Goal: Task Accomplishment & Management: Use online tool/utility

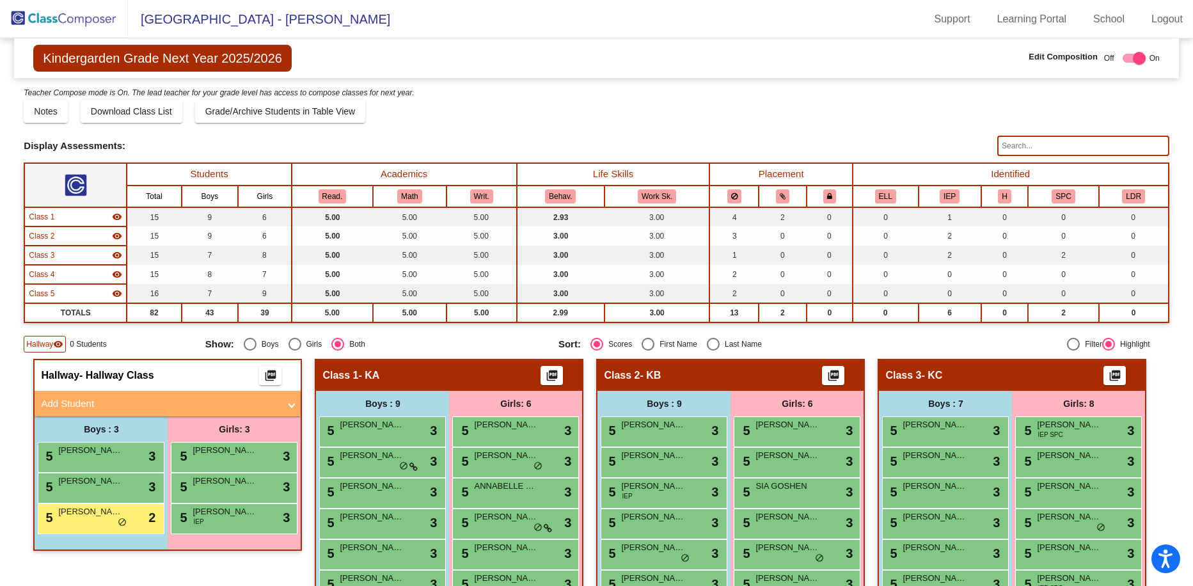
click at [58, 15] on img at bounding box center [64, 19] width 128 height 38
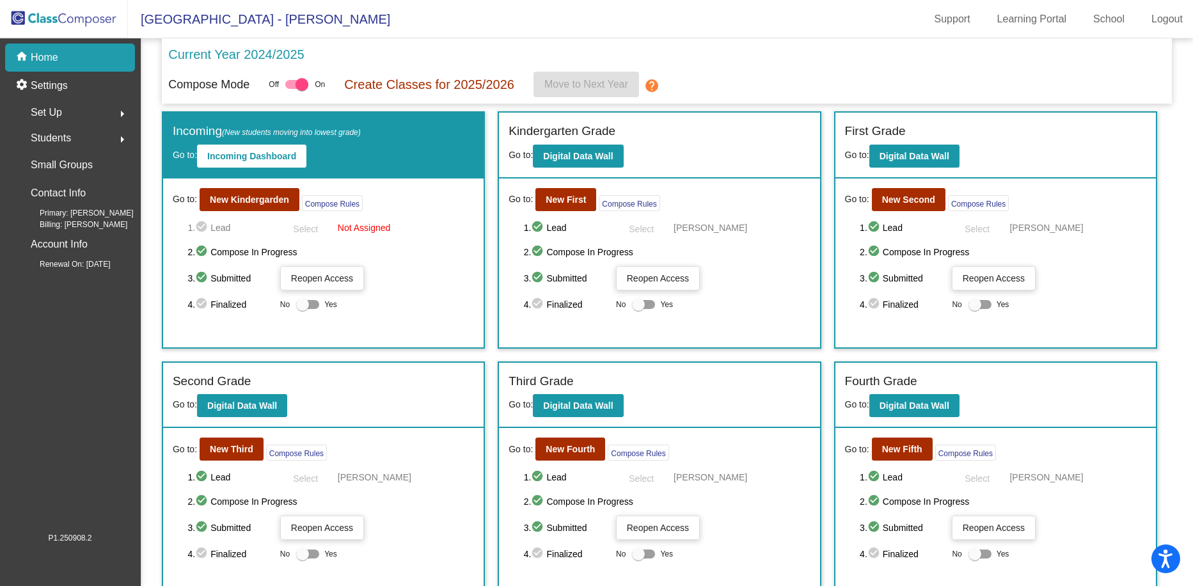
click at [303, 312] on div "Go to: New Kindergarden Compose Rules 1. check_circle Lead Select Not Assigned …" at bounding box center [323, 262] width 320 height 169
click at [301, 305] on div at bounding box center [302, 304] width 13 height 13
click at [302, 309] on input "Yes" at bounding box center [302, 309] width 1 height 1
checkbox input "true"
click at [584, 156] on b "Digital Data Wall" at bounding box center [578, 156] width 70 height 10
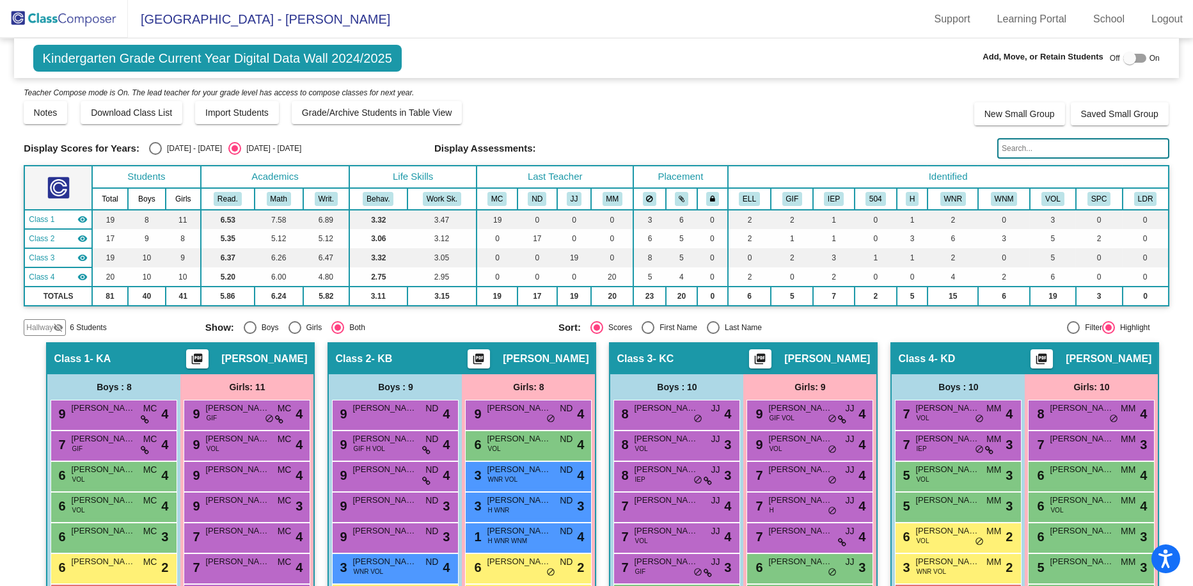
click at [55, 328] on mat-icon "visibility_off" at bounding box center [58, 327] width 10 height 10
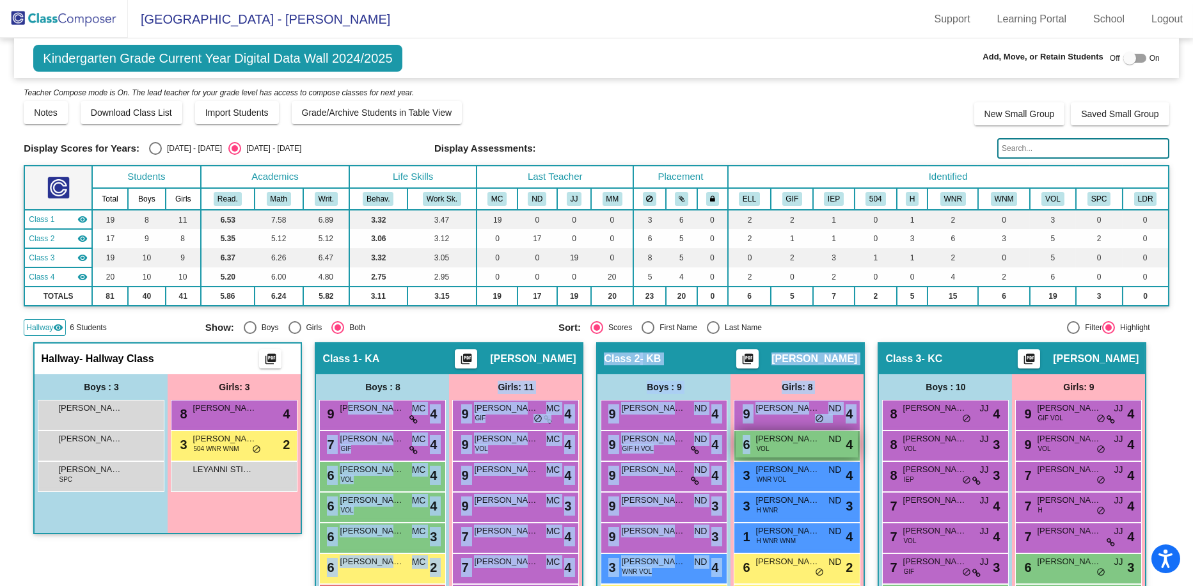
drag, startPoint x: 345, startPoint y: 412, endPoint x: 736, endPoint y: 432, distance: 391.4
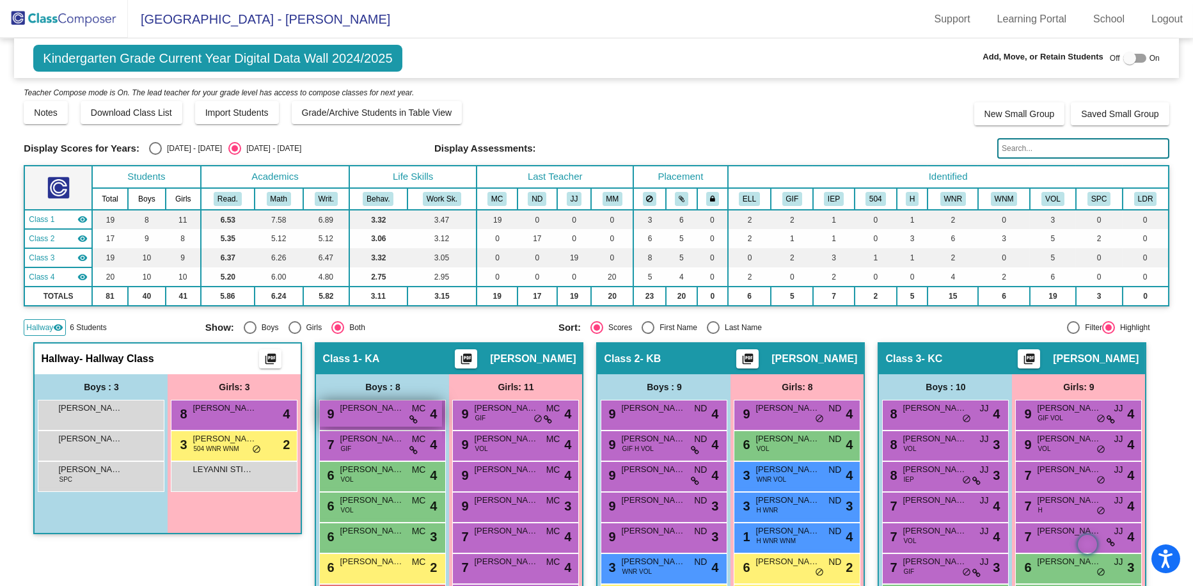
click at [365, 416] on div "9 [PERSON_NAME] MC lock do_not_disturb_alt 4" at bounding box center [381, 413] width 122 height 26
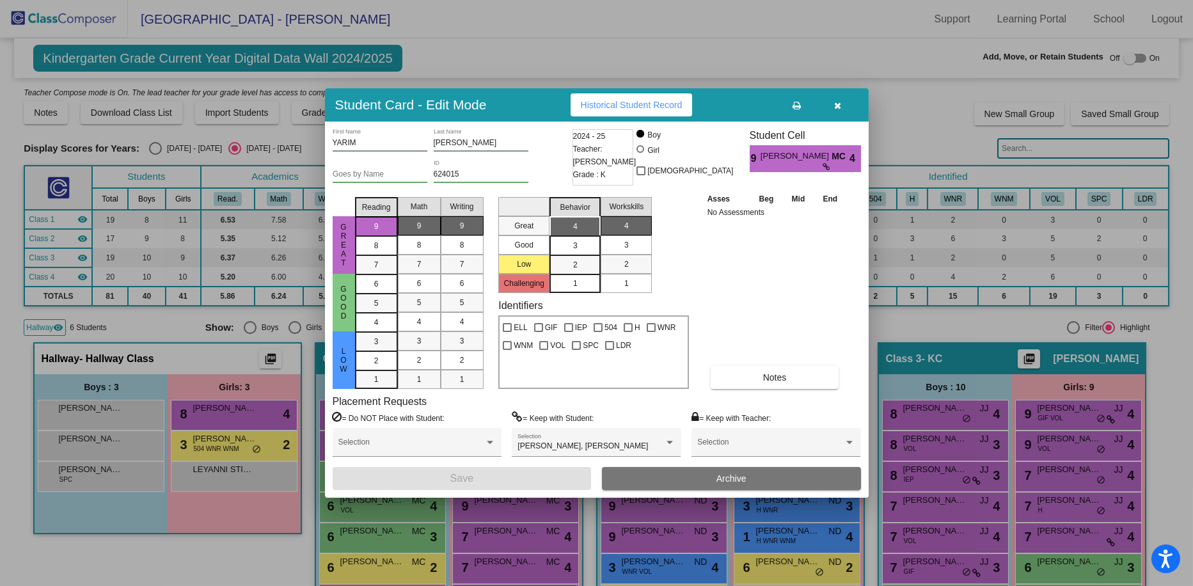
click at [674, 108] on icon "button" at bounding box center [837, 105] width 7 height 9
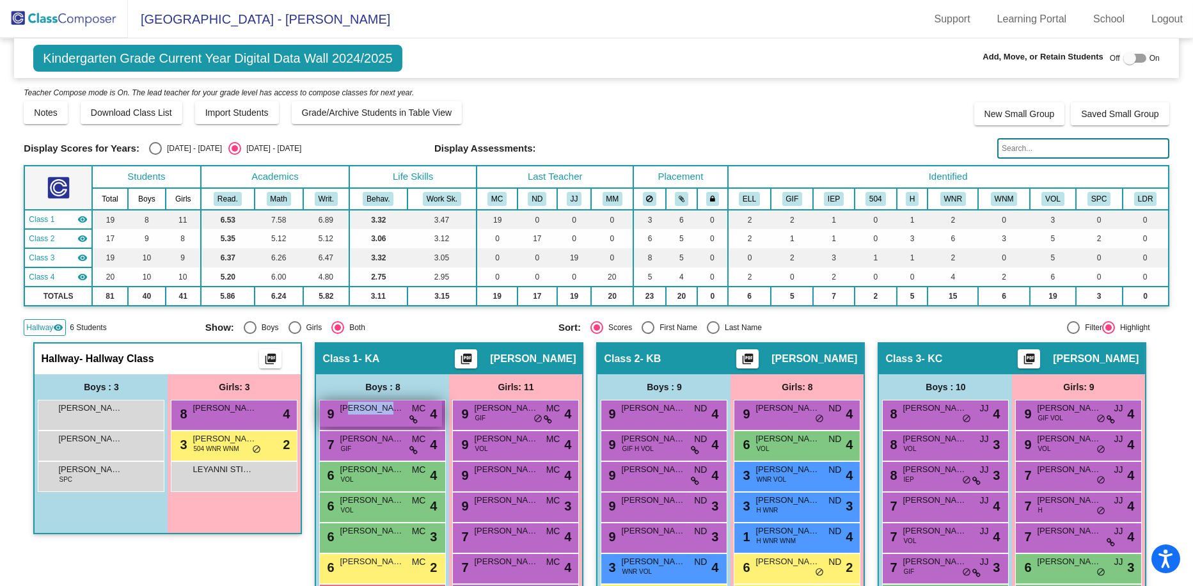
drag, startPoint x: 346, startPoint y: 412, endPoint x: 391, endPoint y: 411, distance: 44.8
click at [391, 411] on span "[PERSON_NAME]" at bounding box center [372, 408] width 64 height 13
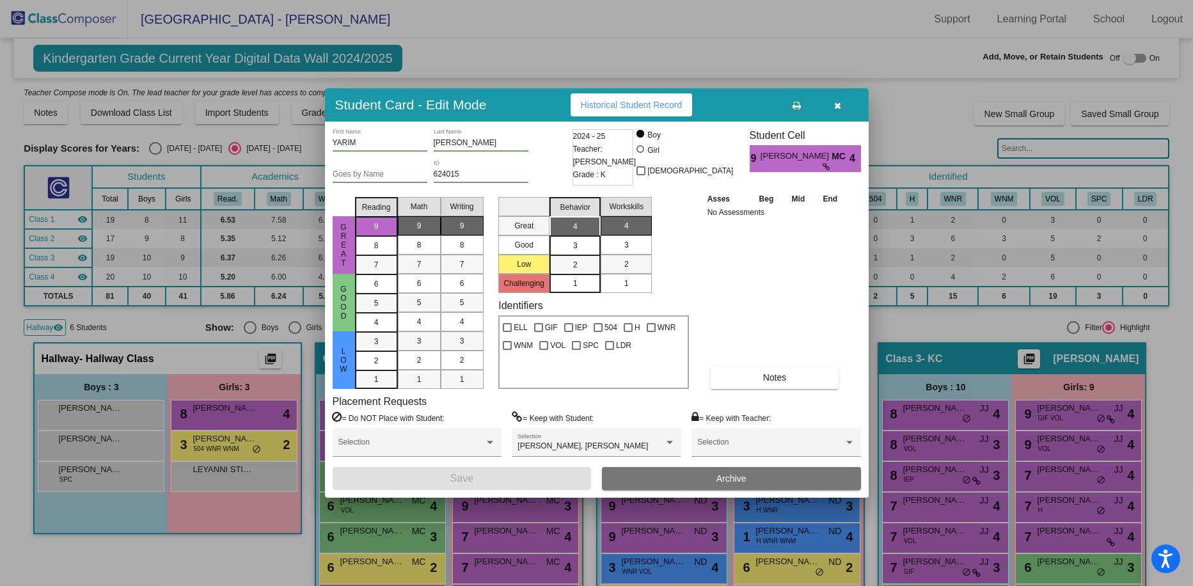
click at [360, 410] on div "Placement Requests = Do NOT Place with Student: Selection = Keep with Student: …" at bounding box center [597, 431] width 528 height 72
click at [674, 106] on button "button" at bounding box center [837, 104] width 41 height 23
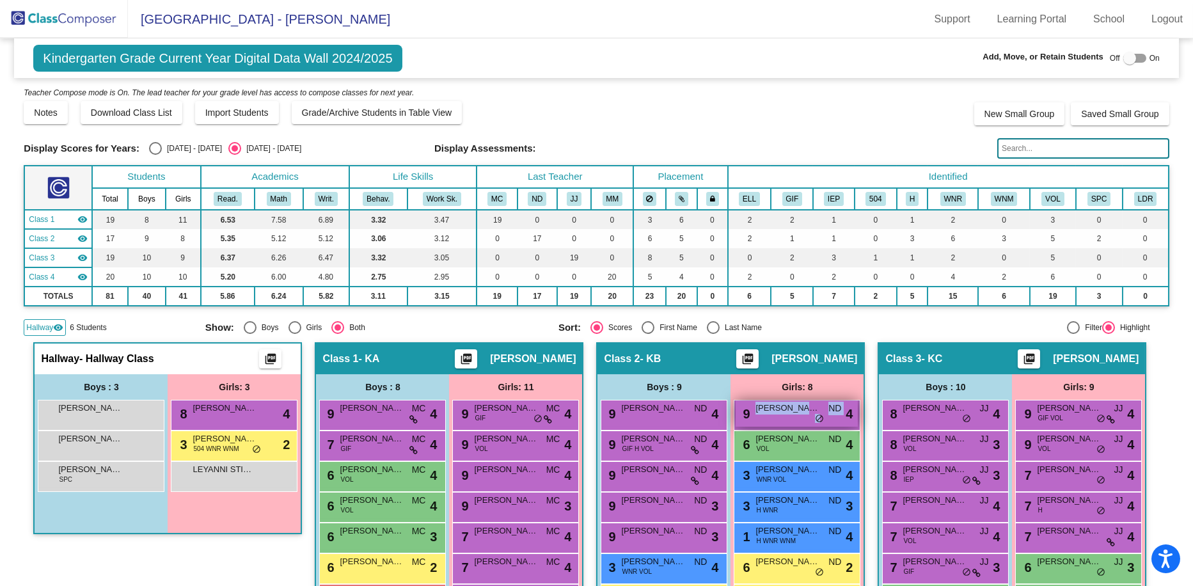
drag, startPoint x: 759, startPoint y: 420, endPoint x: 817, endPoint y: 420, distance: 57.6
click at [674, 420] on div "9 [PERSON_NAME] ND lock do_not_disturb_alt 4" at bounding box center [797, 413] width 122 height 26
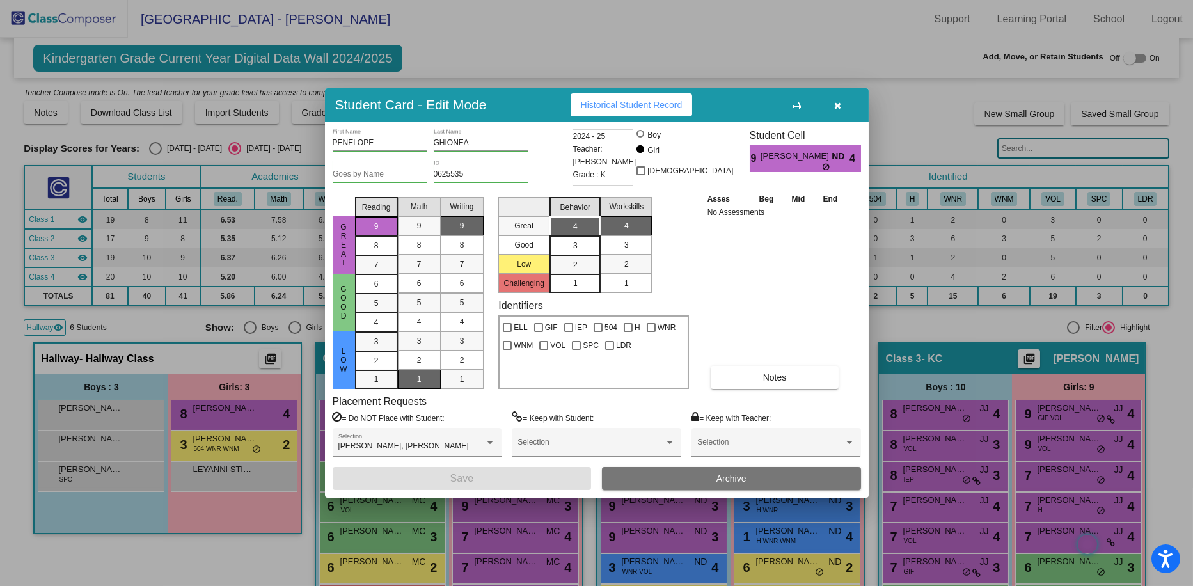
click at [674, 104] on icon "button" at bounding box center [837, 105] width 7 height 9
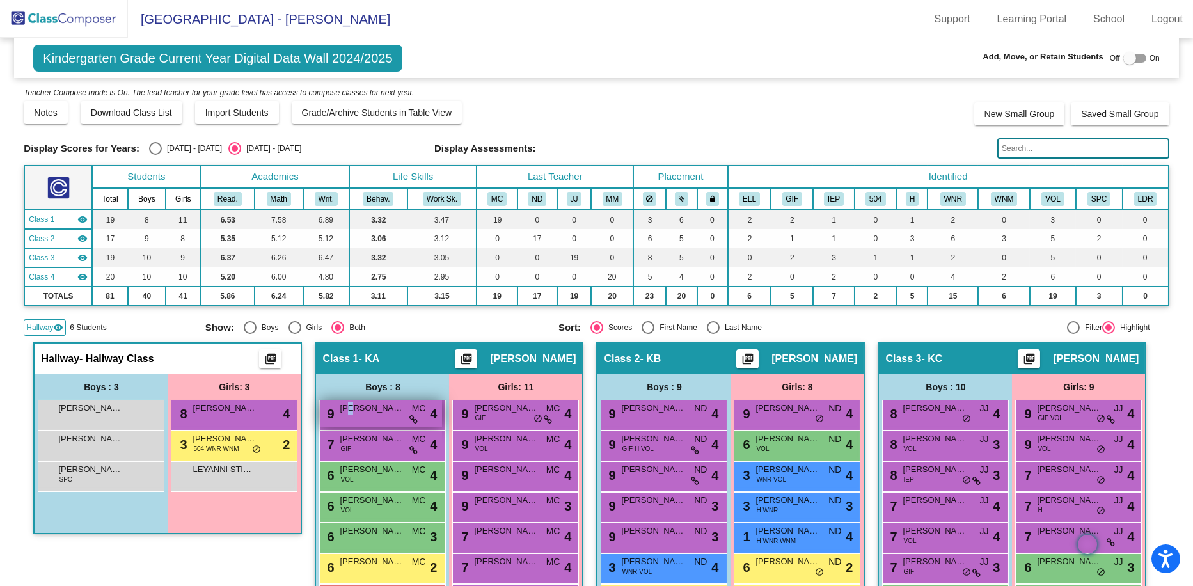
drag, startPoint x: 349, startPoint y: 413, endPoint x: 351, endPoint y: 405, distance: 8.7
click at [351, 405] on div "9 [PERSON_NAME] MC lock do_not_disturb_alt 4" at bounding box center [381, 413] width 122 height 26
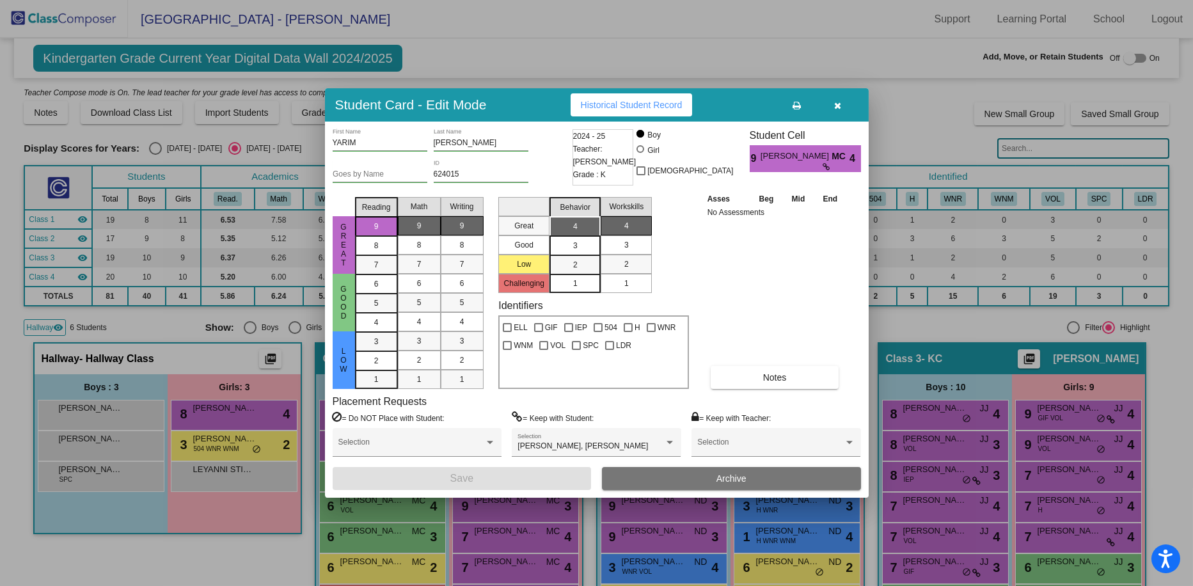
click at [674, 101] on icon "button" at bounding box center [837, 105] width 7 height 9
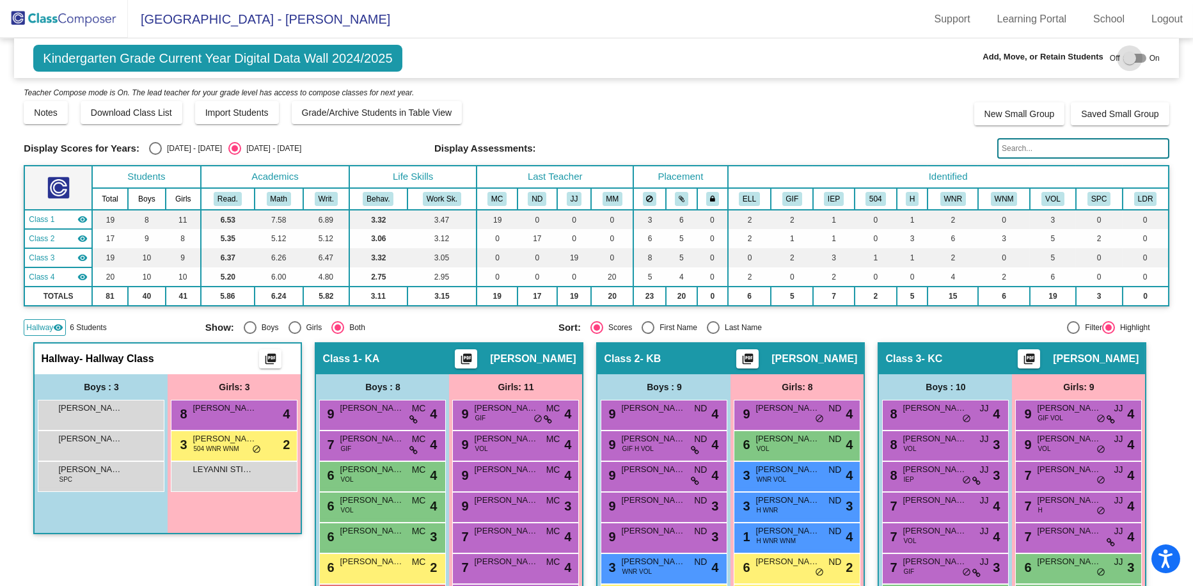
click at [674, 58] on div at bounding box center [1129, 58] width 13 height 13
checkbox input "true"
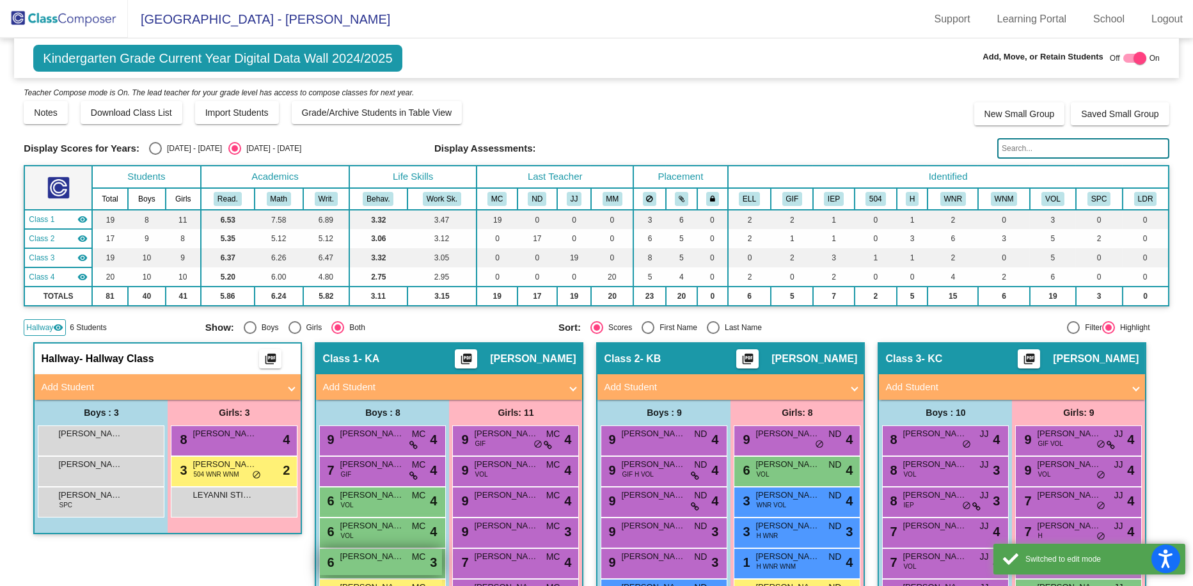
scroll to position [192, 0]
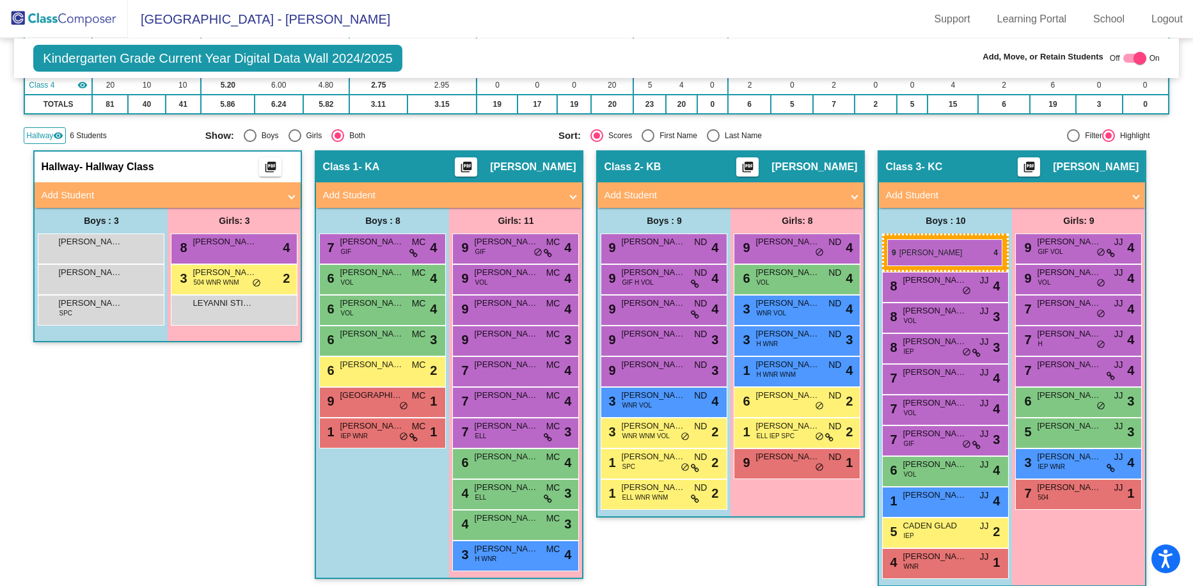
drag, startPoint x: 347, startPoint y: 248, endPoint x: 887, endPoint y: 239, distance: 539.9
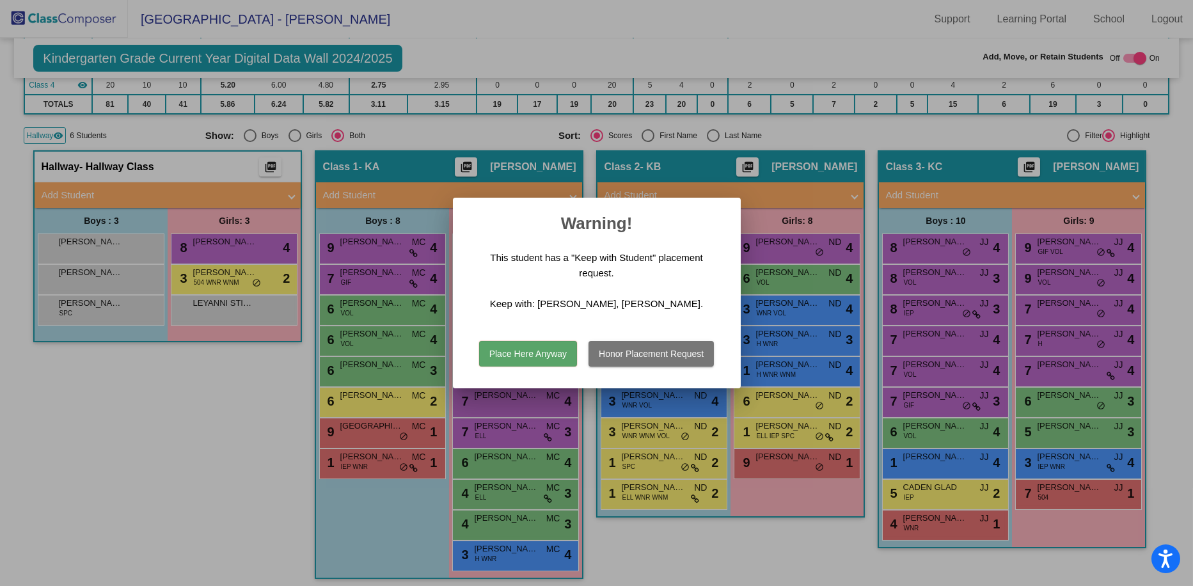
click at [540, 348] on button "Place Here Anyway" at bounding box center [528, 354] width 98 height 26
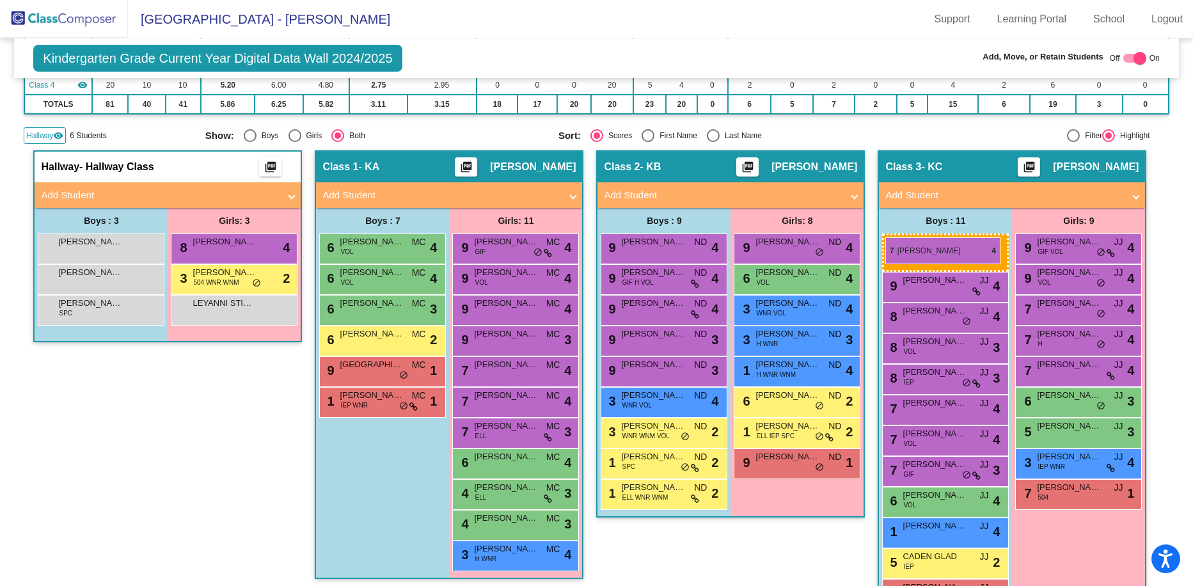
drag, startPoint x: 358, startPoint y: 246, endPoint x: 885, endPoint y: 237, distance: 527.1
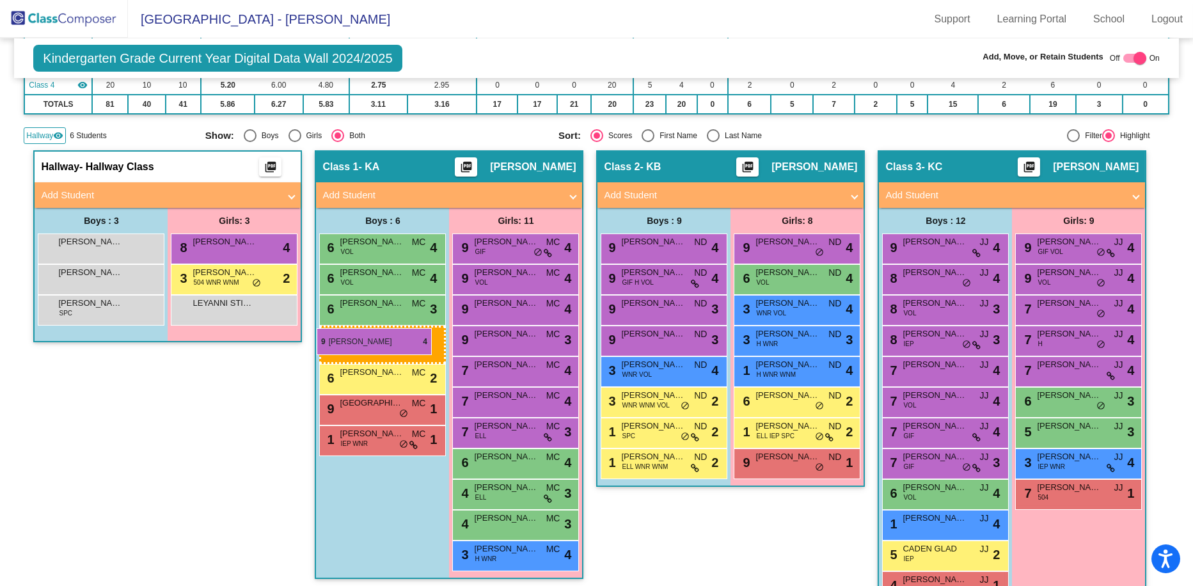
drag, startPoint x: 633, startPoint y: 310, endPoint x: 317, endPoint y: 328, distance: 316.5
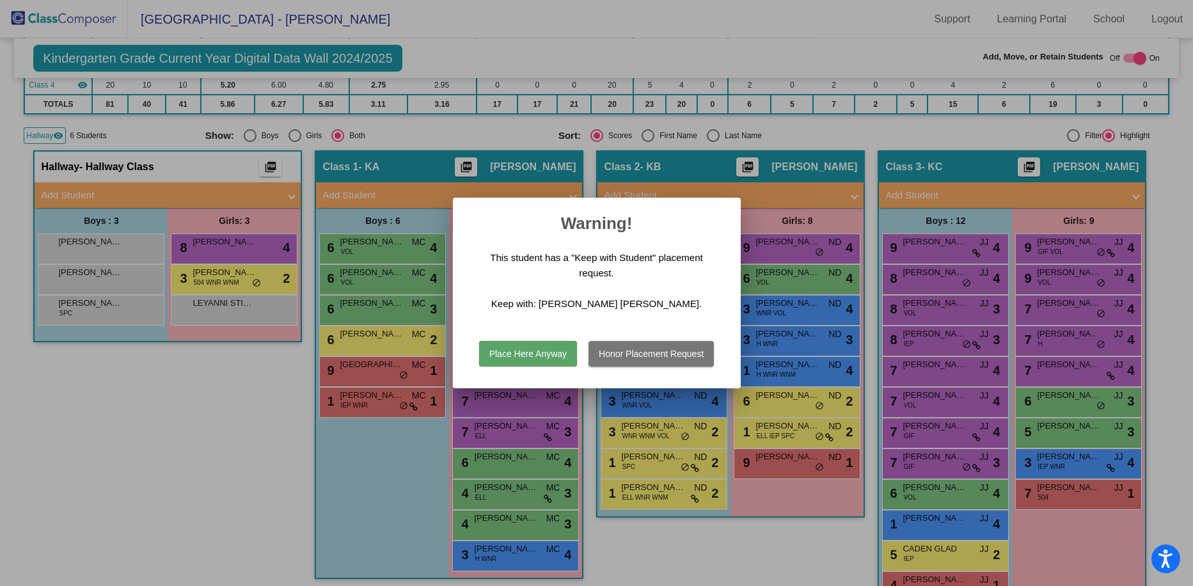
click at [534, 347] on button "Place Here Anyway" at bounding box center [528, 354] width 98 height 26
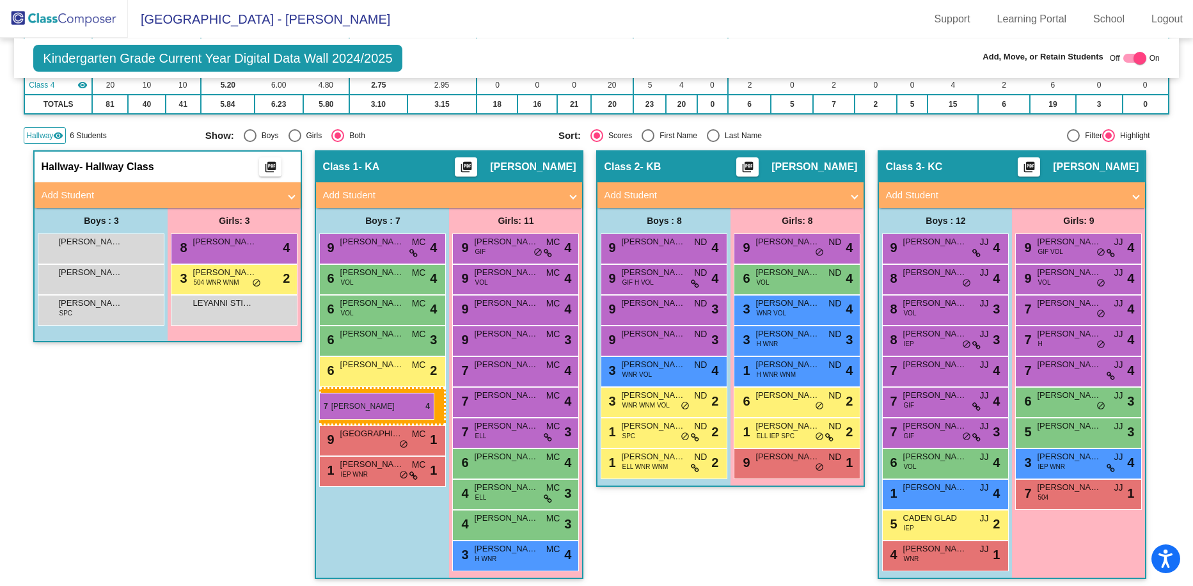
drag, startPoint x: 928, startPoint y: 398, endPoint x: 319, endPoint y: 393, distance: 609.0
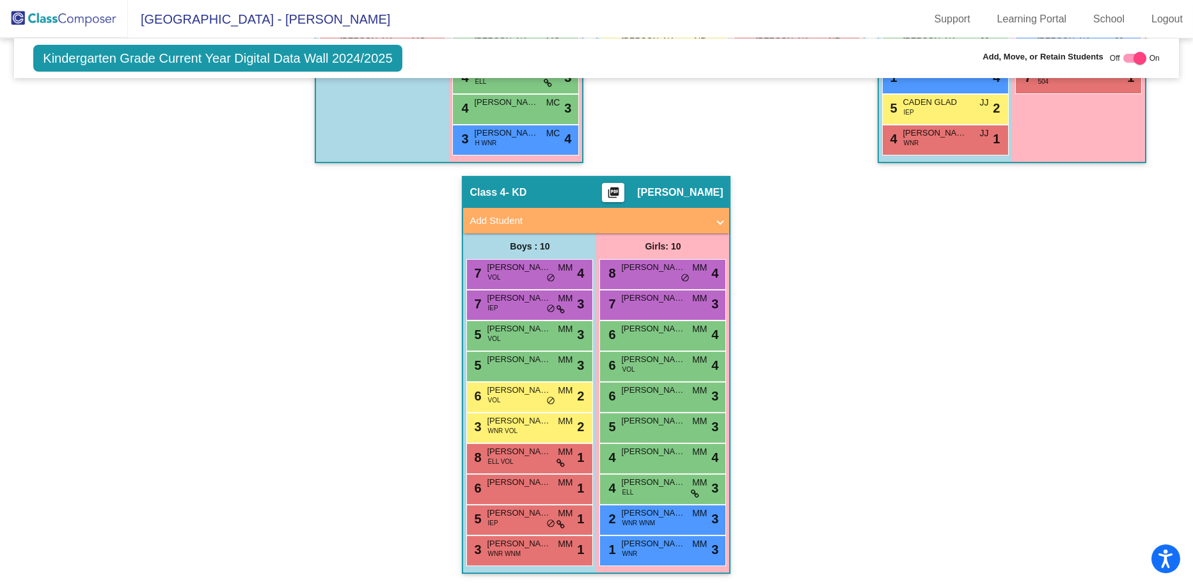
scroll to position [288, 0]
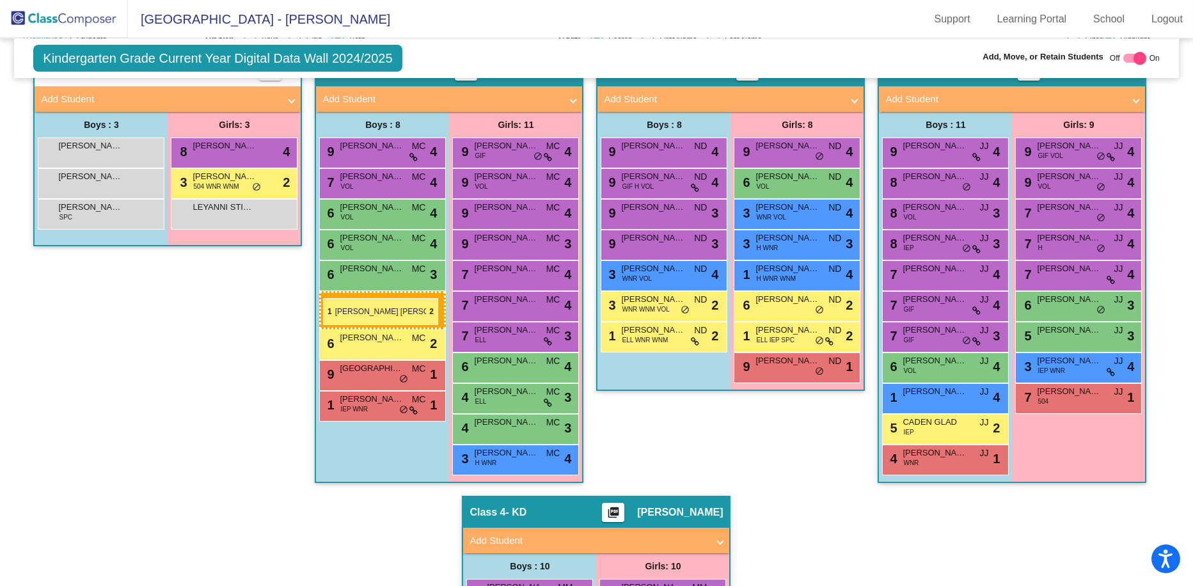
drag, startPoint x: 636, startPoint y: 338, endPoint x: 323, endPoint y: 298, distance: 315.9
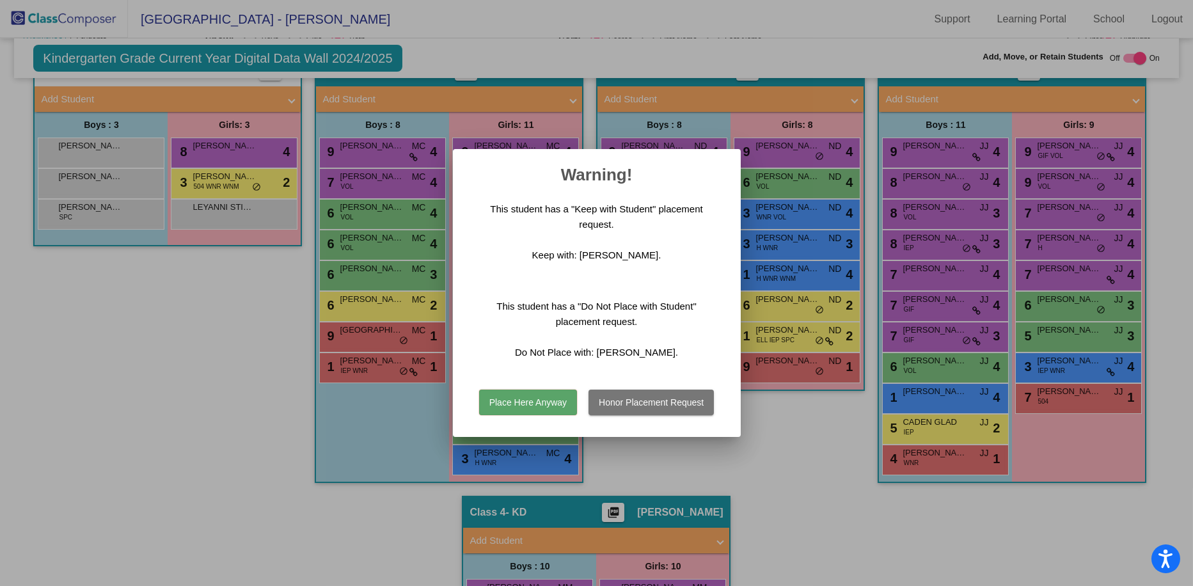
click at [543, 398] on button "Place Here Anyway" at bounding box center [528, 403] width 98 height 26
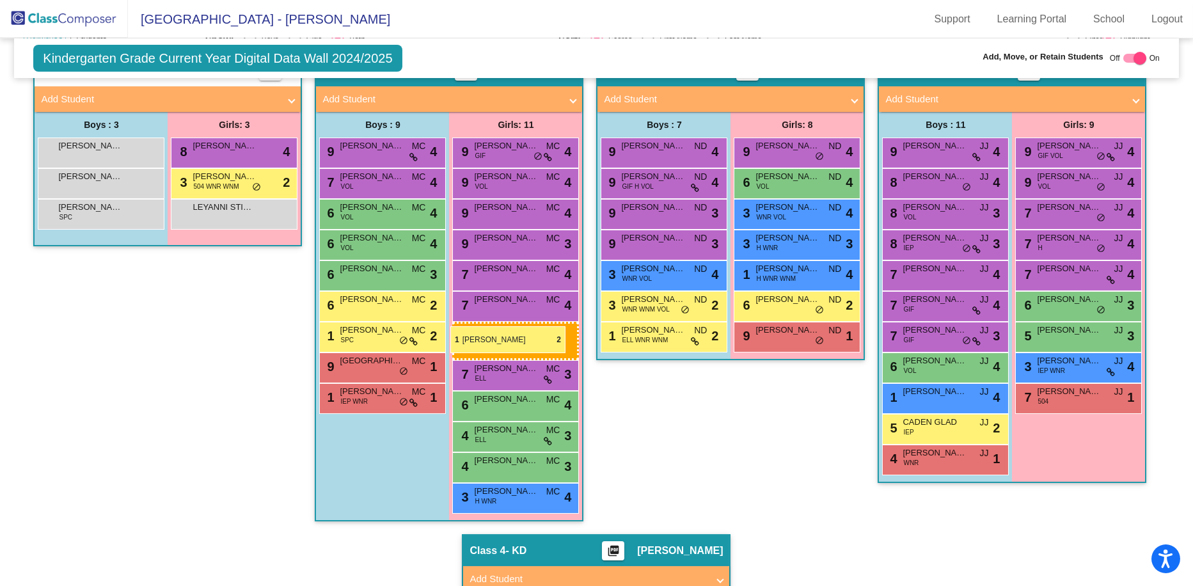
drag, startPoint x: 777, startPoint y: 335, endPoint x: 450, endPoint y: 326, distance: 327.0
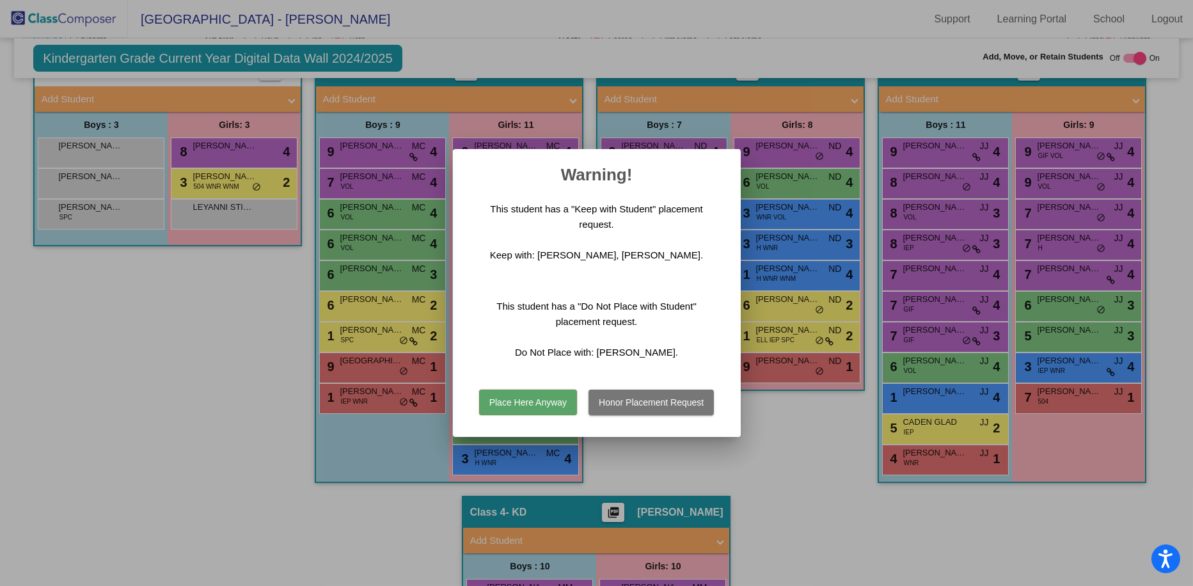
click at [529, 398] on button "Place Here Anyway" at bounding box center [528, 403] width 98 height 26
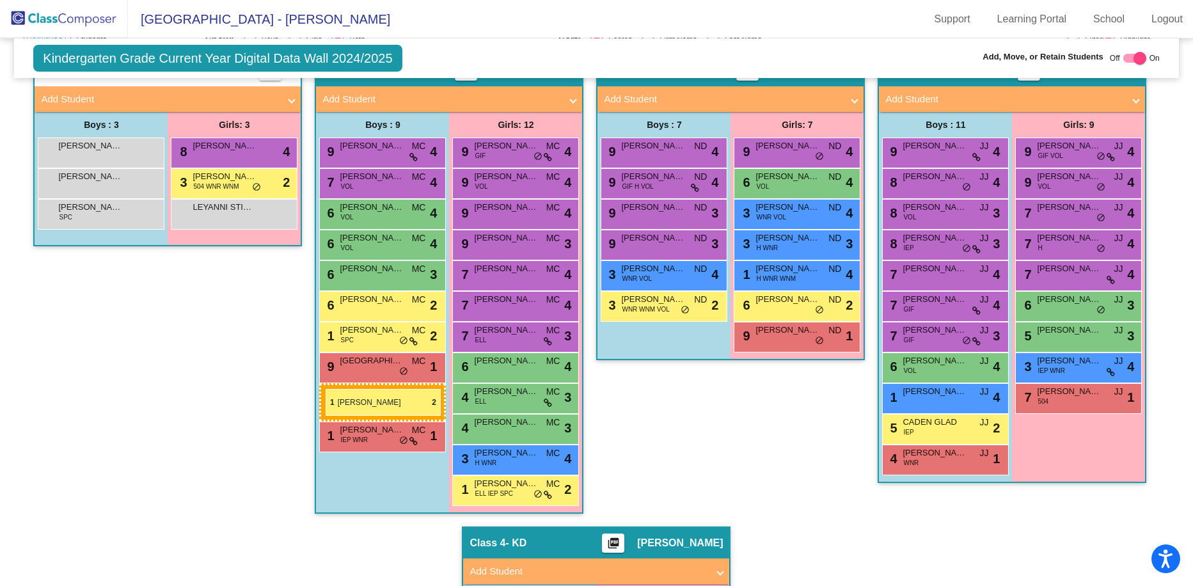
drag, startPoint x: 640, startPoint y: 337, endPoint x: 326, endPoint y: 389, distance: 318.3
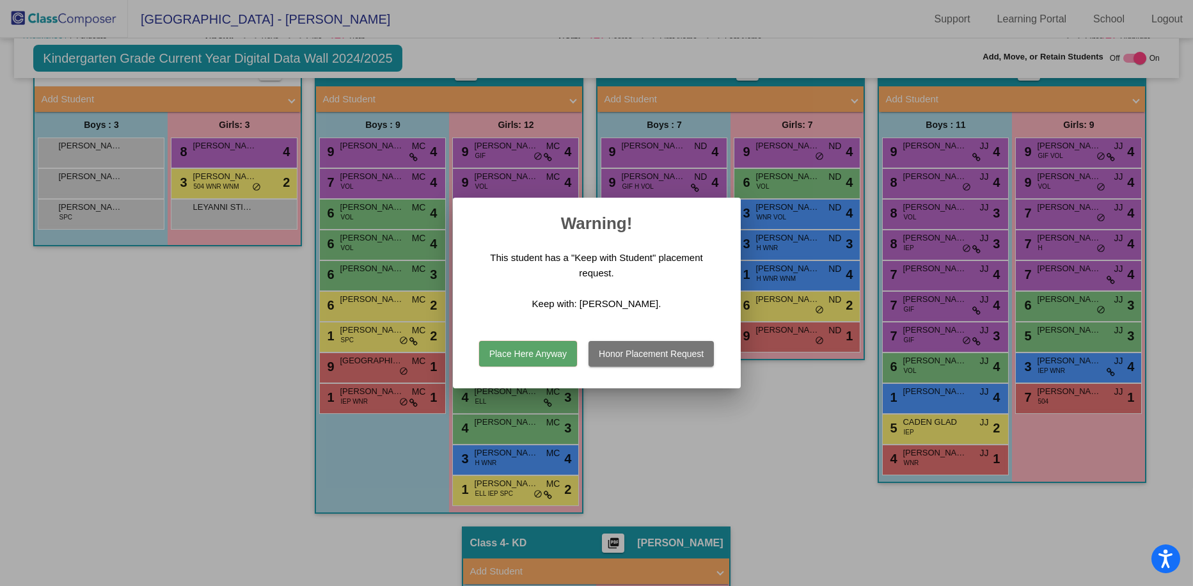
click at [542, 350] on button "Place Here Anyway" at bounding box center [528, 354] width 98 height 26
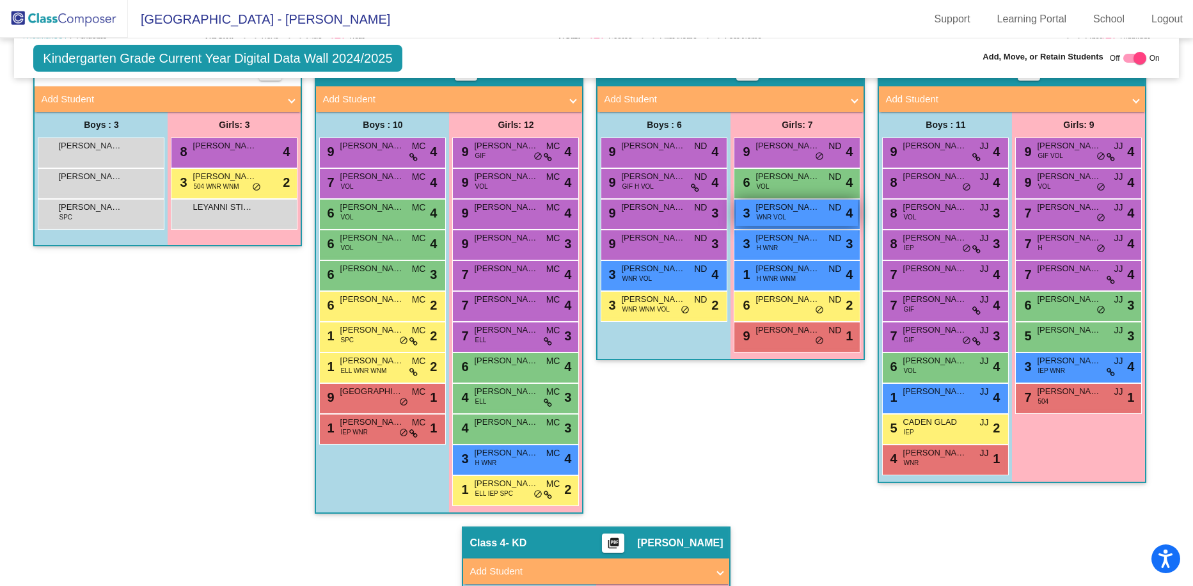
click at [674, 212] on span "WNR VOL" at bounding box center [771, 217] width 30 height 10
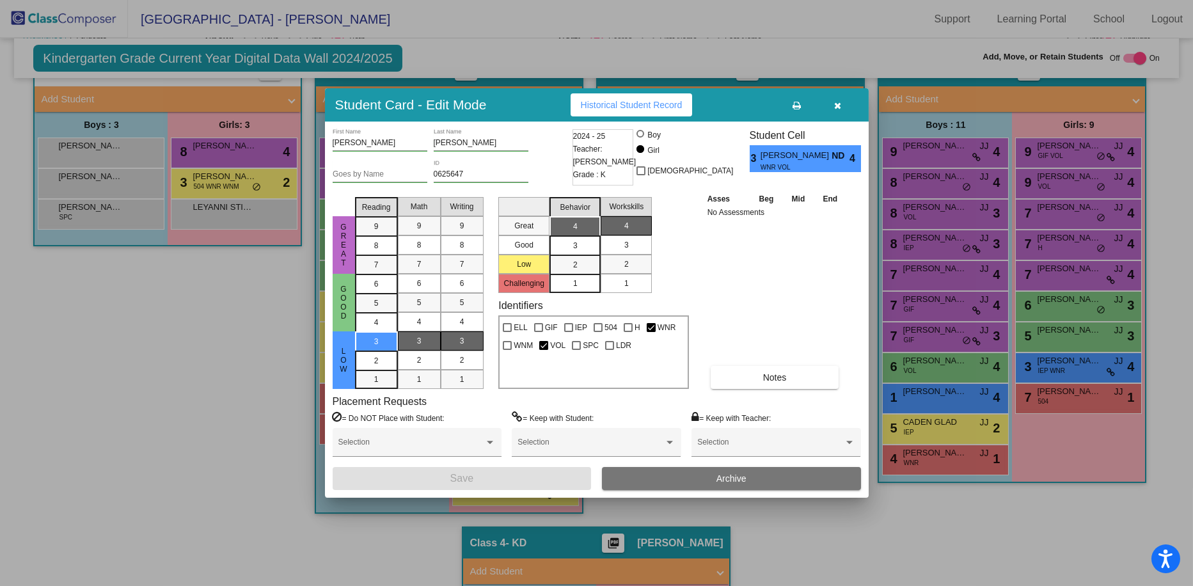
click at [674, 100] on button "button" at bounding box center [837, 104] width 41 height 23
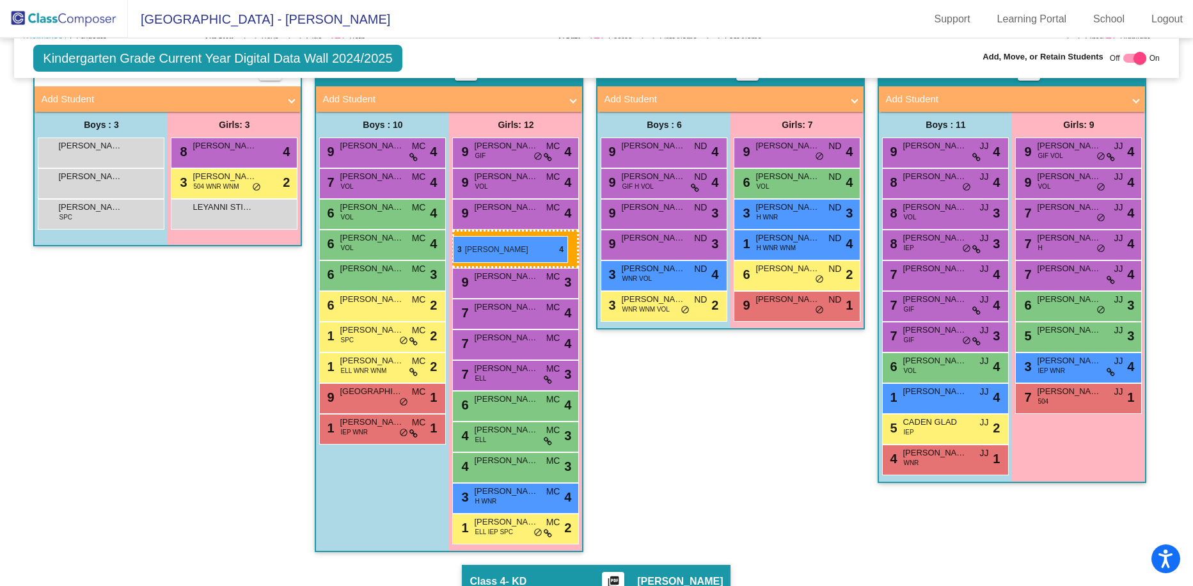
drag, startPoint x: 782, startPoint y: 214, endPoint x: 453, endPoint y: 236, distance: 330.1
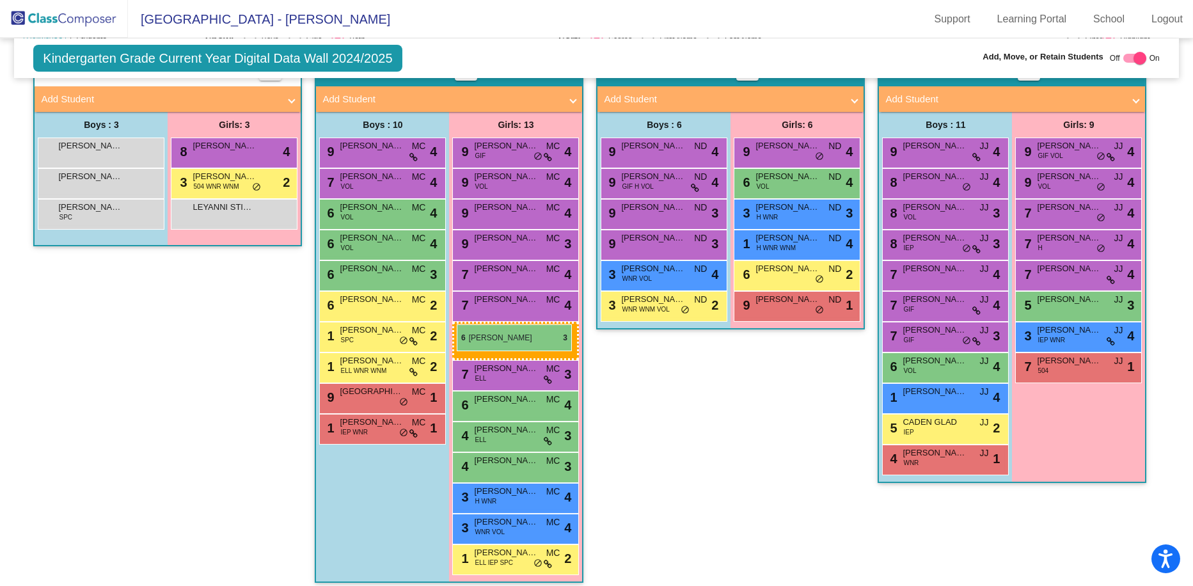
drag, startPoint x: 1051, startPoint y: 303, endPoint x: 457, endPoint y: 324, distance: 594.6
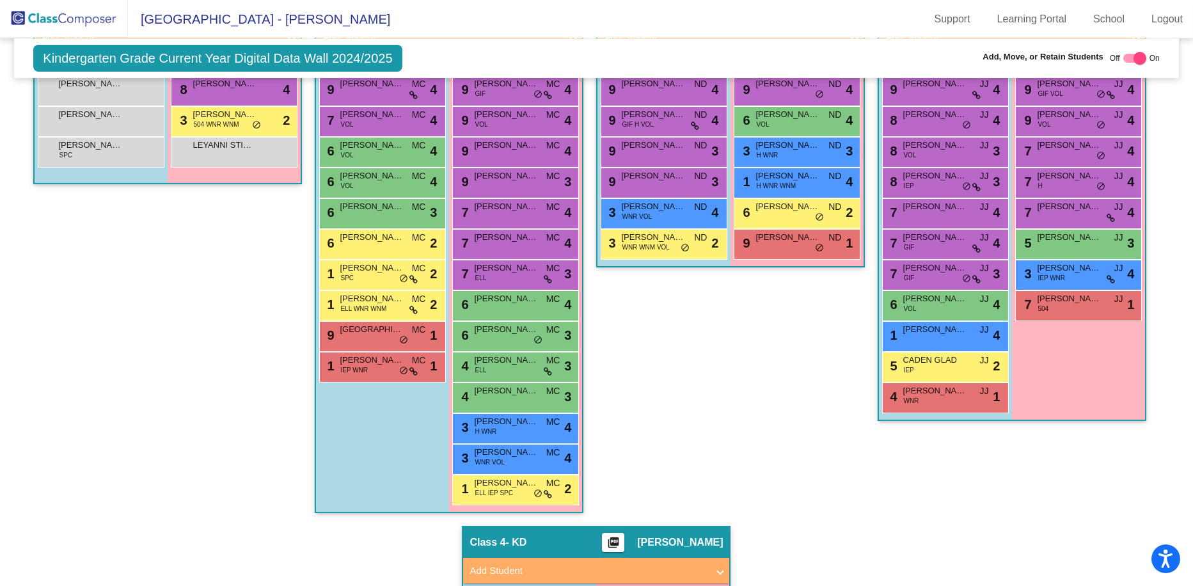
scroll to position [316, 0]
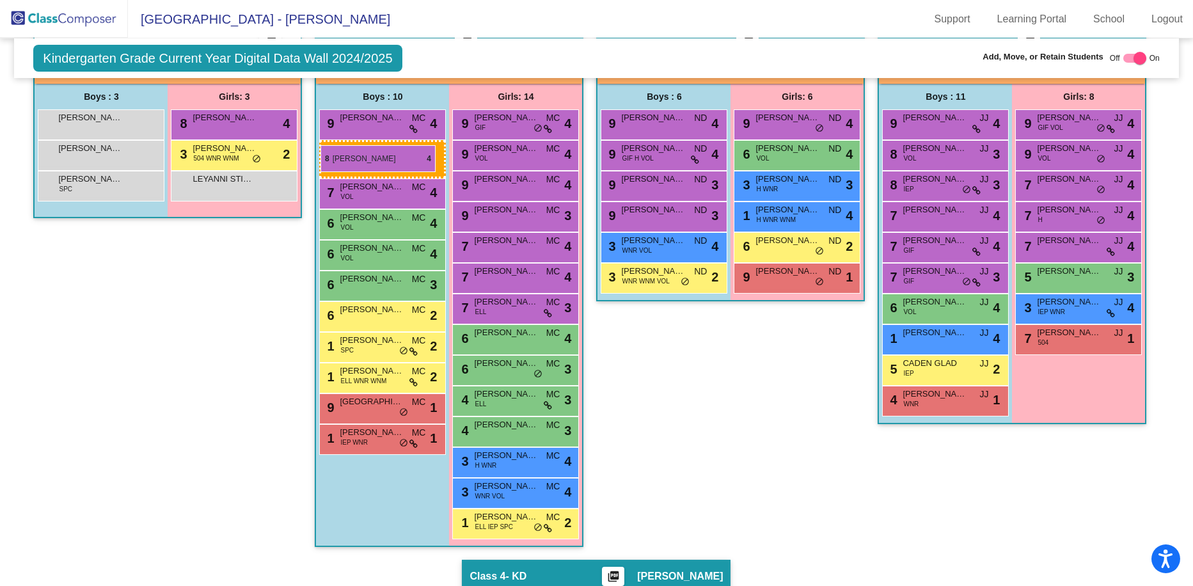
drag, startPoint x: 946, startPoint y: 150, endPoint x: 320, endPoint y: 145, distance: 625.6
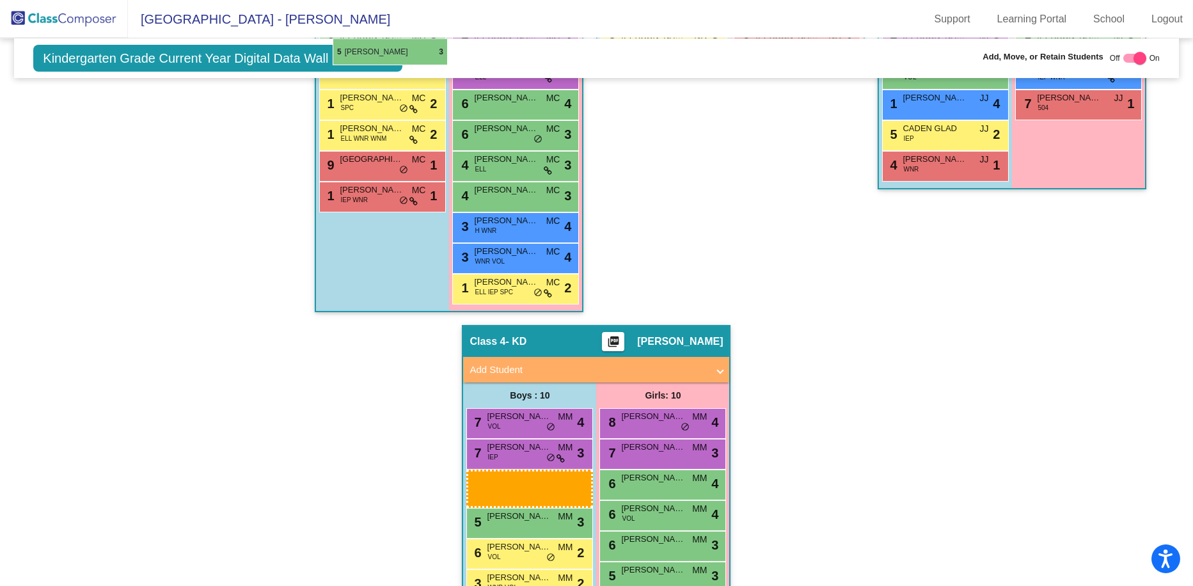
scroll to position [540, 0]
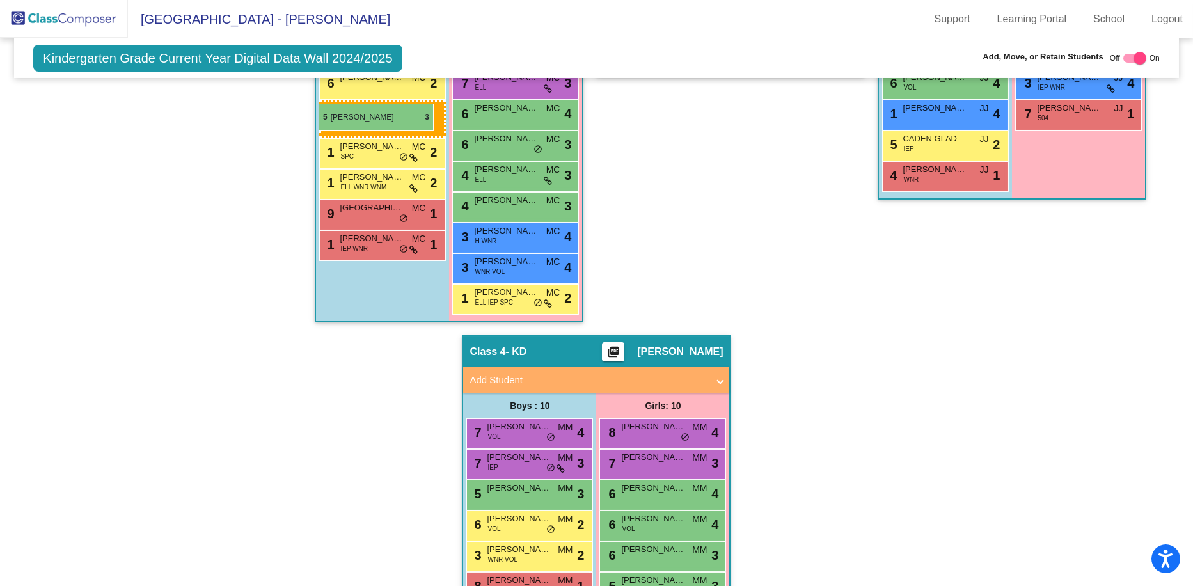
drag, startPoint x: 492, startPoint y: 335, endPoint x: 319, endPoint y: 104, distance: 289.2
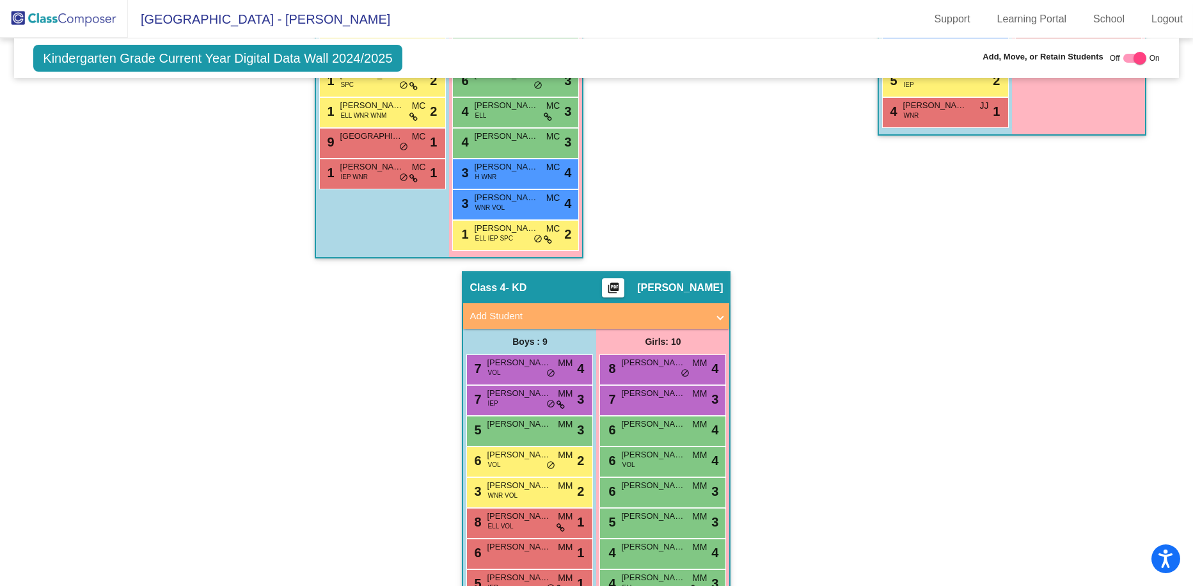
scroll to position [668, 0]
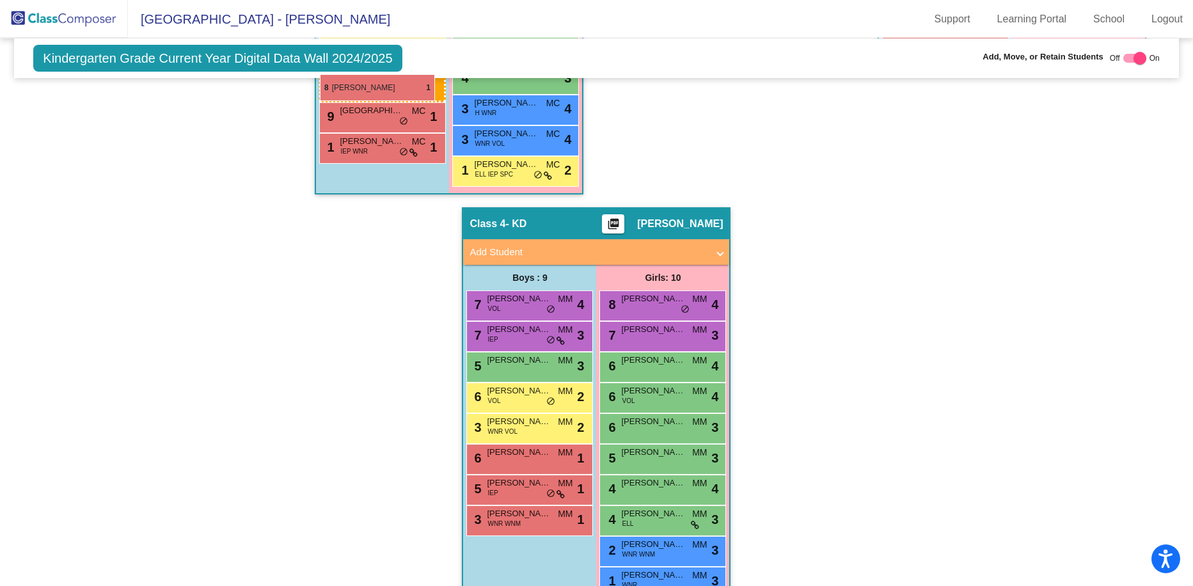
drag, startPoint x: 503, startPoint y: 456, endPoint x: 320, endPoint y: 74, distance: 423.4
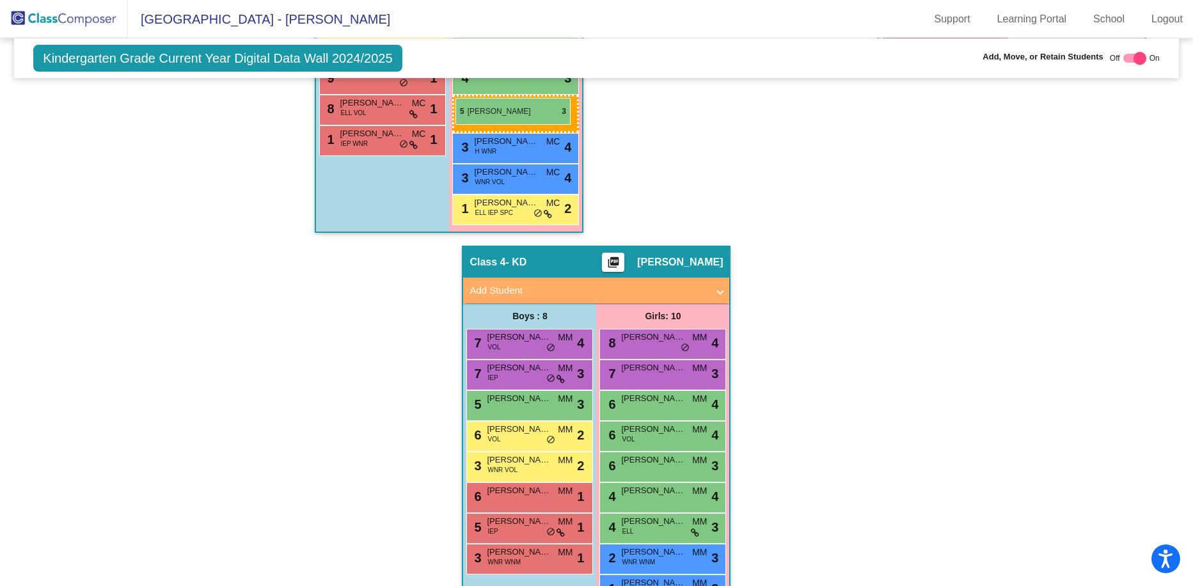
drag, startPoint x: 633, startPoint y: 456, endPoint x: 455, endPoint y: 98, distance: 399.6
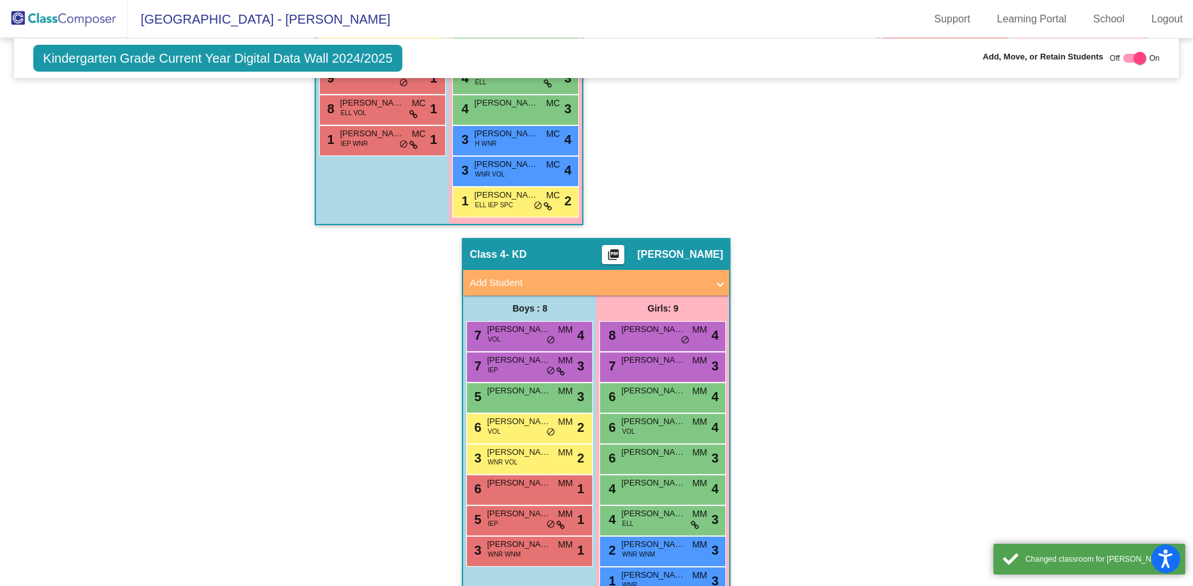
click at [674, 265] on div "Hallway - Hallway Class picture_as_pdf Add Student First Name Last Name Student…" at bounding box center [596, 146] width 1145 height 944
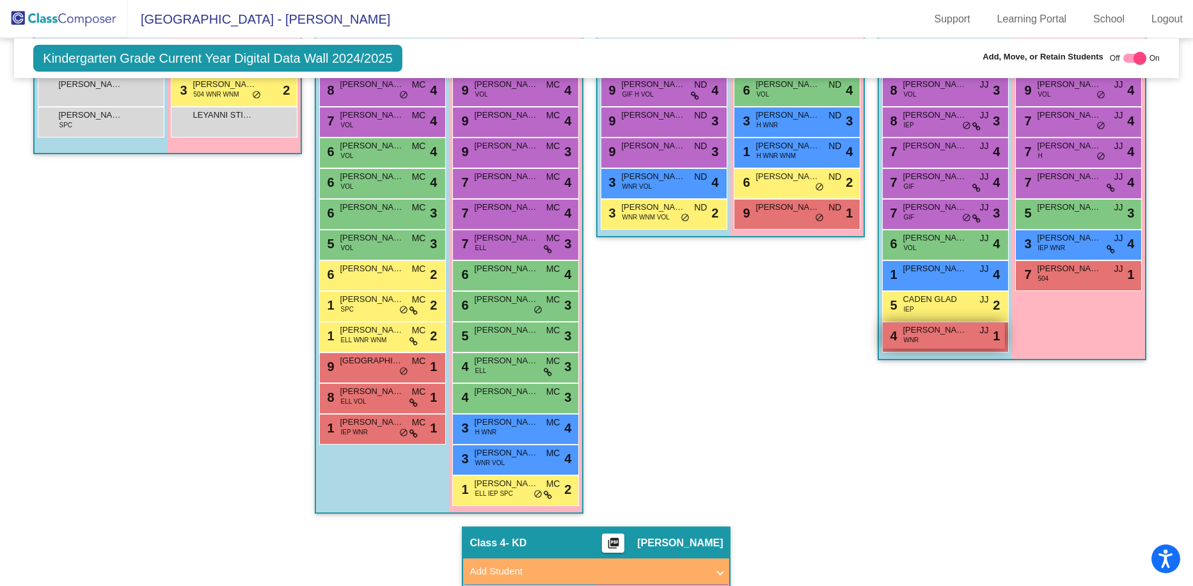
scroll to position [316, 0]
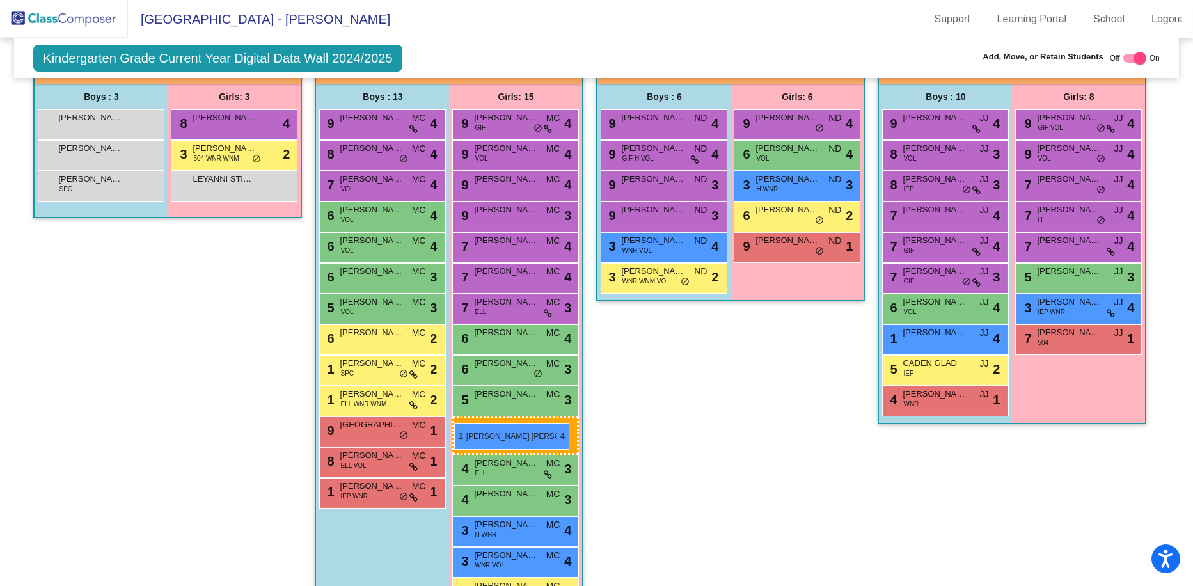
drag, startPoint x: 795, startPoint y: 214, endPoint x: 454, endPoint y: 423, distance: 399.6
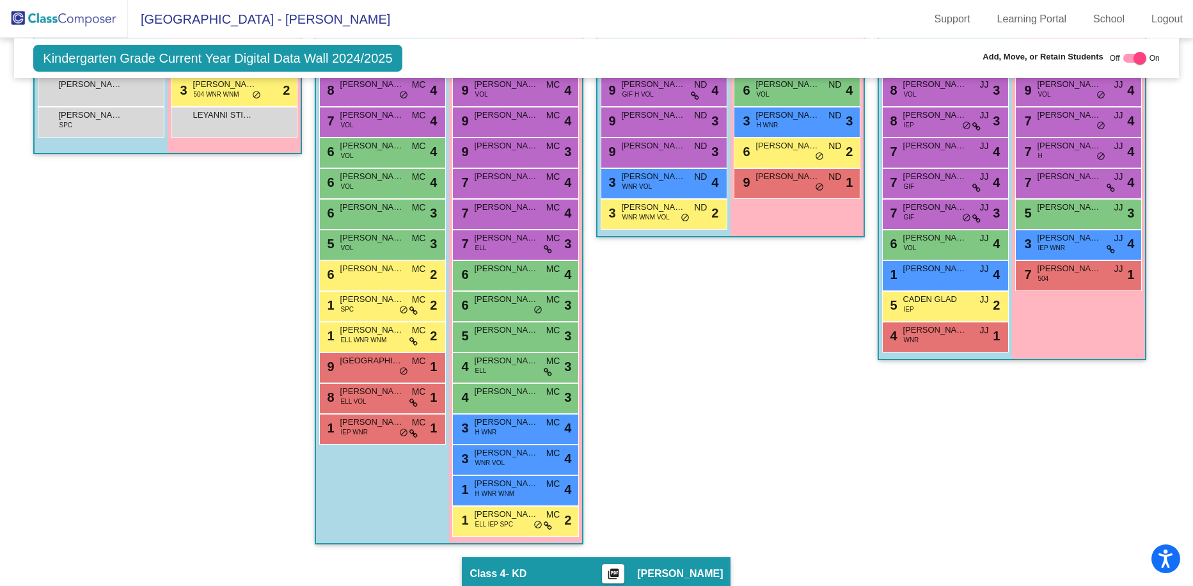
scroll to position [252, 0]
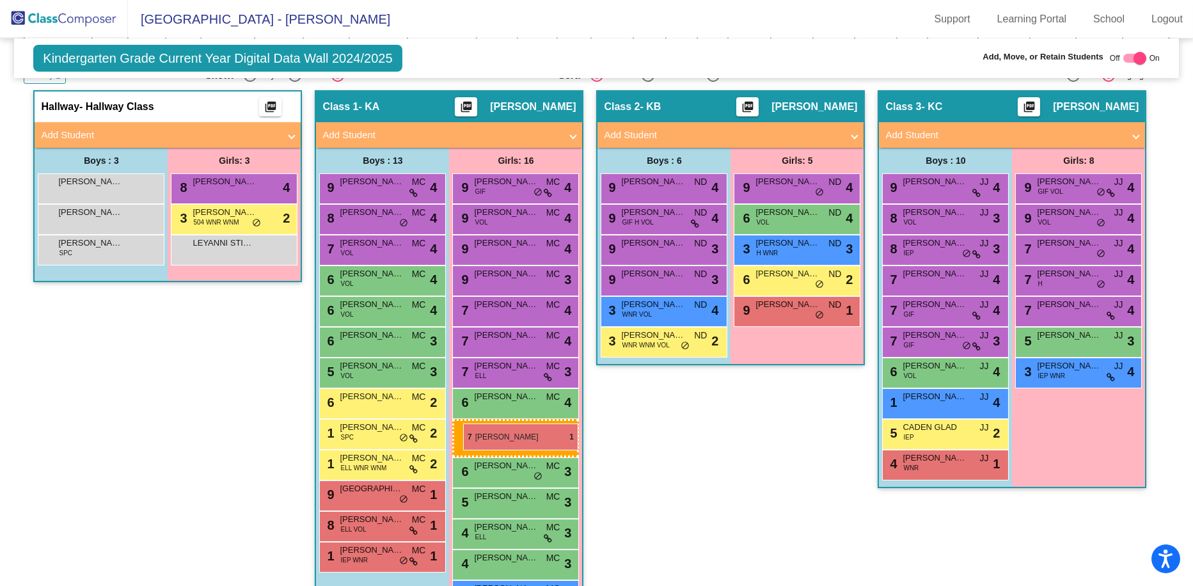
drag, startPoint x: 1072, startPoint y: 404, endPoint x: 463, endPoint y: 423, distance: 609.2
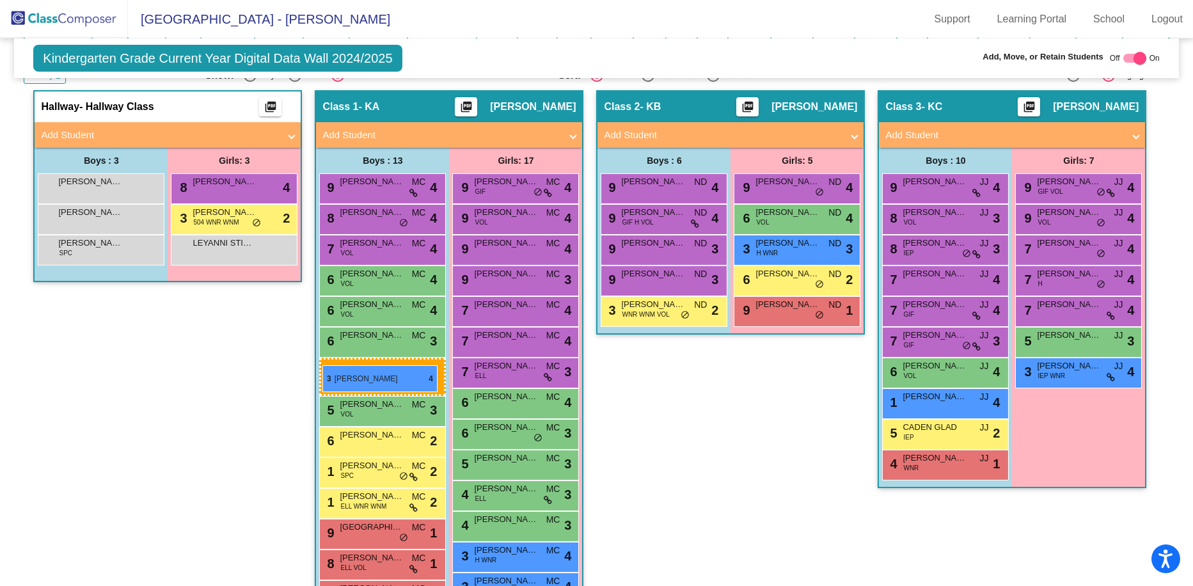
drag, startPoint x: 651, startPoint y: 310, endPoint x: 322, endPoint y: 365, distance: 333.4
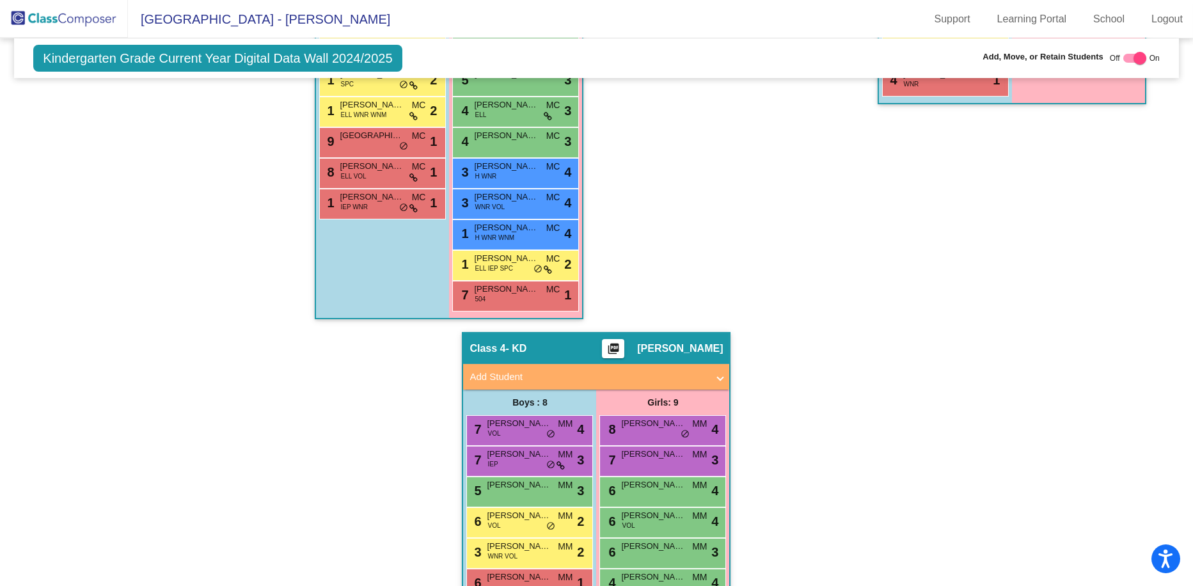
scroll to position [761, 0]
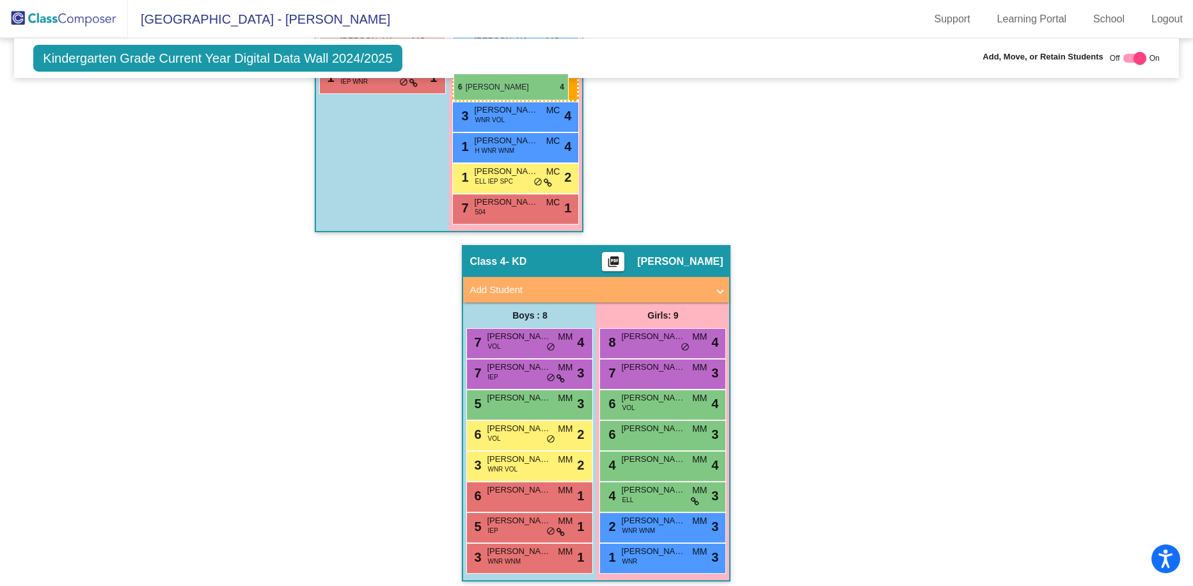
drag, startPoint x: 653, startPoint y: 370, endPoint x: 454, endPoint y: 74, distance: 357.1
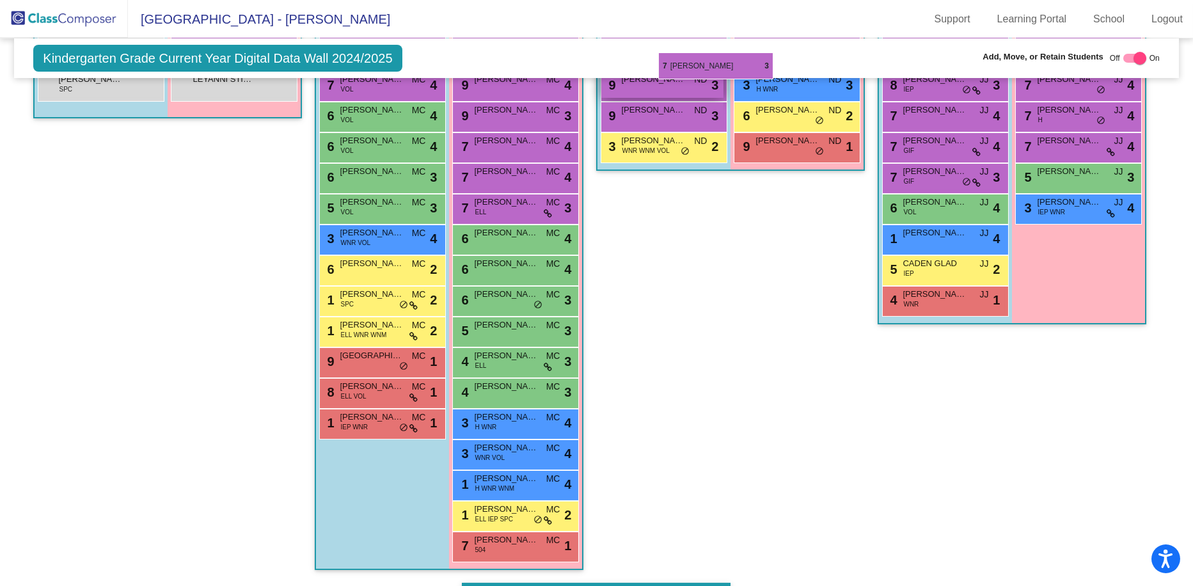
scroll to position [401, 0]
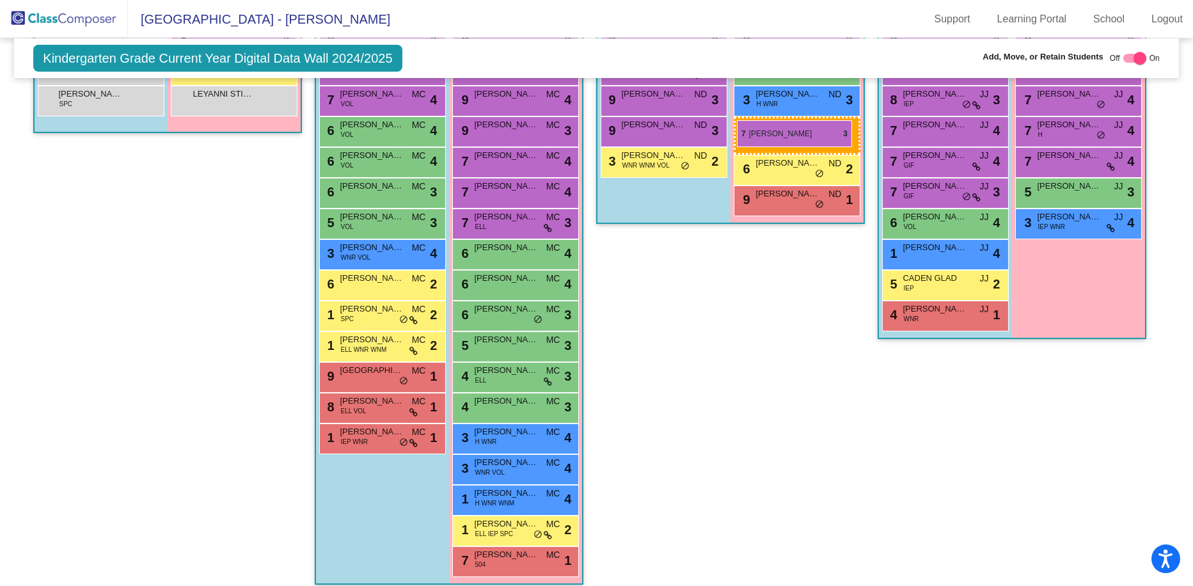
drag, startPoint x: 648, startPoint y: 370, endPoint x: 737, endPoint y: 120, distance: 265.4
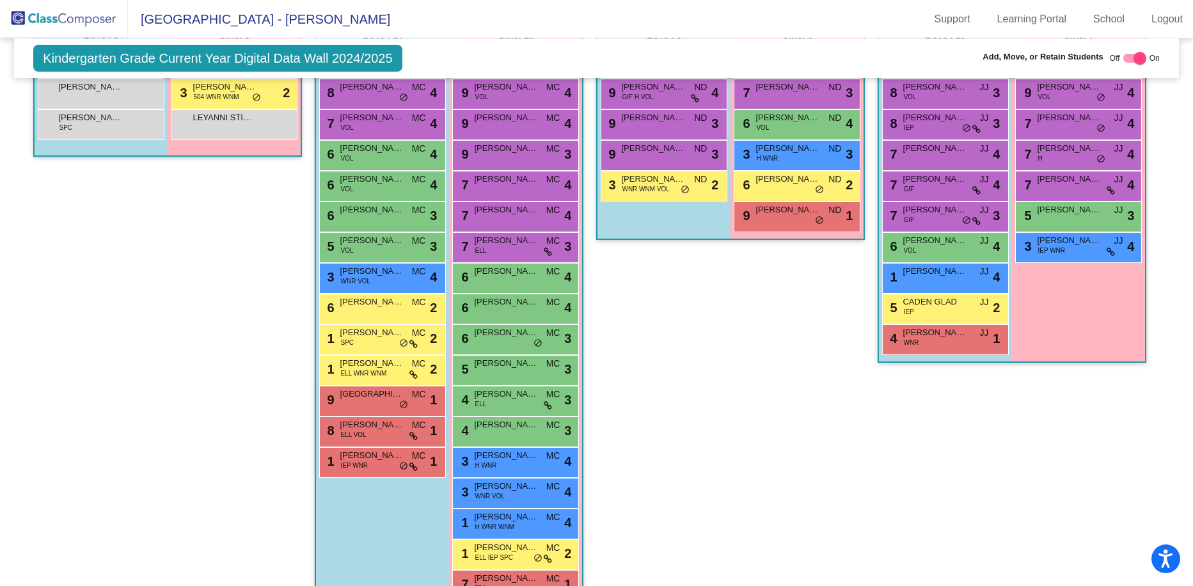
scroll to position [313, 0]
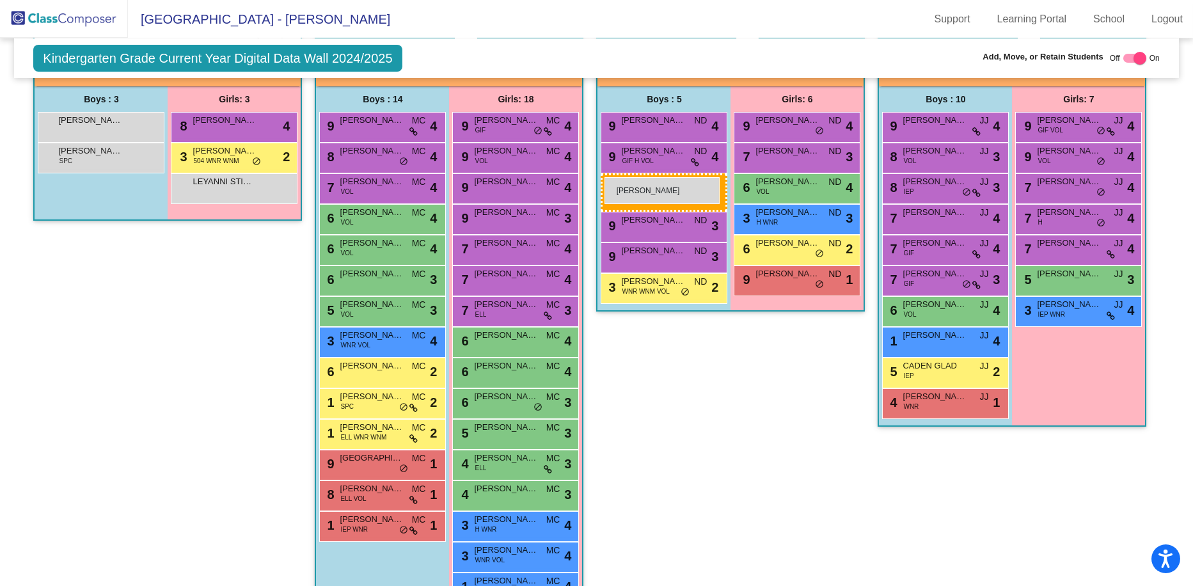
drag, startPoint x: 62, startPoint y: 154, endPoint x: 604, endPoint y: 177, distance: 542.9
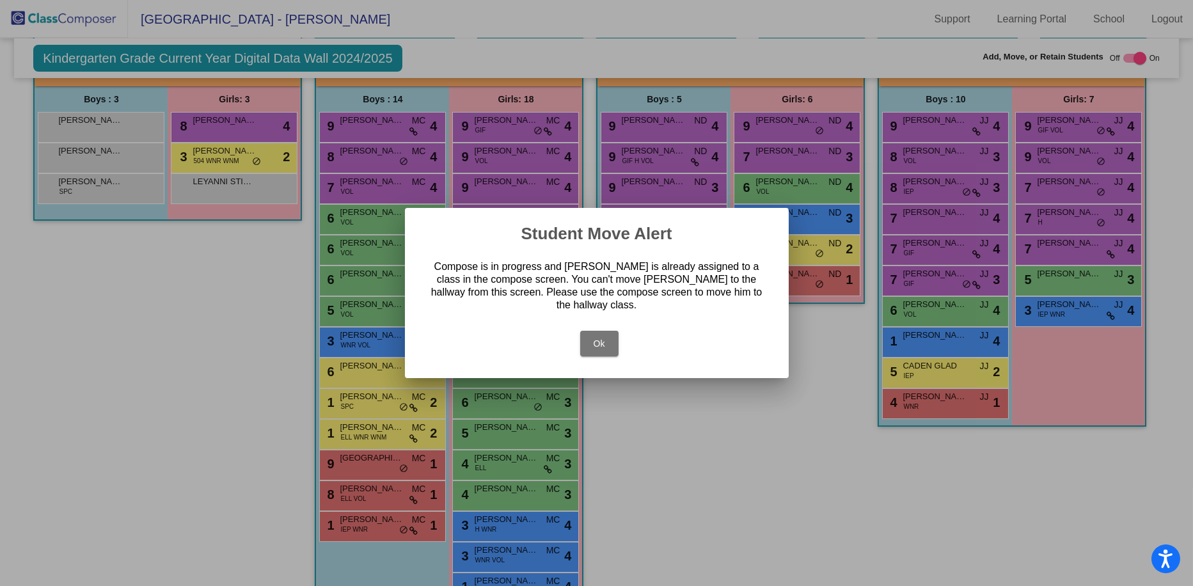
click at [598, 336] on button "Ok" at bounding box center [599, 344] width 38 height 26
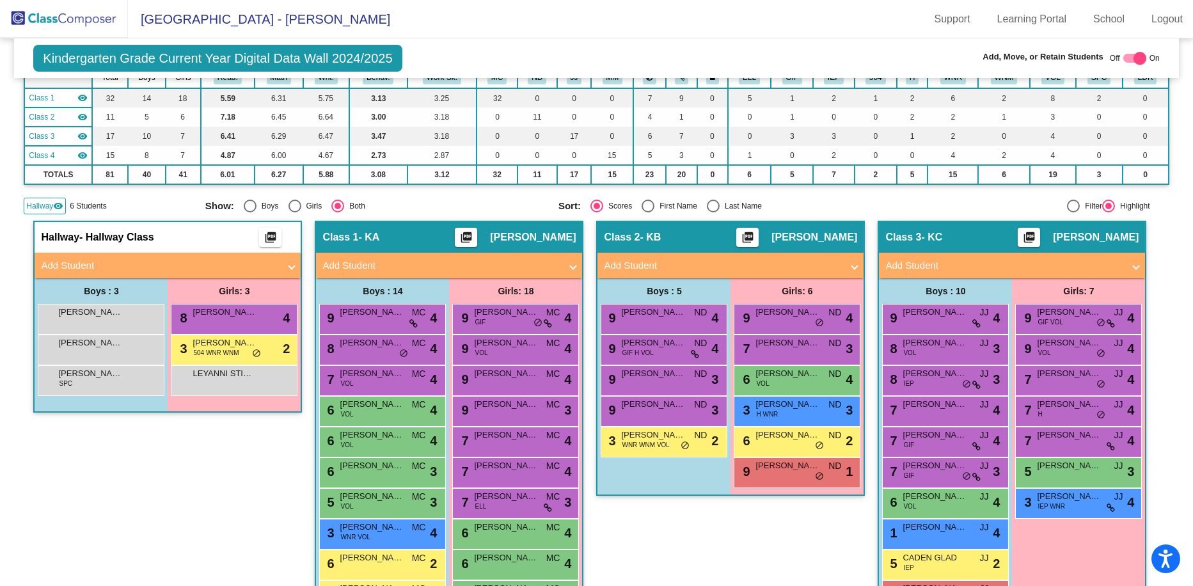
scroll to position [0, 0]
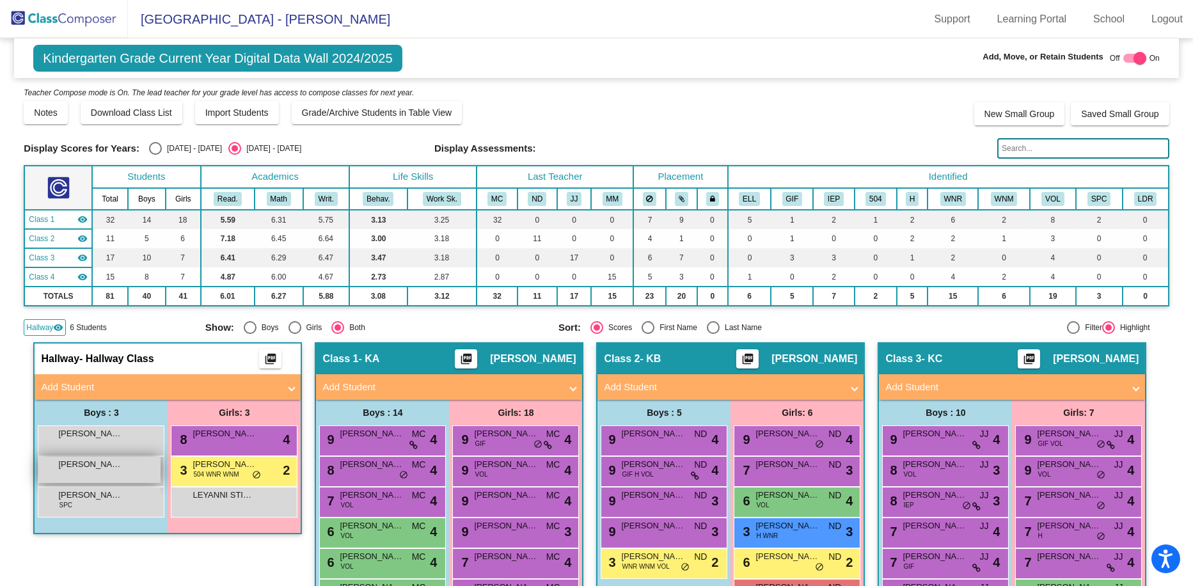
click at [97, 468] on span "[PERSON_NAME]" at bounding box center [90, 464] width 64 height 13
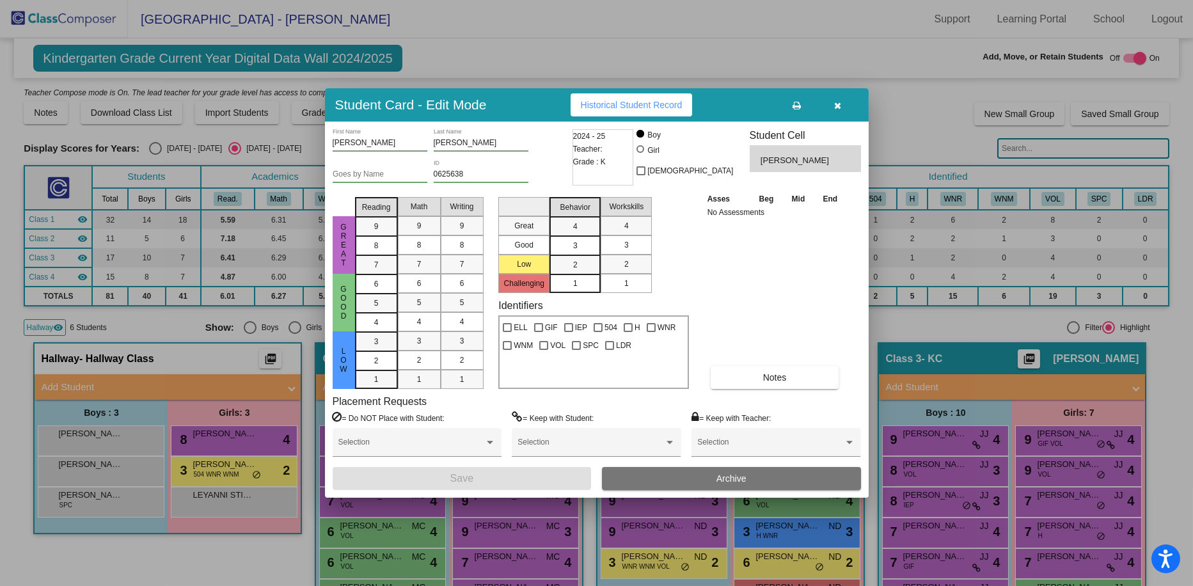
click at [674, 100] on span "button" at bounding box center [837, 105] width 7 height 10
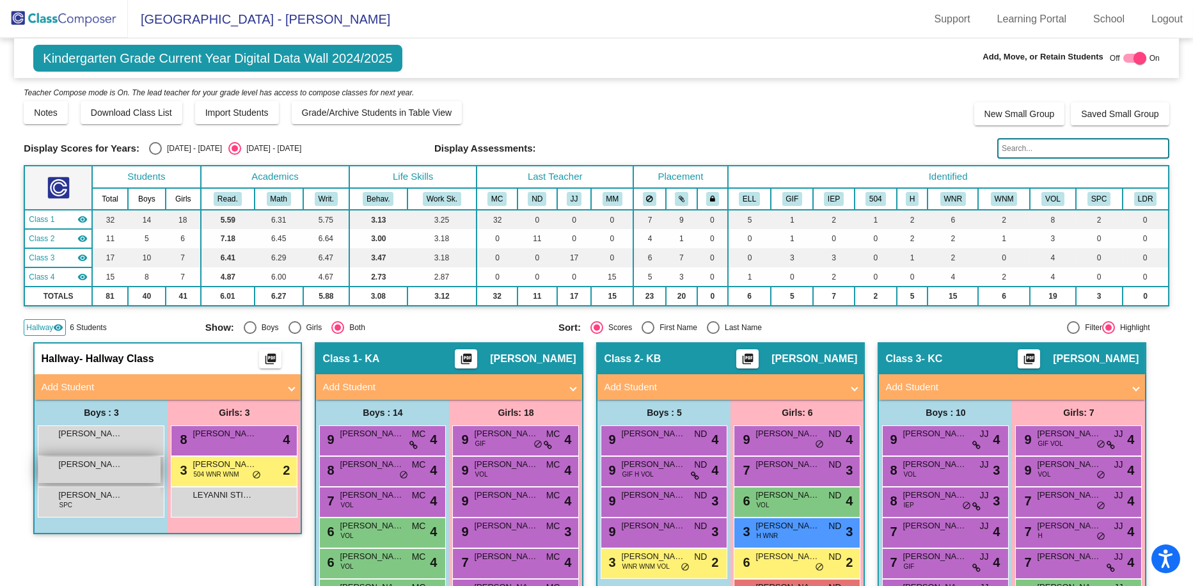
click at [88, 469] on span "[PERSON_NAME]" at bounding box center [90, 464] width 64 height 13
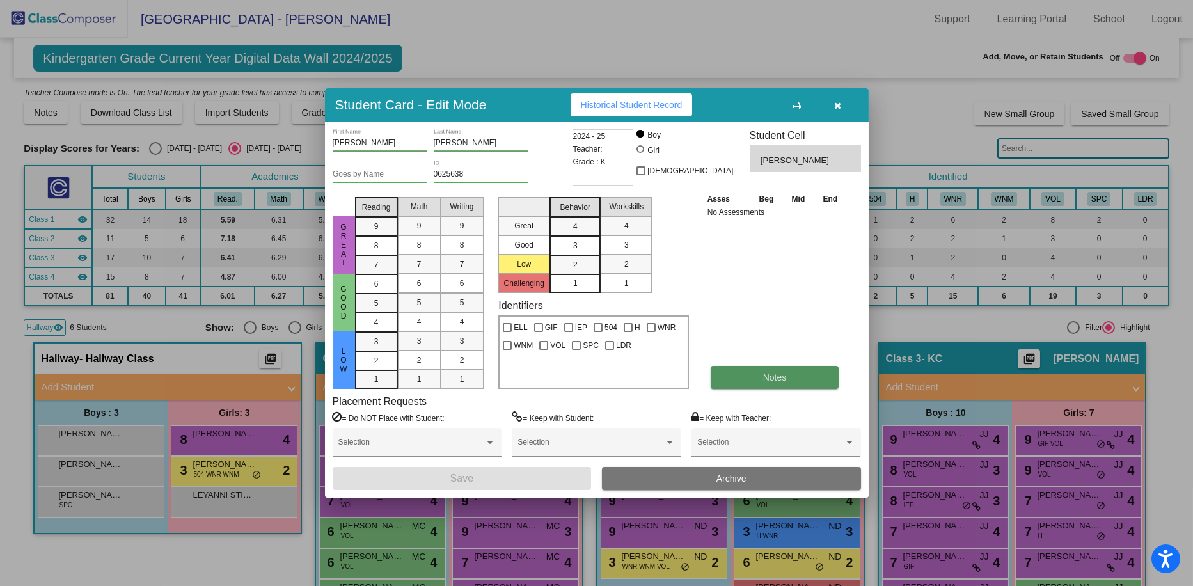
click at [674, 375] on button "Notes" at bounding box center [775, 377] width 129 height 23
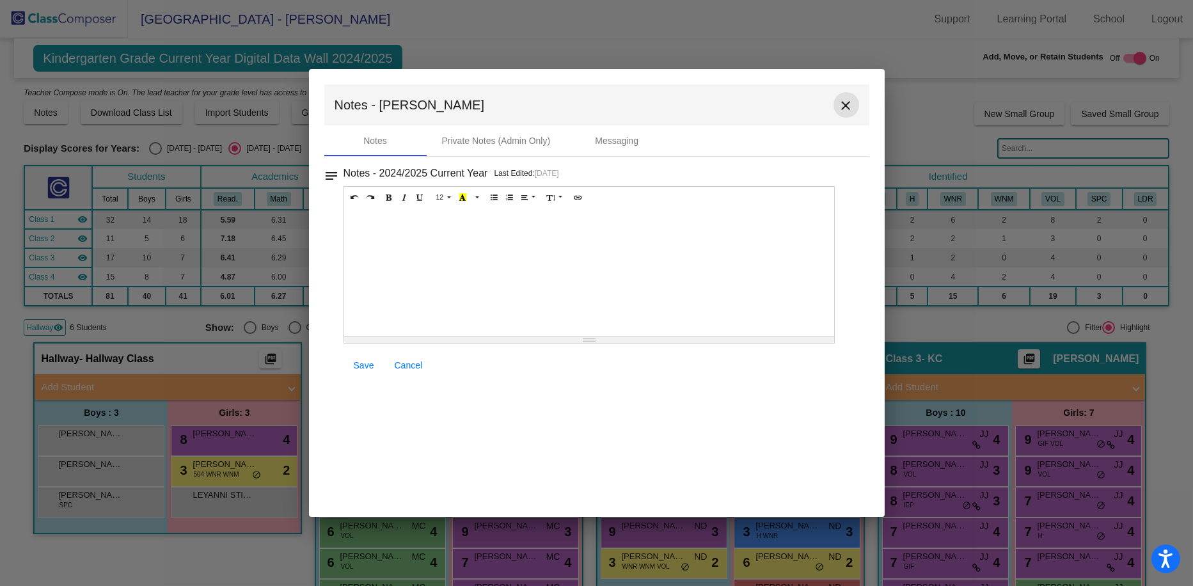
click at [674, 107] on mat-icon "close" at bounding box center [846, 105] width 15 height 15
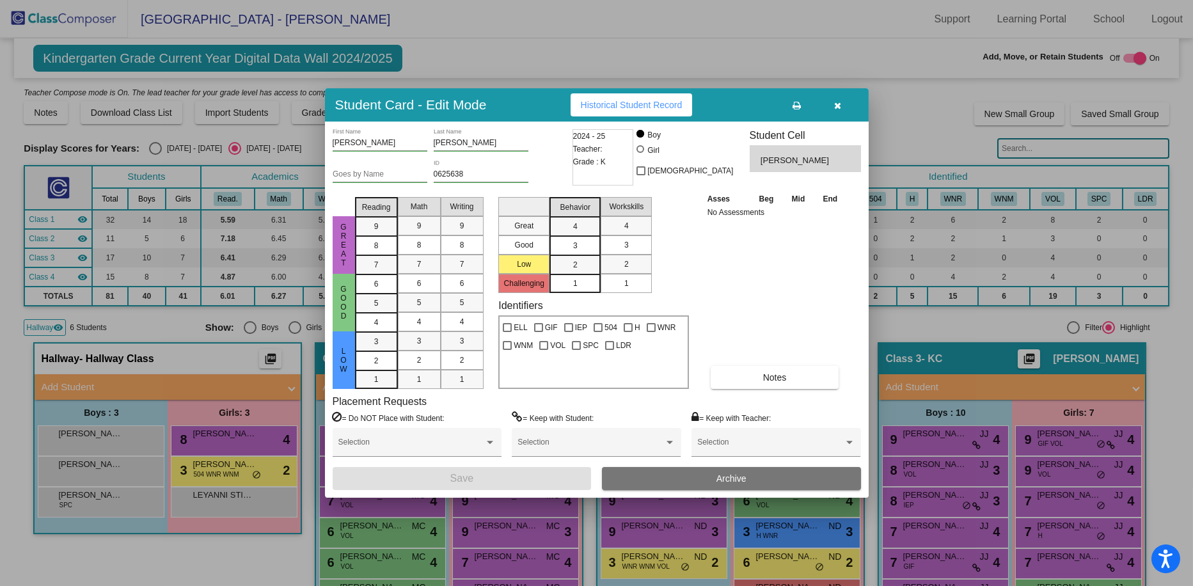
click at [674, 103] on button "button" at bounding box center [837, 104] width 41 height 23
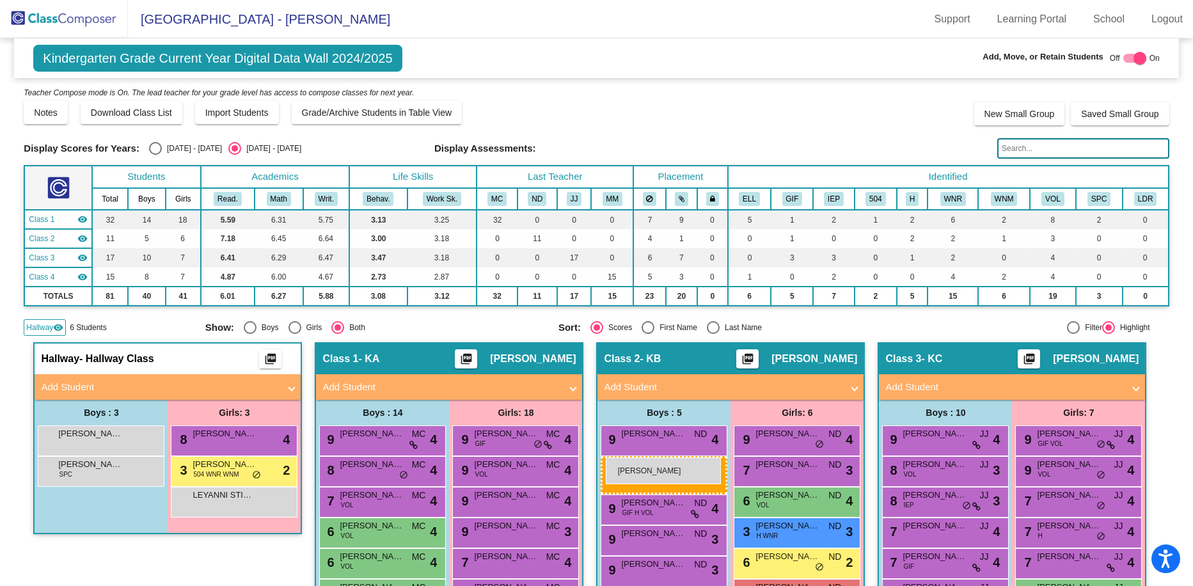
drag, startPoint x: 83, startPoint y: 468, endPoint x: 606, endPoint y: 457, distance: 522.7
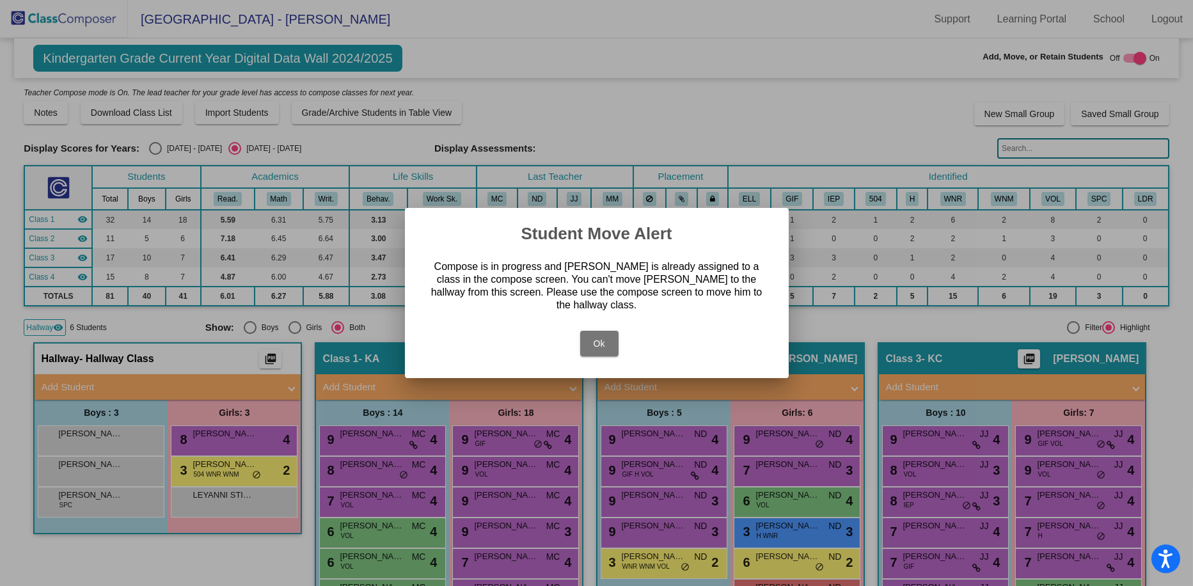
click at [601, 336] on button "Ok" at bounding box center [599, 344] width 38 height 26
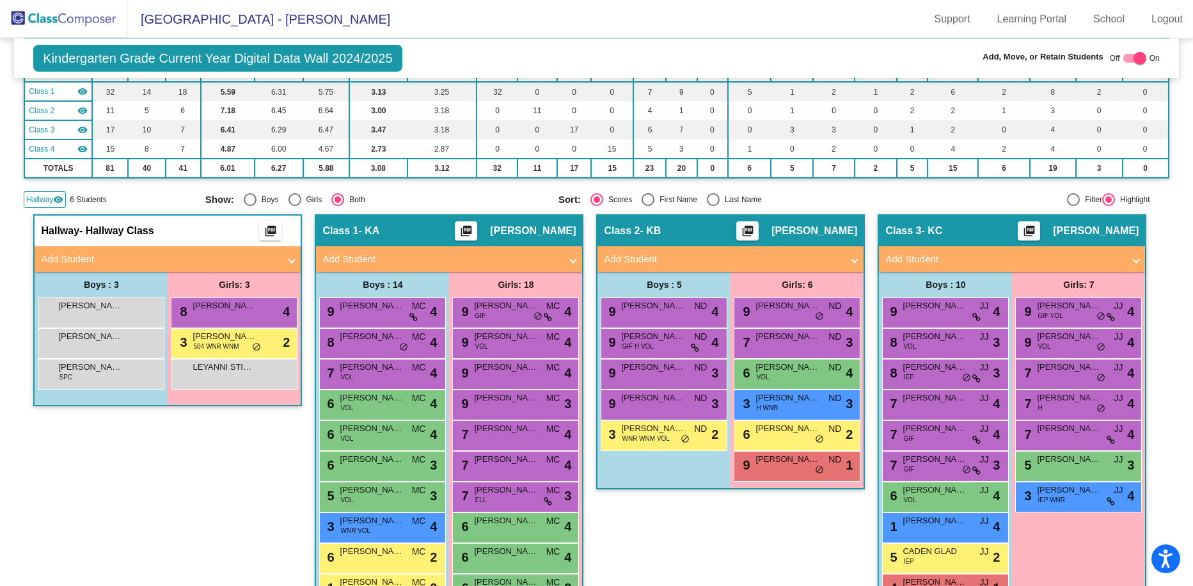
scroll to position [192, 0]
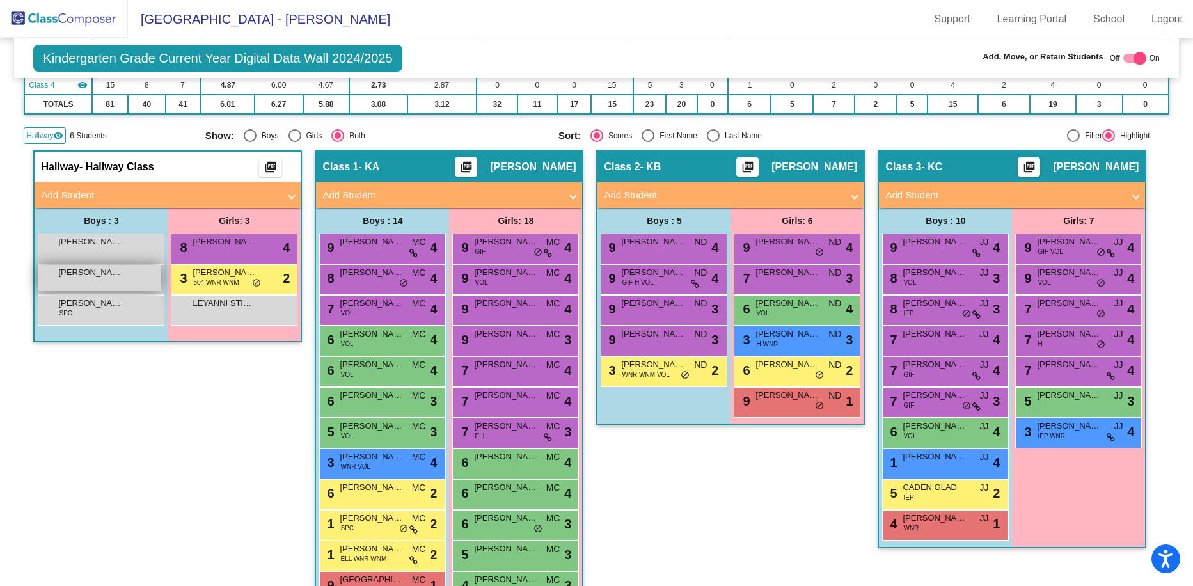
click at [96, 280] on div "[PERSON_NAME] lock do_not_disturb_alt" at bounding box center [99, 278] width 122 height 26
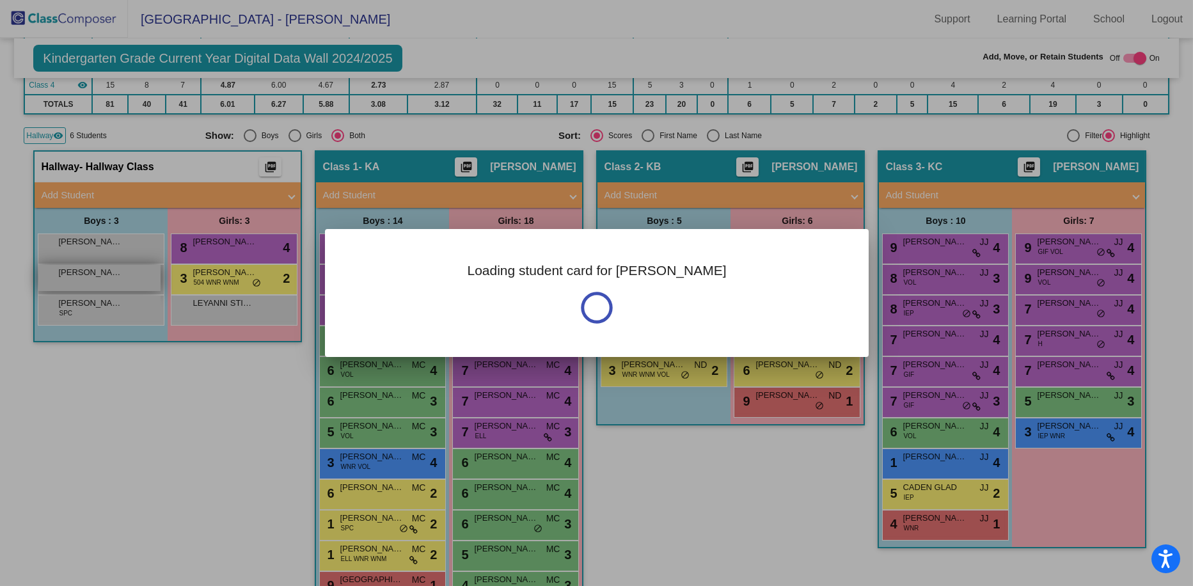
click at [96, 280] on div at bounding box center [596, 293] width 1193 height 586
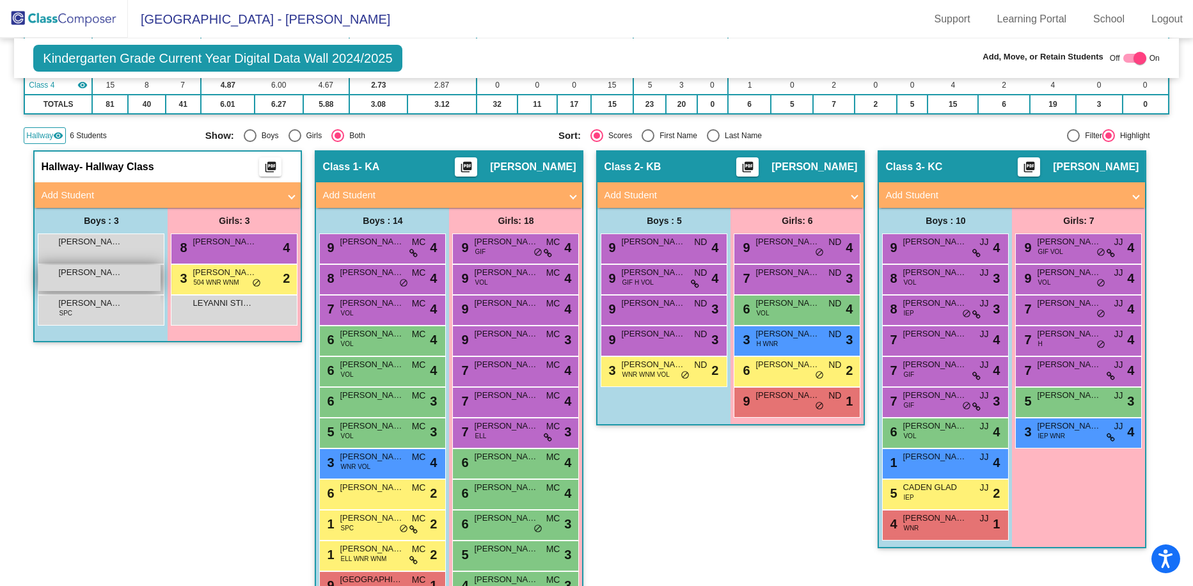
click at [96, 280] on div "[PERSON_NAME] lock do_not_disturb_alt" at bounding box center [99, 278] width 122 height 26
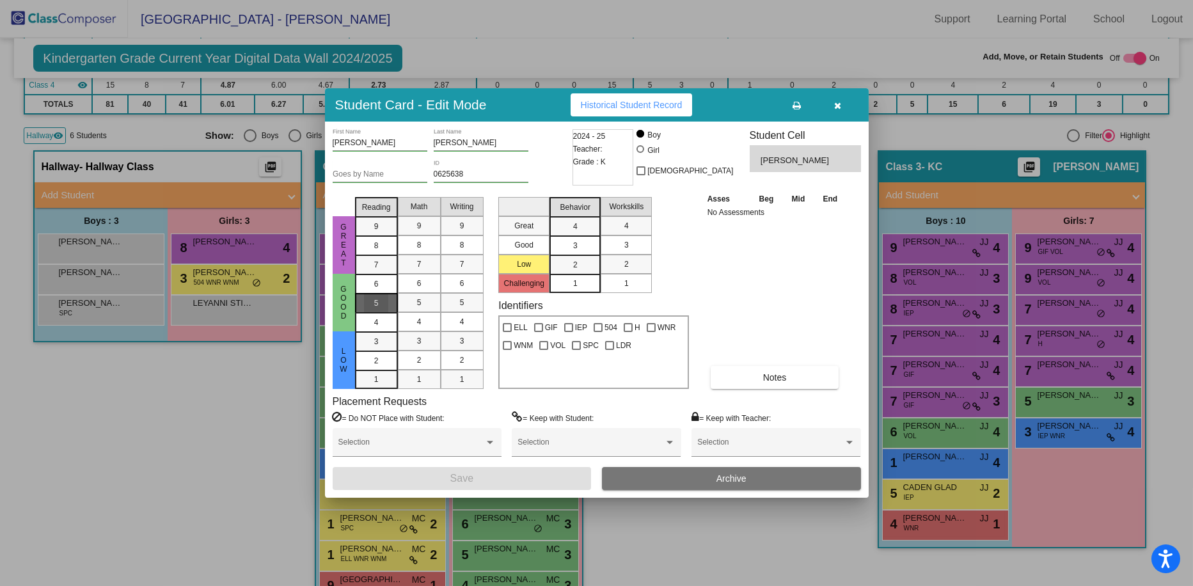
click at [376, 301] on span "5" at bounding box center [376, 303] width 4 height 12
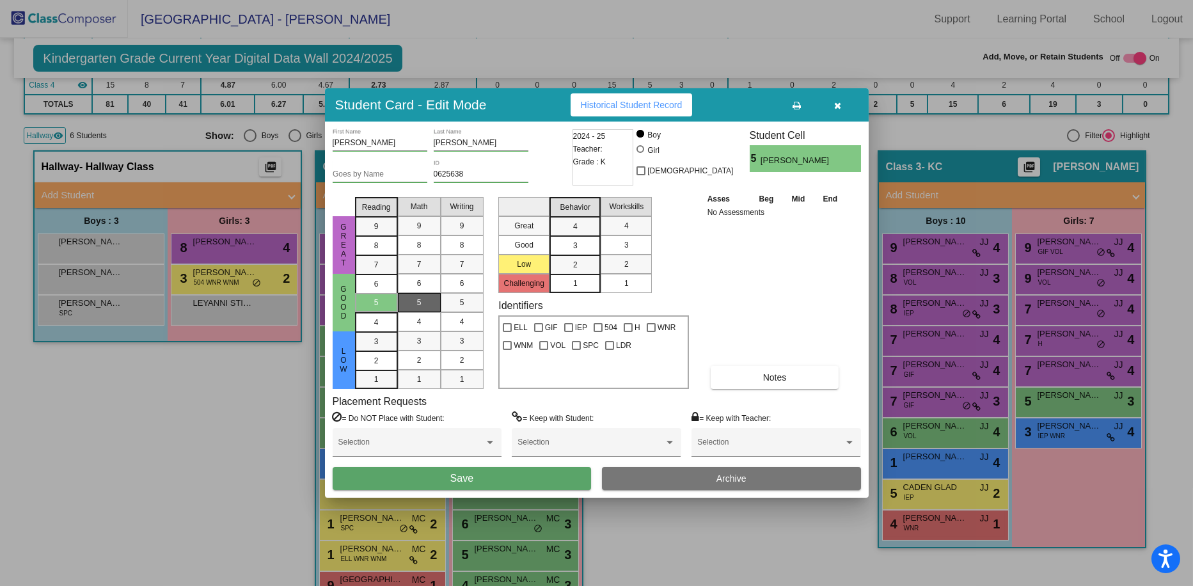
click at [420, 306] on span "5" at bounding box center [419, 303] width 4 height 12
click at [450, 304] on div "5" at bounding box center [462, 302] width 25 height 19
click at [477, 477] on button "Save" at bounding box center [462, 478] width 259 height 23
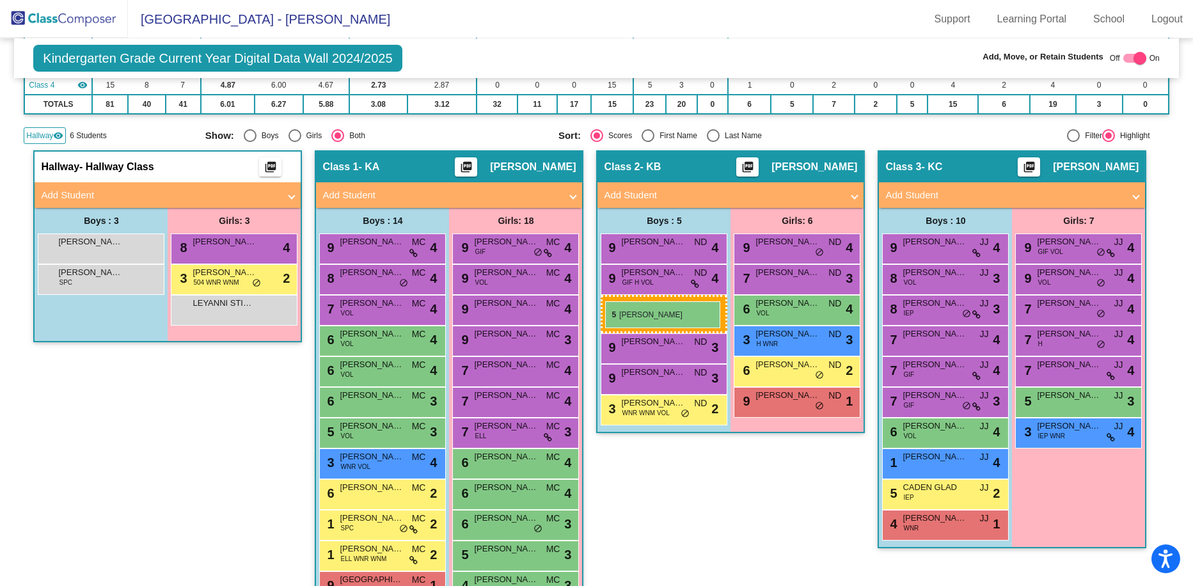
drag, startPoint x: 46, startPoint y: 244, endPoint x: 605, endPoint y: 301, distance: 562.0
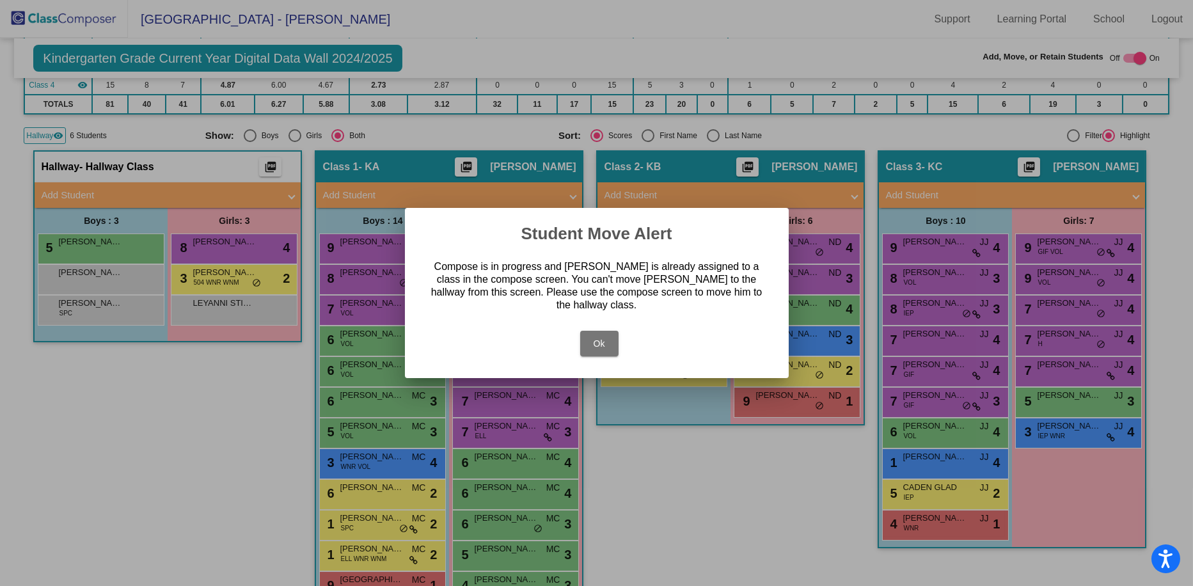
click at [590, 332] on button "Ok" at bounding box center [599, 344] width 38 height 26
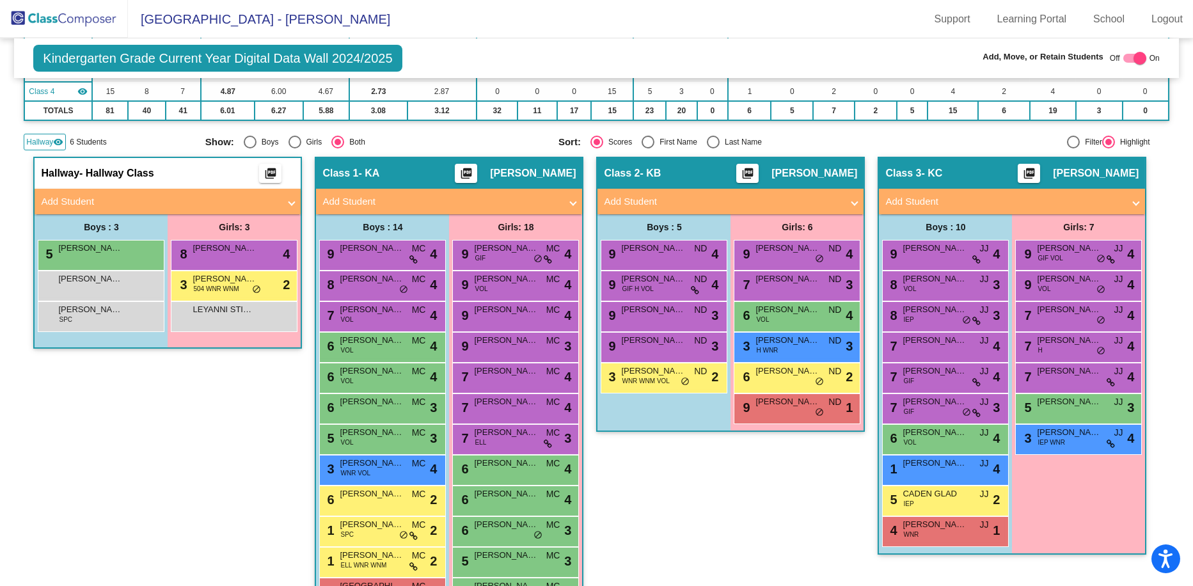
scroll to position [249, 0]
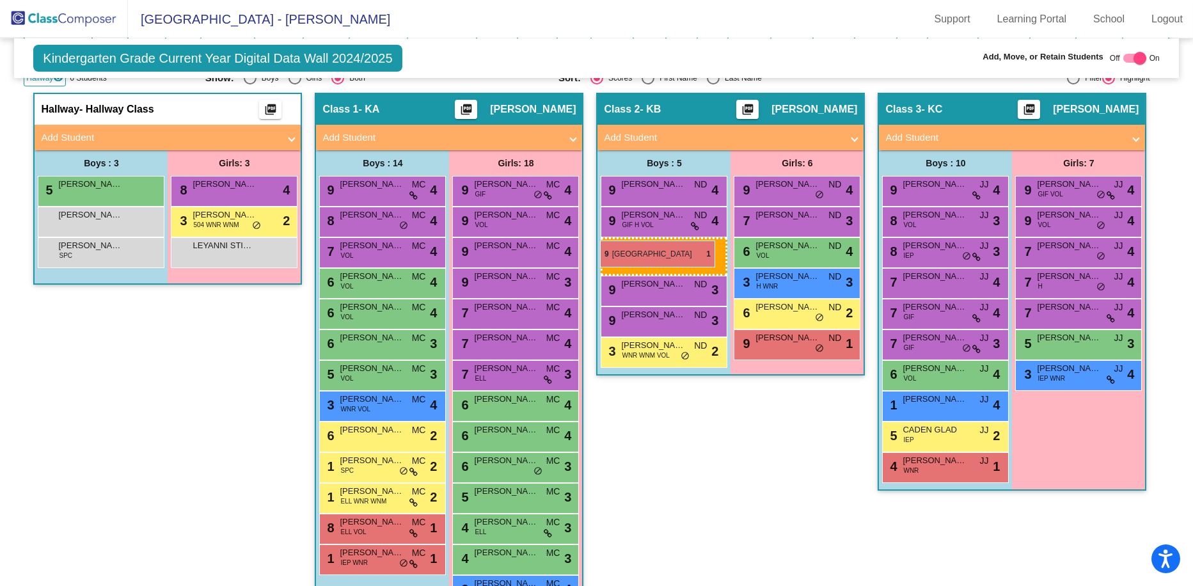
drag, startPoint x: 350, startPoint y: 533, endPoint x: 600, endPoint y: 241, distance: 385.2
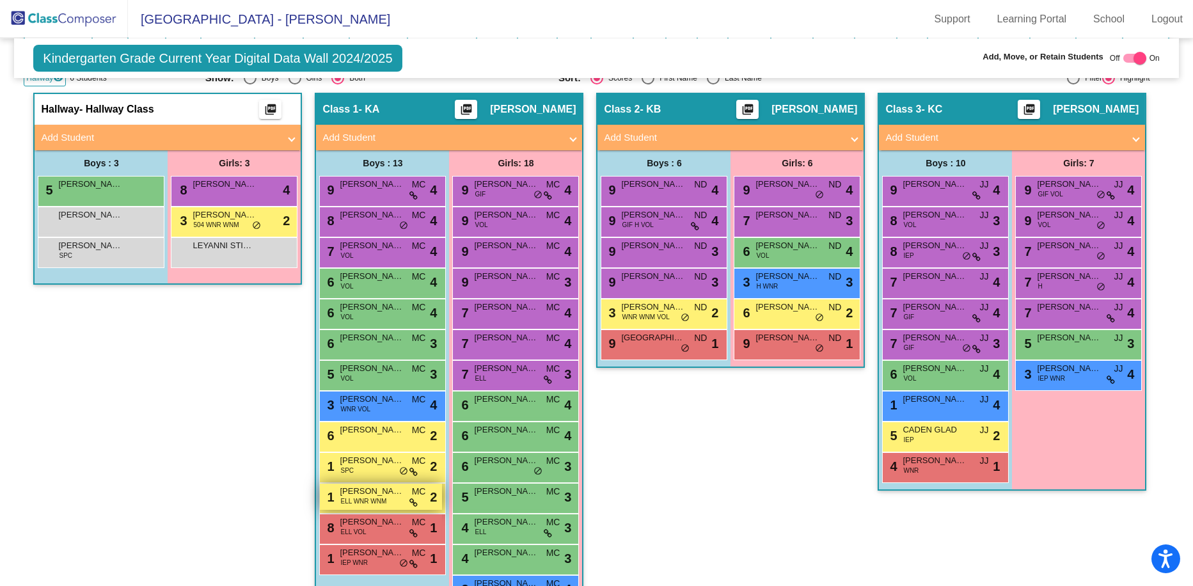
scroll to position [313, 0]
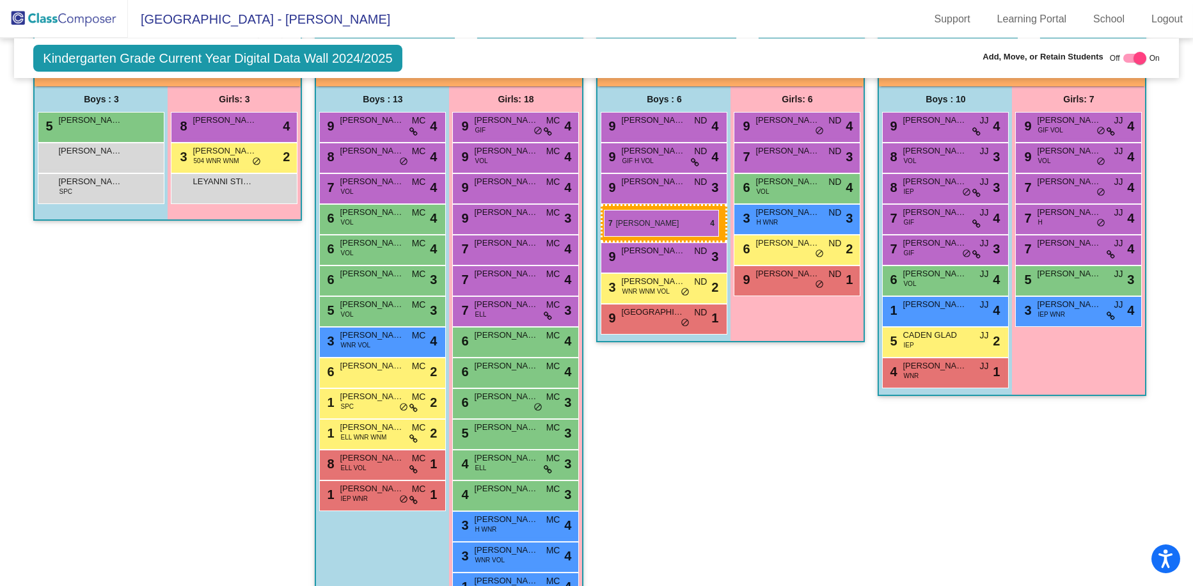
drag, startPoint x: 907, startPoint y: 221, endPoint x: 604, endPoint y: 210, distance: 303.4
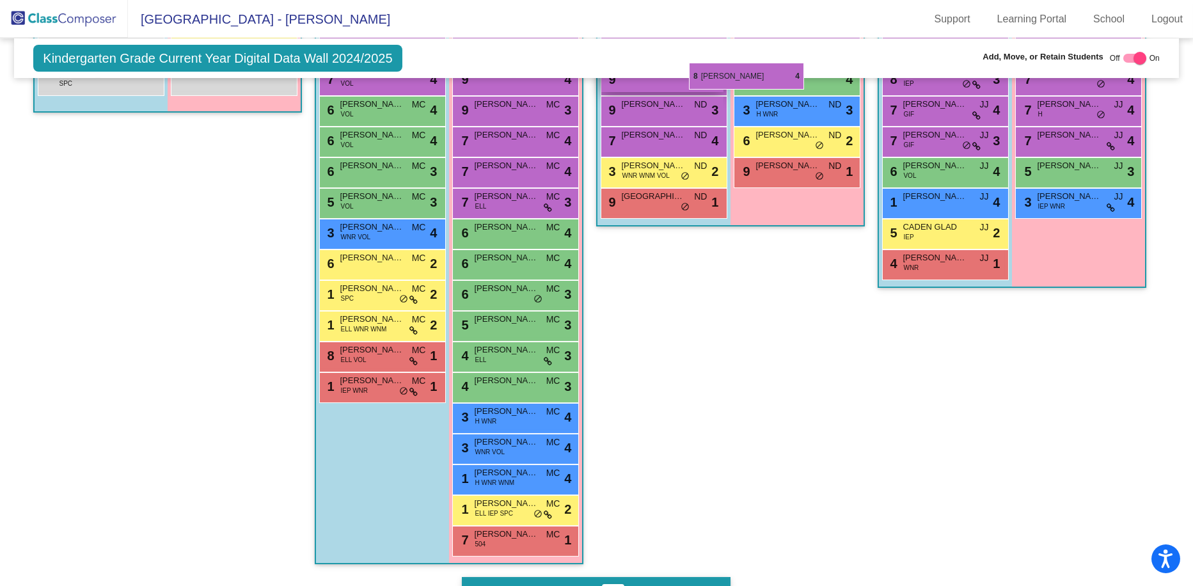
scroll to position [416, 0]
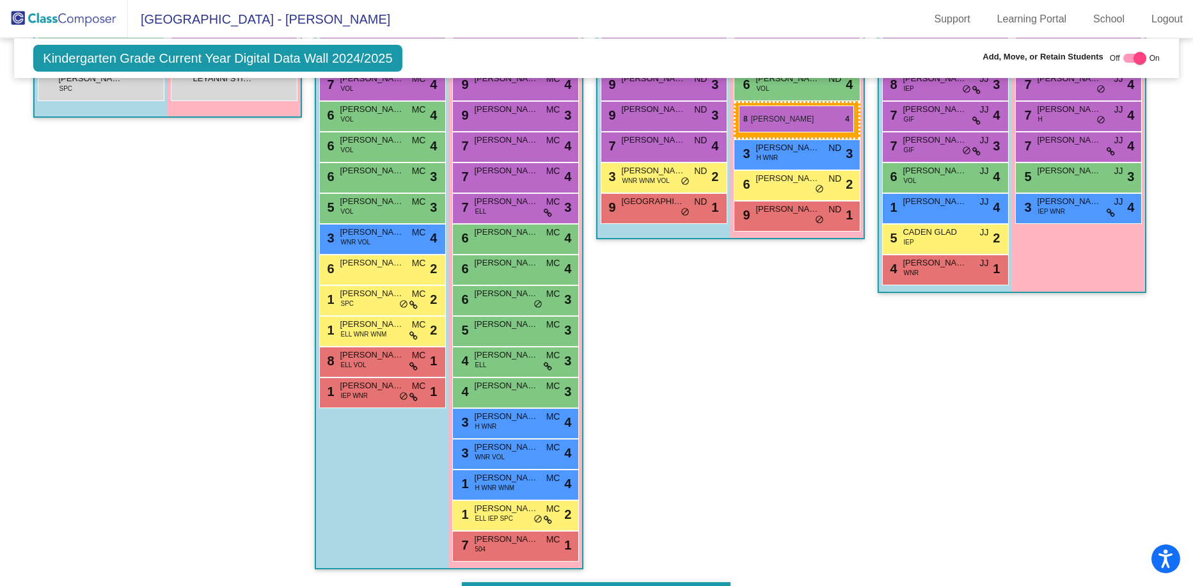
drag, startPoint x: 658, startPoint y: 400, endPoint x: 739, endPoint y: 106, distance: 305.1
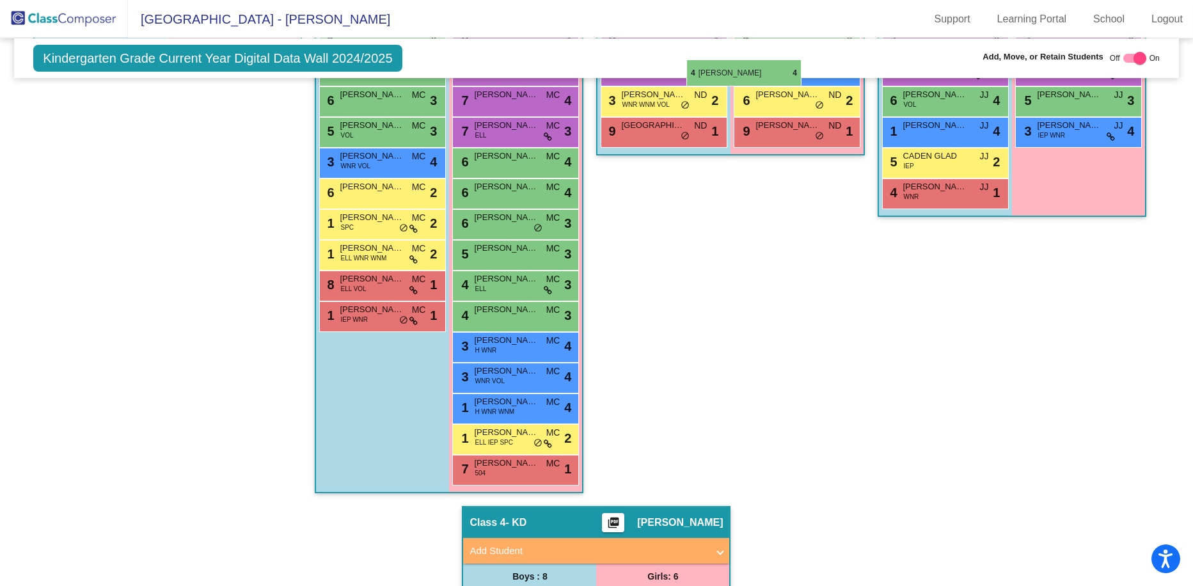
scroll to position [483, 0]
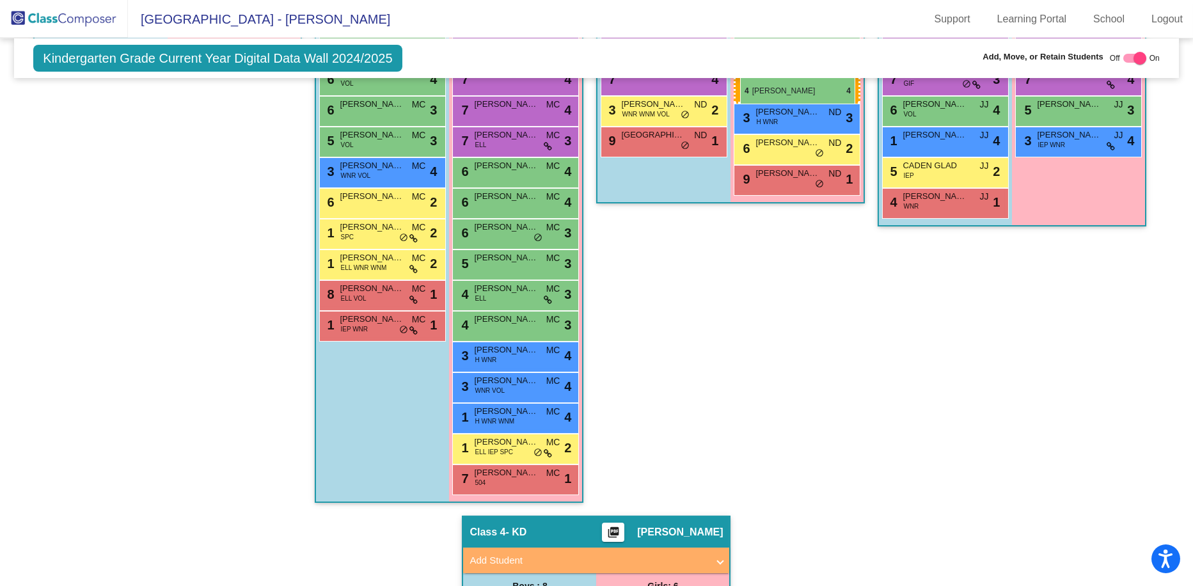
drag, startPoint x: 645, startPoint y: 419, endPoint x: 740, endPoint y: 77, distance: 354.6
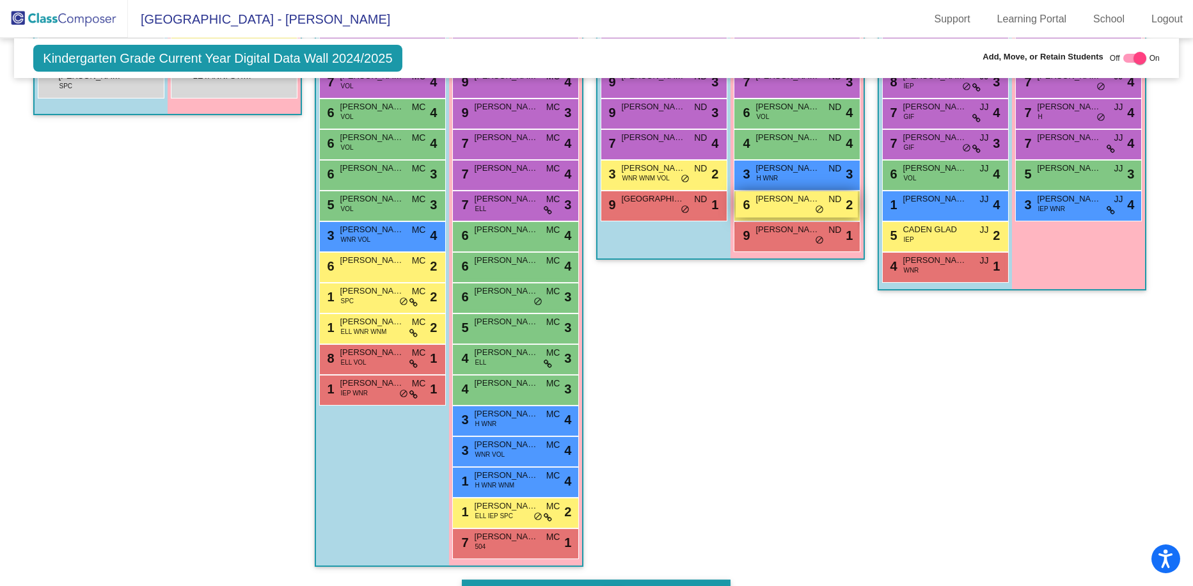
scroll to position [227, 0]
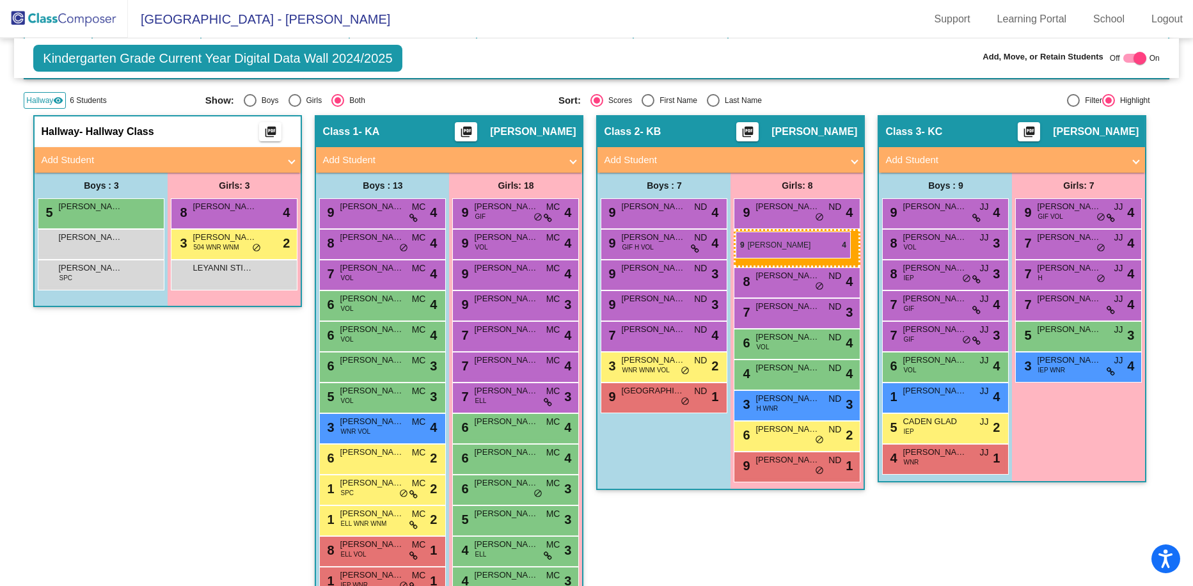
drag, startPoint x: 1065, startPoint y: 242, endPoint x: 736, endPoint y: 232, distance: 329.6
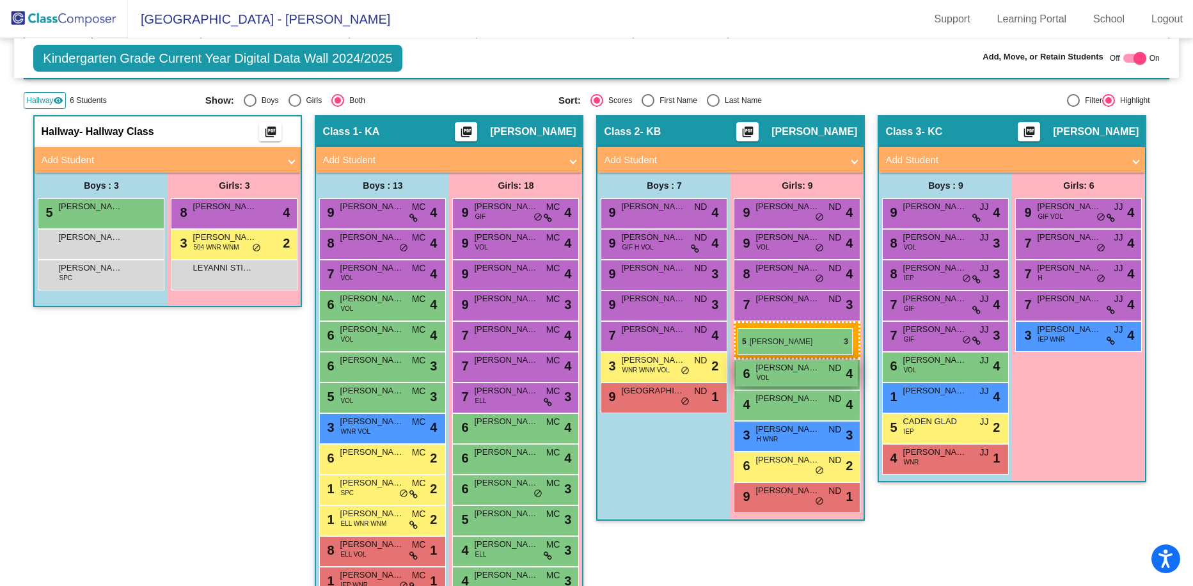
drag, startPoint x: 1036, startPoint y: 336, endPoint x: 738, endPoint y: 328, distance: 298.2
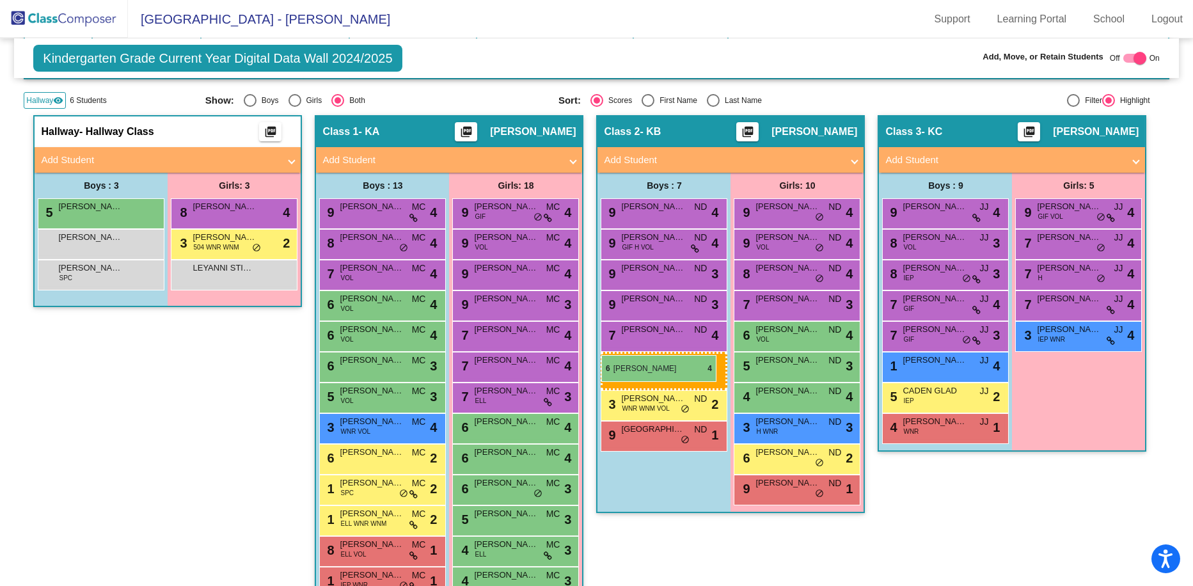
drag, startPoint x: 932, startPoint y: 362, endPoint x: 601, endPoint y: 355, distance: 330.8
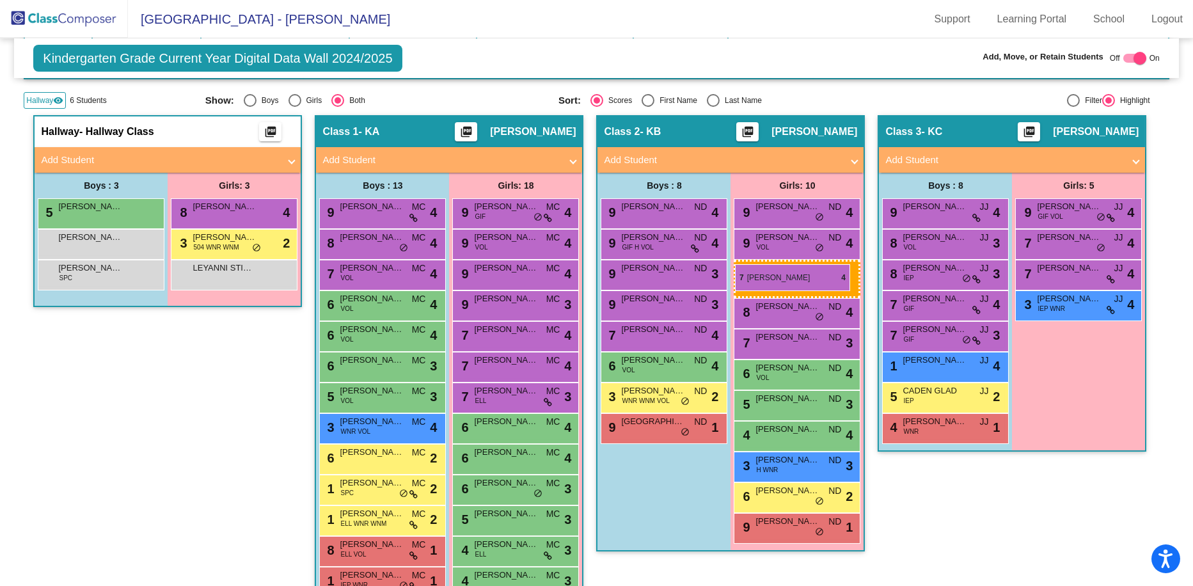
drag, startPoint x: 1082, startPoint y: 269, endPoint x: 735, endPoint y: 264, distance: 346.7
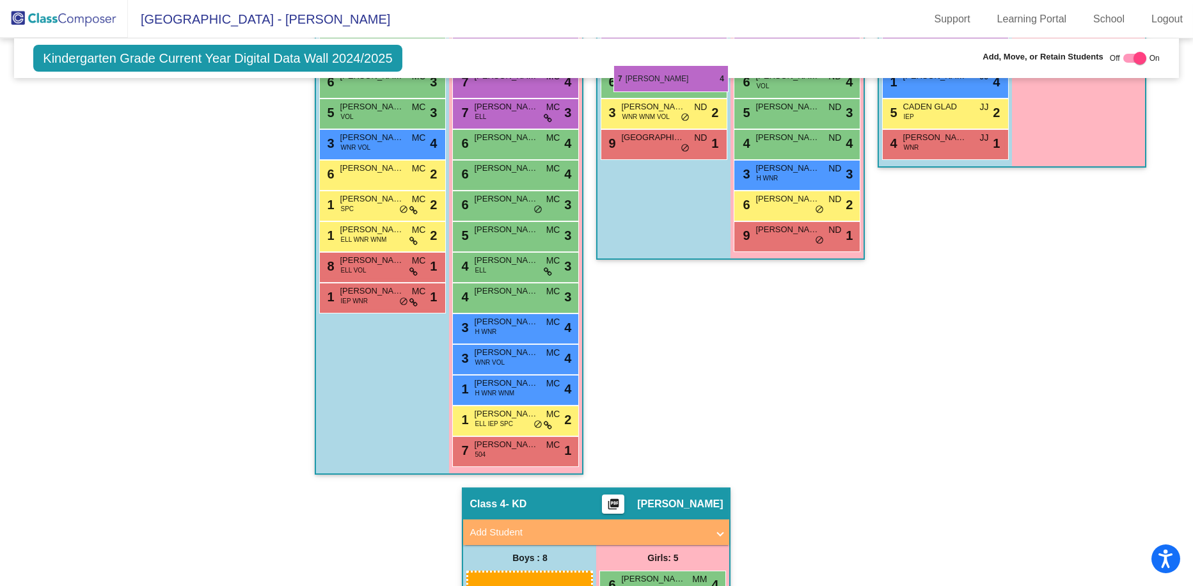
scroll to position [509, 0]
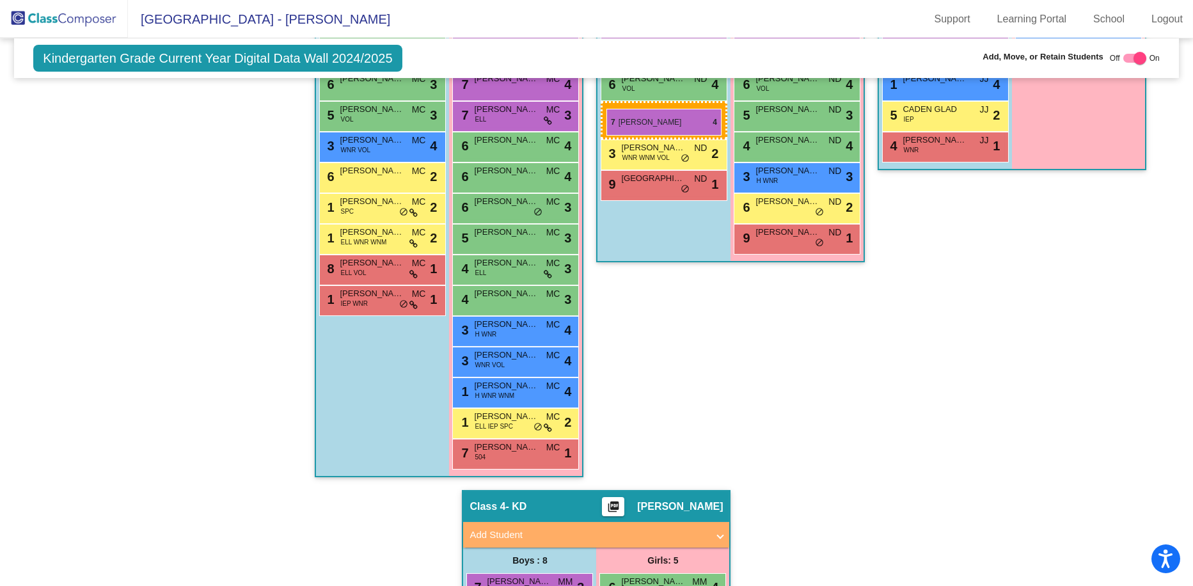
drag, startPoint x: 523, startPoint y: 418, endPoint x: 606, endPoint y: 109, distance: 320.6
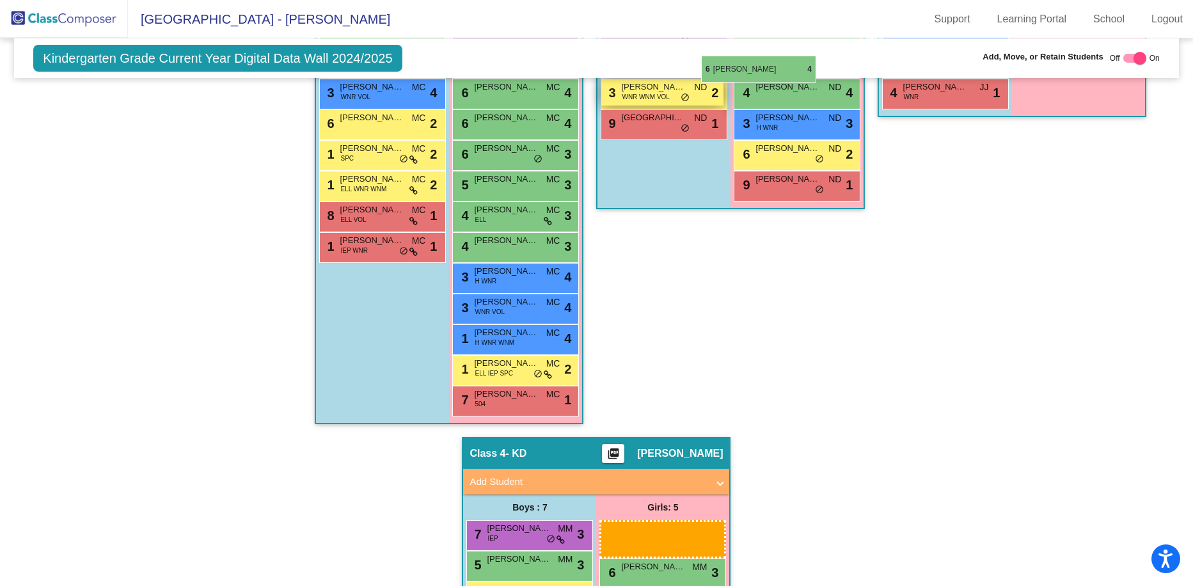
scroll to position [556, 0]
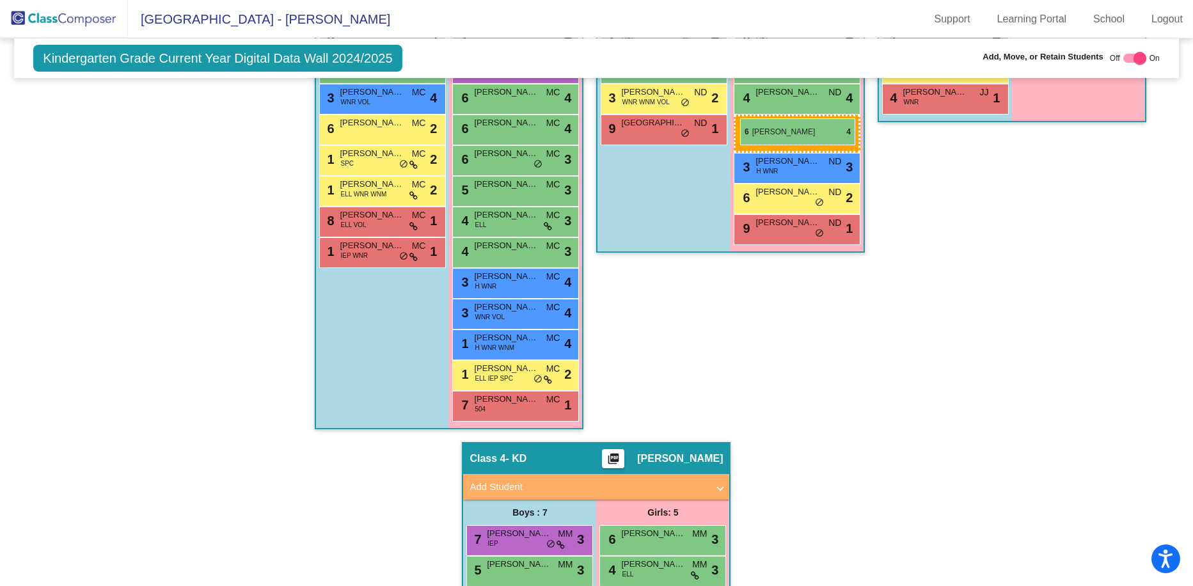
drag, startPoint x: 642, startPoint y: 365, endPoint x: 740, endPoint y: 118, distance: 265.0
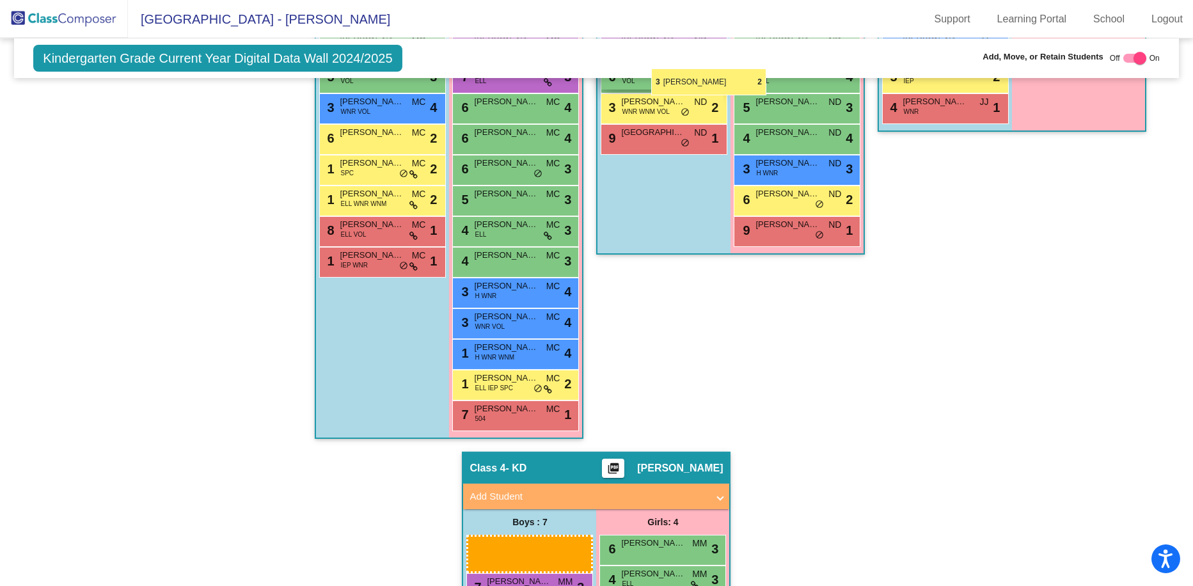
scroll to position [544, 0]
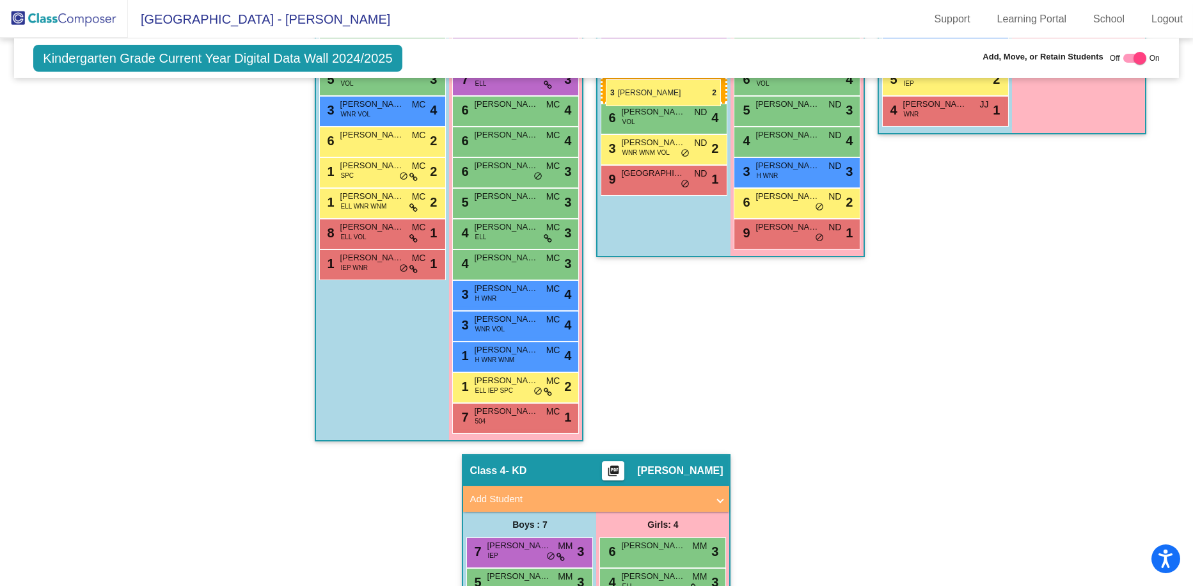
drag, startPoint x: 512, startPoint y: 460, endPoint x: 606, endPoint y: 79, distance: 391.9
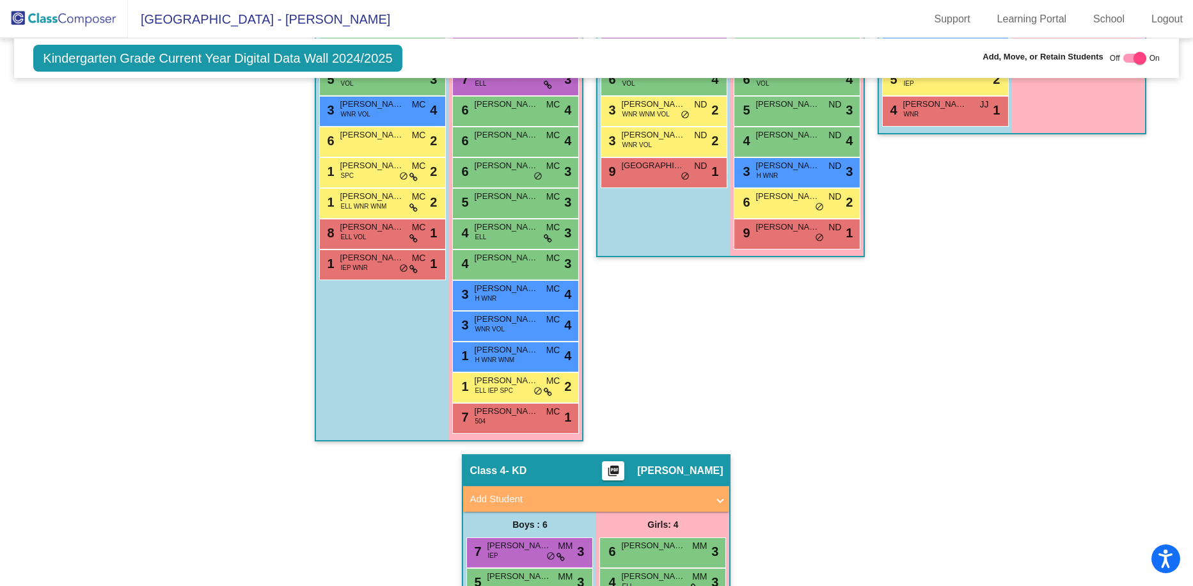
scroll to position [161, 0]
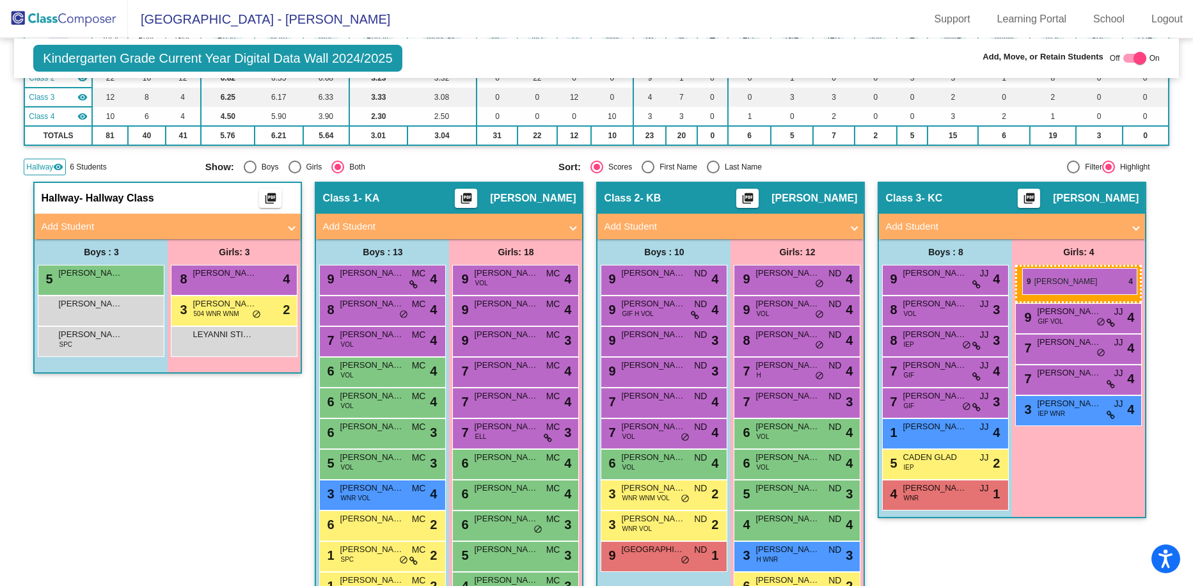
drag, startPoint x: 495, startPoint y: 271, endPoint x: 1022, endPoint y: 268, distance: 527.1
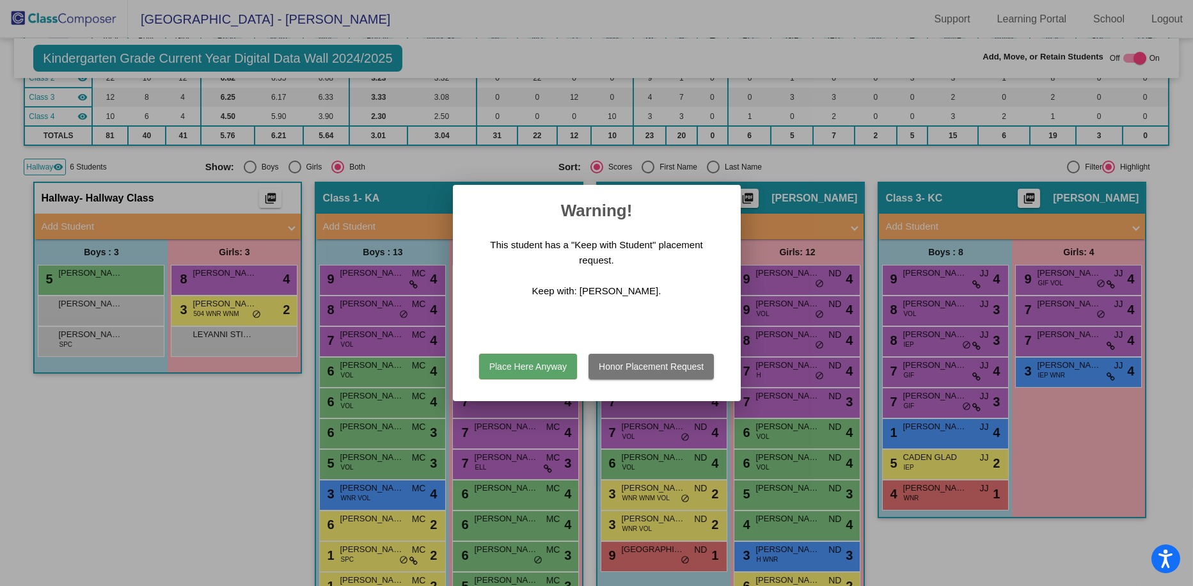
click at [540, 361] on button "Place Here Anyway" at bounding box center [528, 367] width 98 height 26
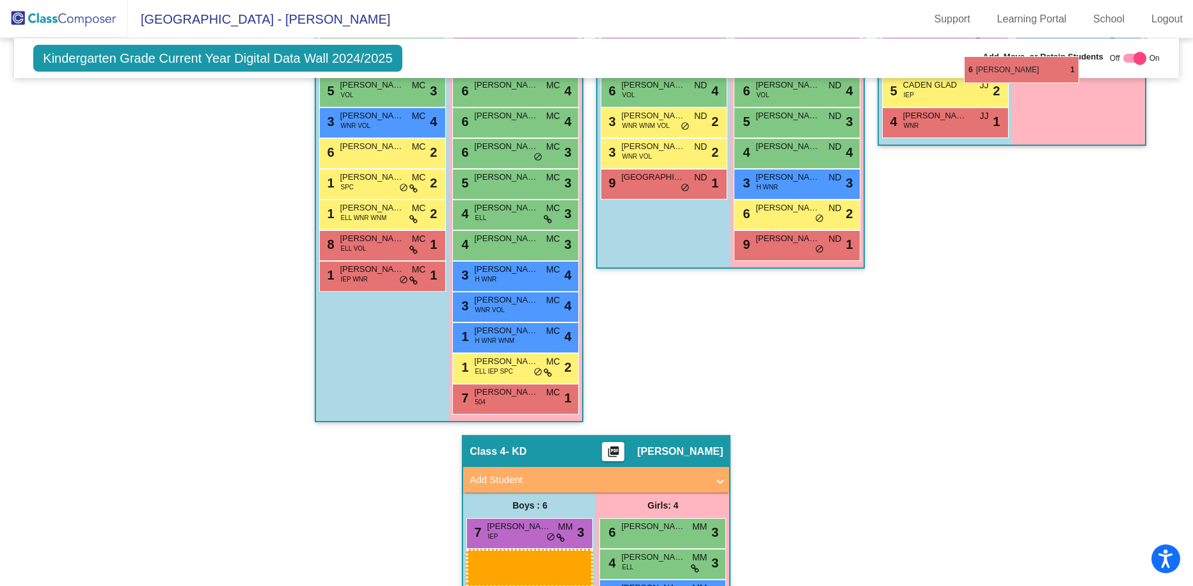
scroll to position [503, 0]
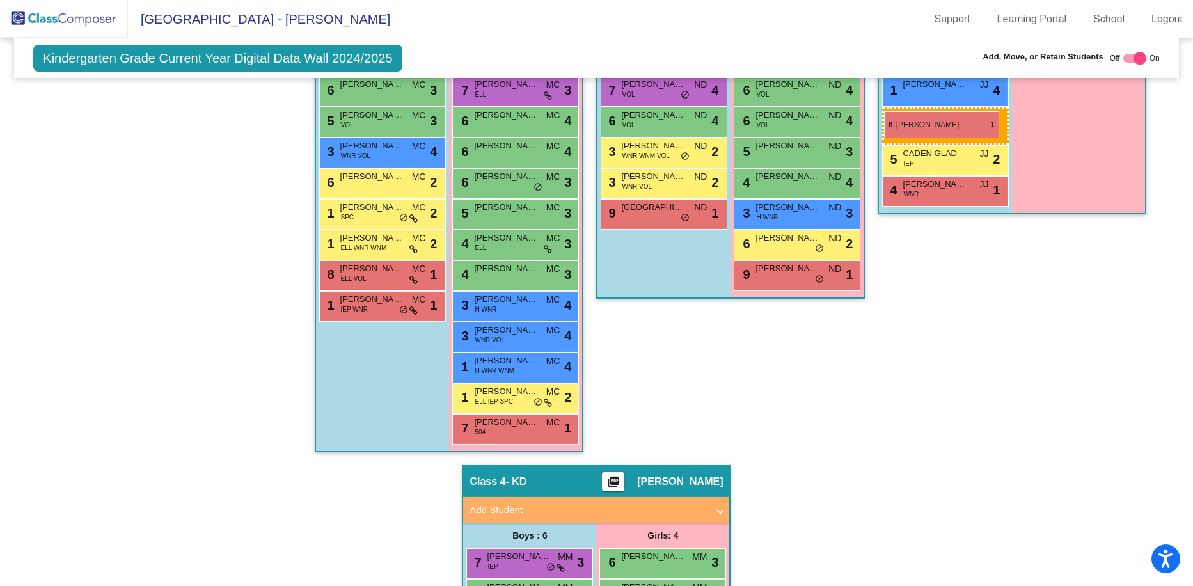
drag, startPoint x: 484, startPoint y: 485, endPoint x: 884, endPoint y: 111, distance: 547.1
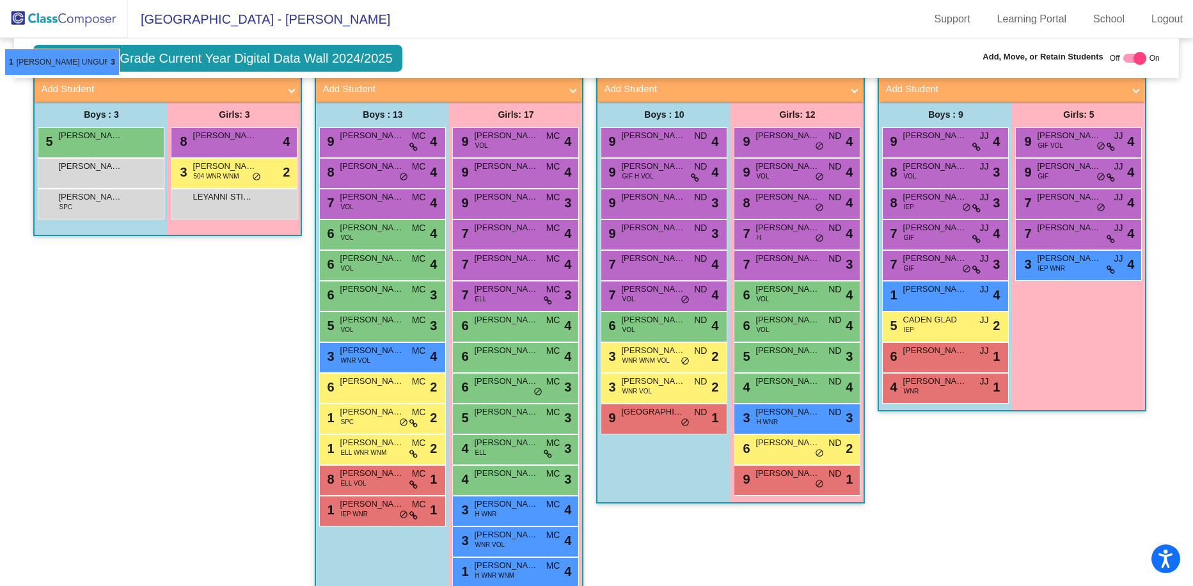
scroll to position [283, 0]
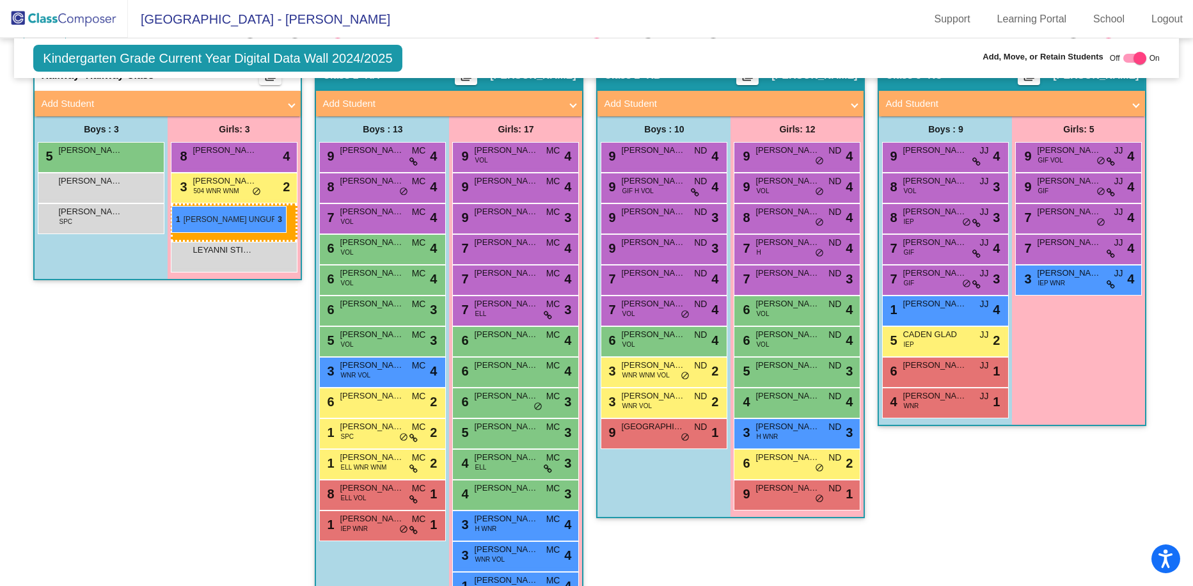
drag, startPoint x: 646, startPoint y: 516, endPoint x: 171, endPoint y: 206, distance: 567.0
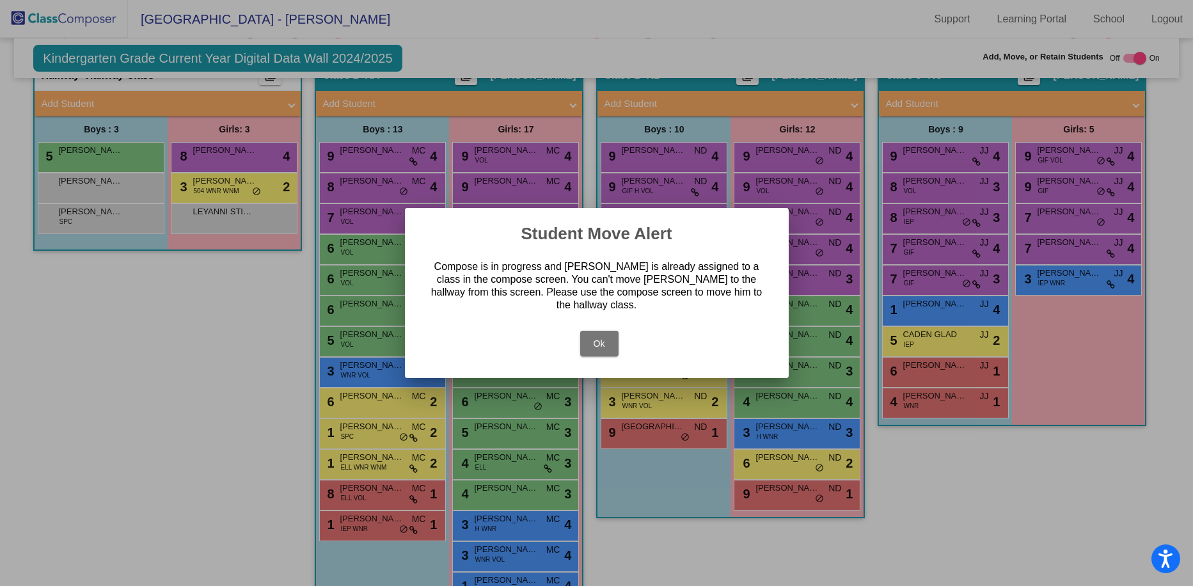
click at [592, 343] on button "Ok" at bounding box center [599, 344] width 38 height 26
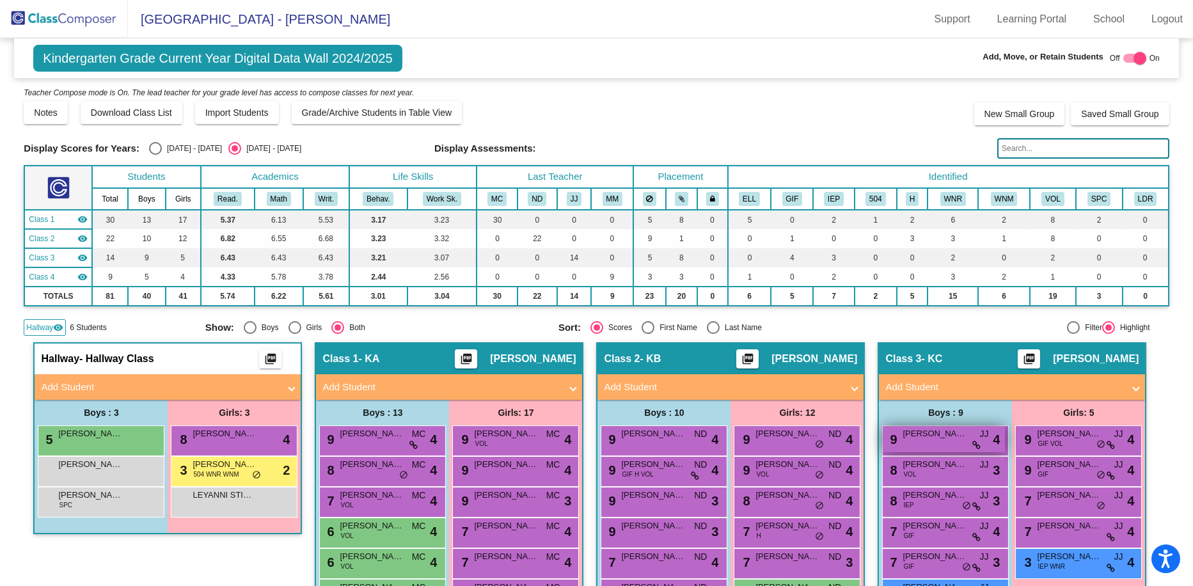
scroll to position [128, 0]
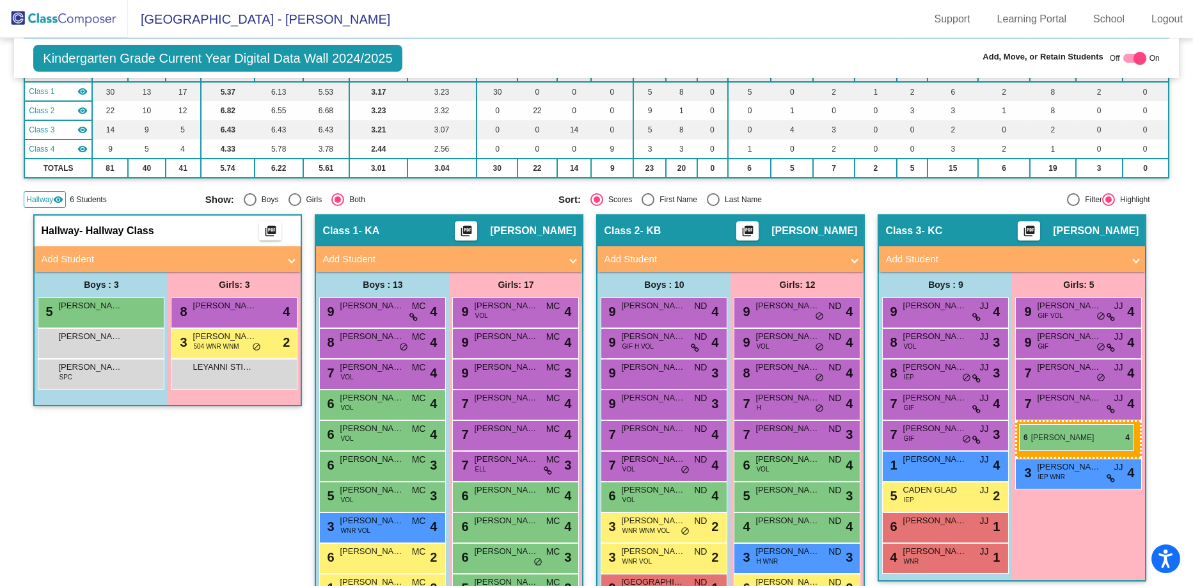
drag, startPoint x: 754, startPoint y: 465, endPoint x: 1019, endPoint y: 424, distance: 268.0
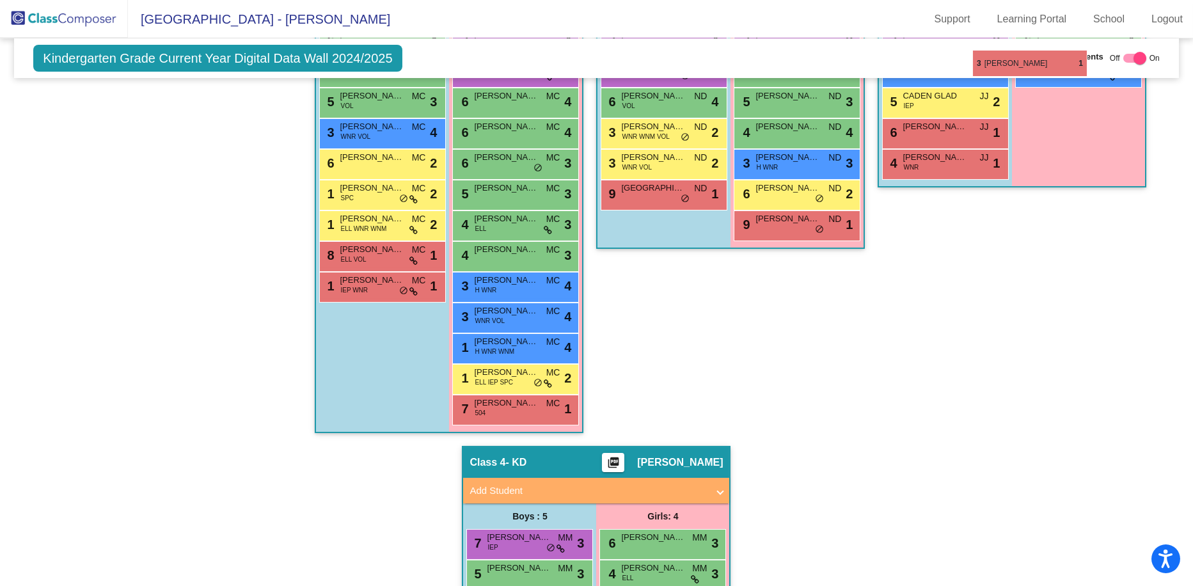
scroll to position [512, 0]
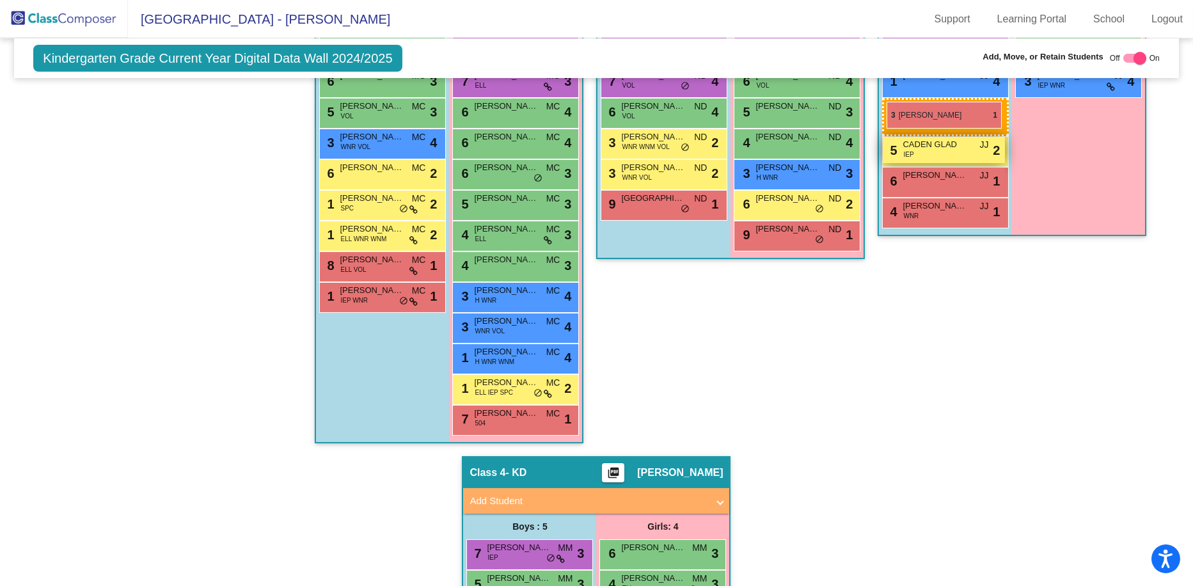
drag, startPoint x: 521, startPoint y: 546, endPoint x: 886, endPoint y: 102, distance: 574.4
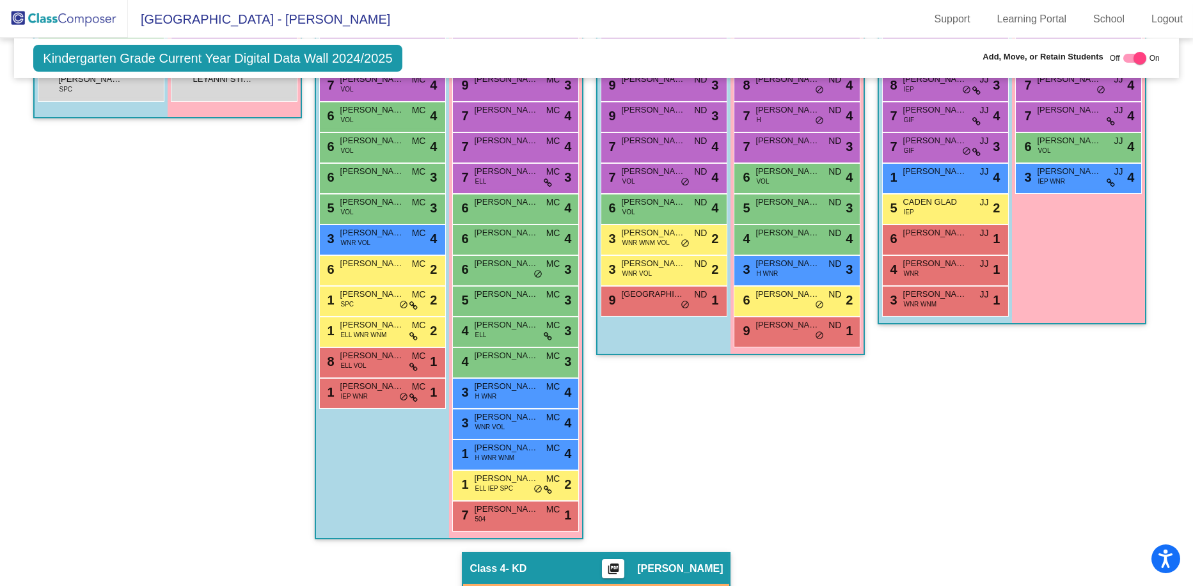
scroll to position [288, 0]
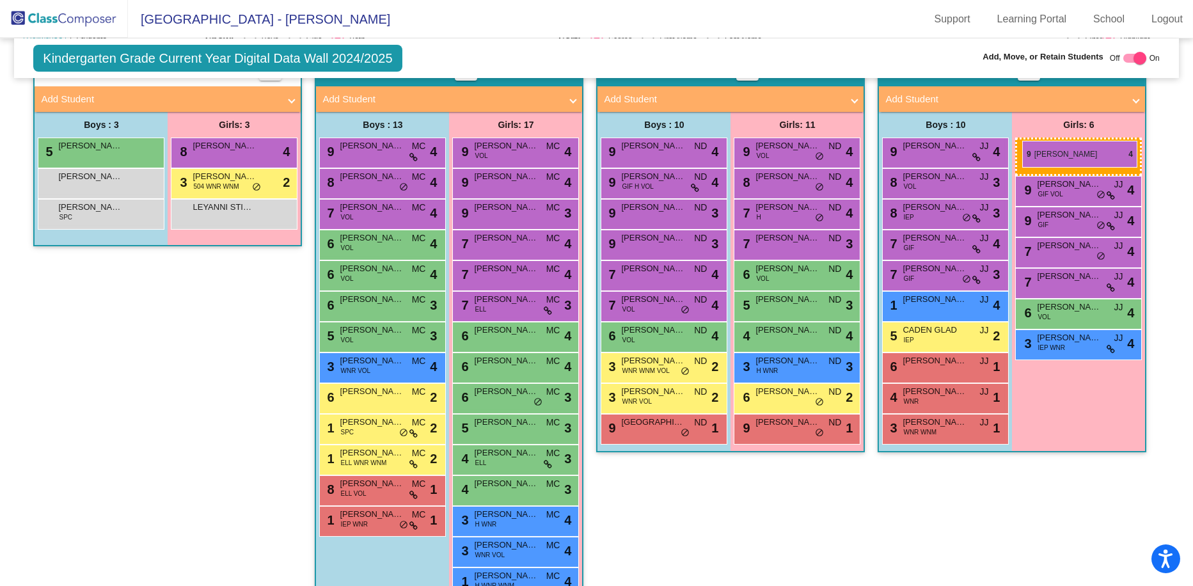
drag, startPoint x: 778, startPoint y: 152, endPoint x: 1022, endPoint y: 141, distance: 243.9
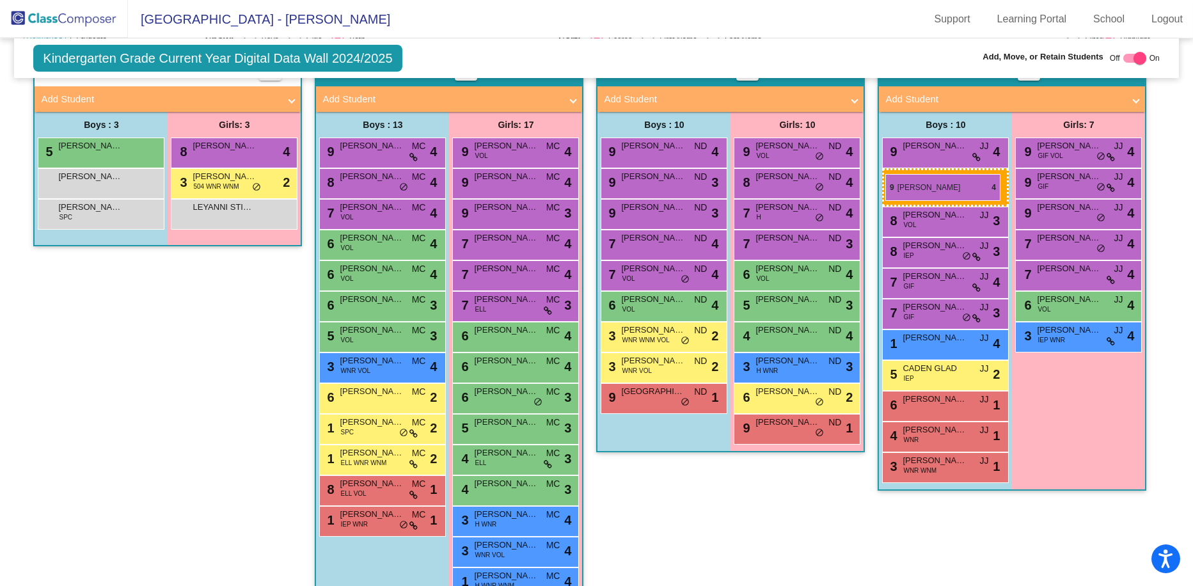
drag, startPoint x: 631, startPoint y: 177, endPoint x: 885, endPoint y: 174, distance: 254.6
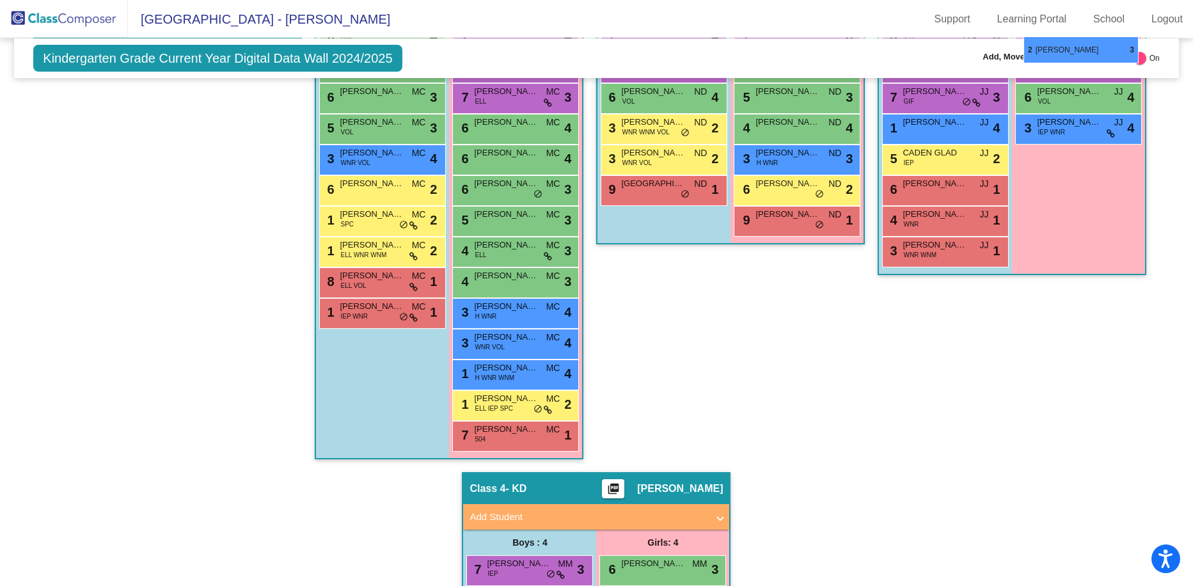
scroll to position [493, 0]
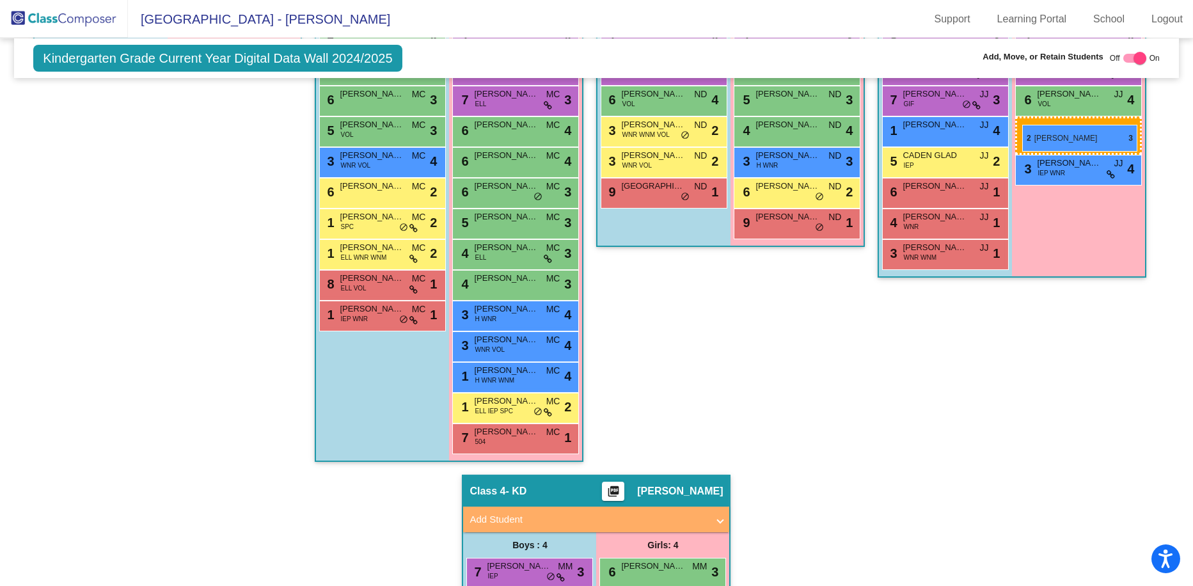
drag, startPoint x: 656, startPoint y: 520, endPoint x: 1022, endPoint y: 125, distance: 539.1
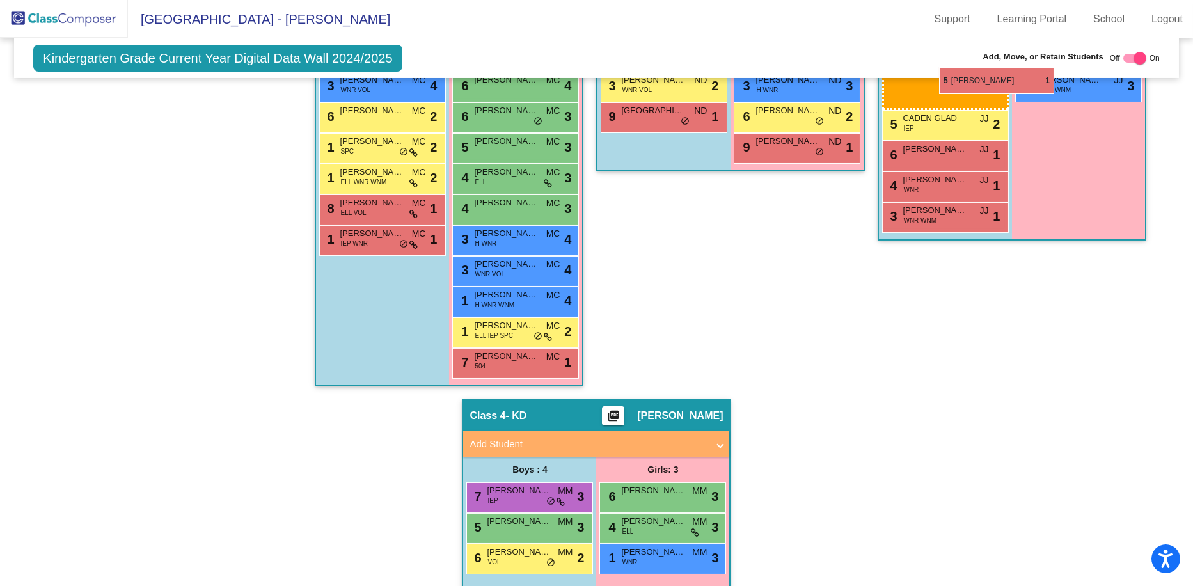
scroll to position [561, 0]
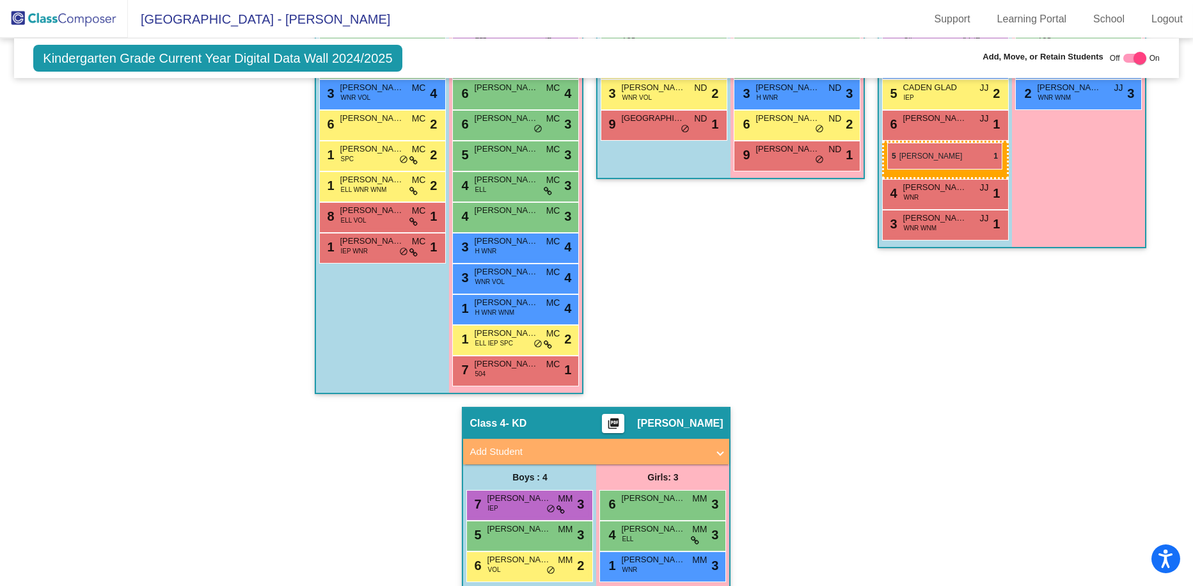
drag, startPoint x: 517, startPoint y: 545, endPoint x: 887, endPoint y: 143, distance: 546.4
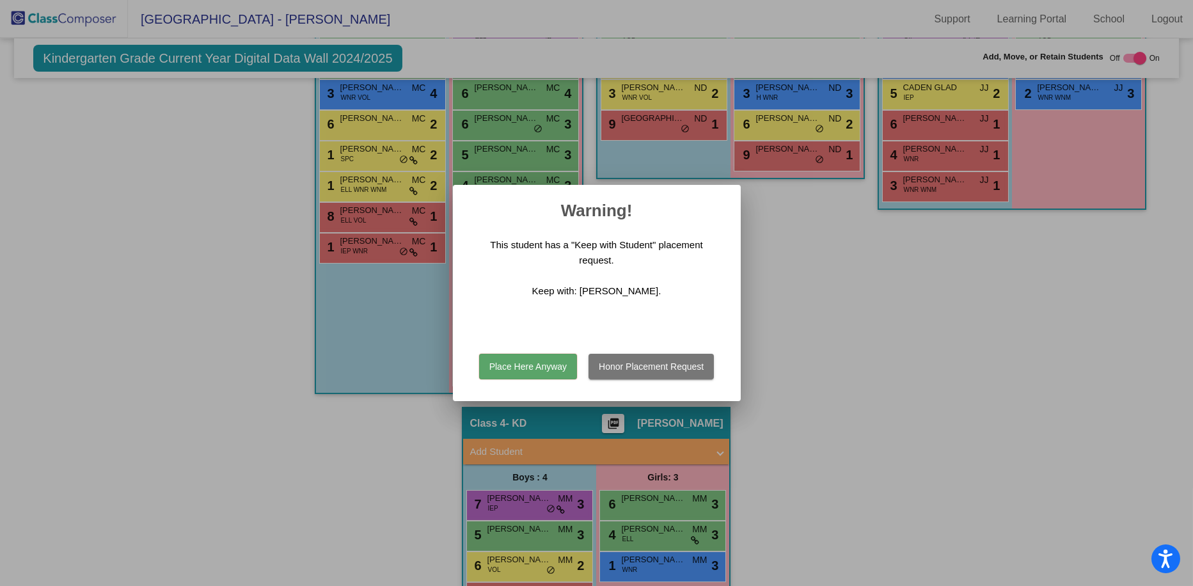
click at [533, 367] on button "Place Here Anyway" at bounding box center [528, 367] width 98 height 26
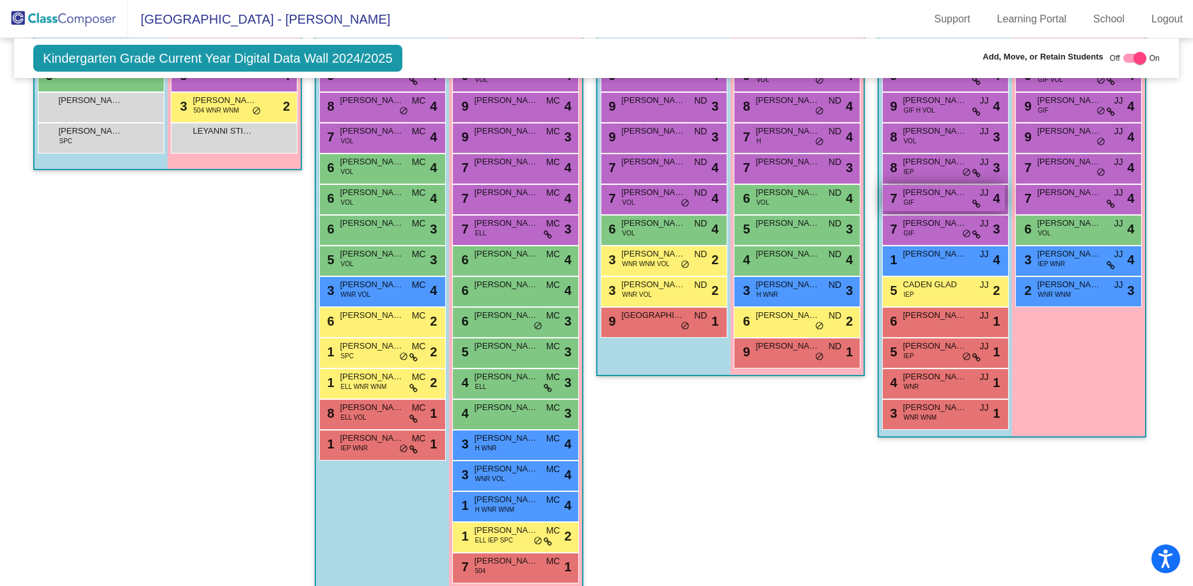
scroll to position [330, 0]
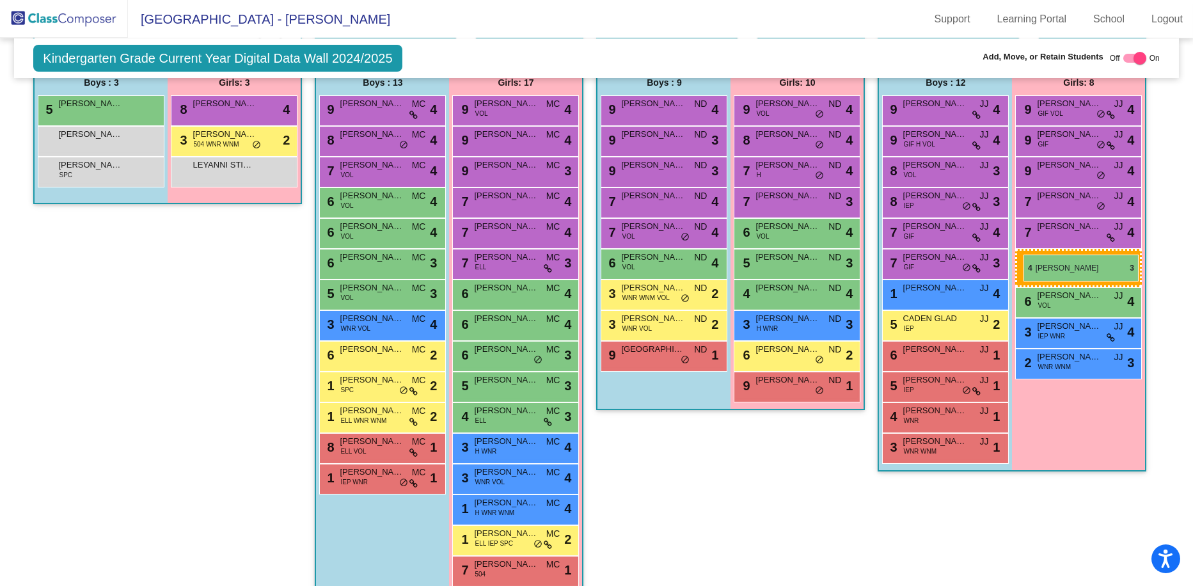
drag, startPoint x: 510, startPoint y: 448, endPoint x: 1023, endPoint y: 255, distance: 548.8
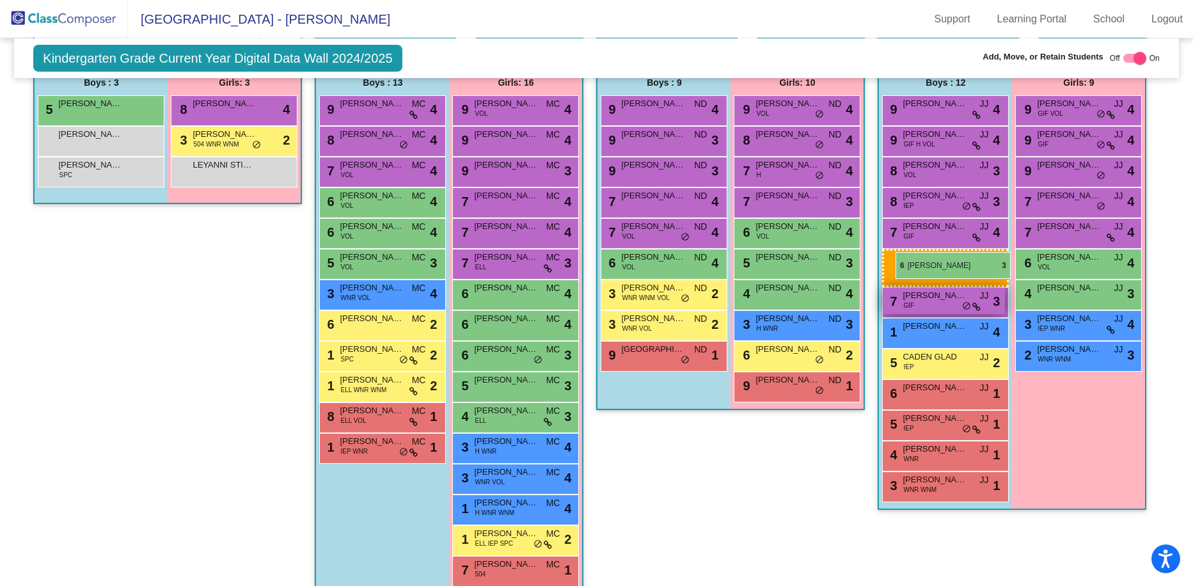
drag, startPoint x: 361, startPoint y: 256, endPoint x: 895, endPoint y: 252, distance: 534.1
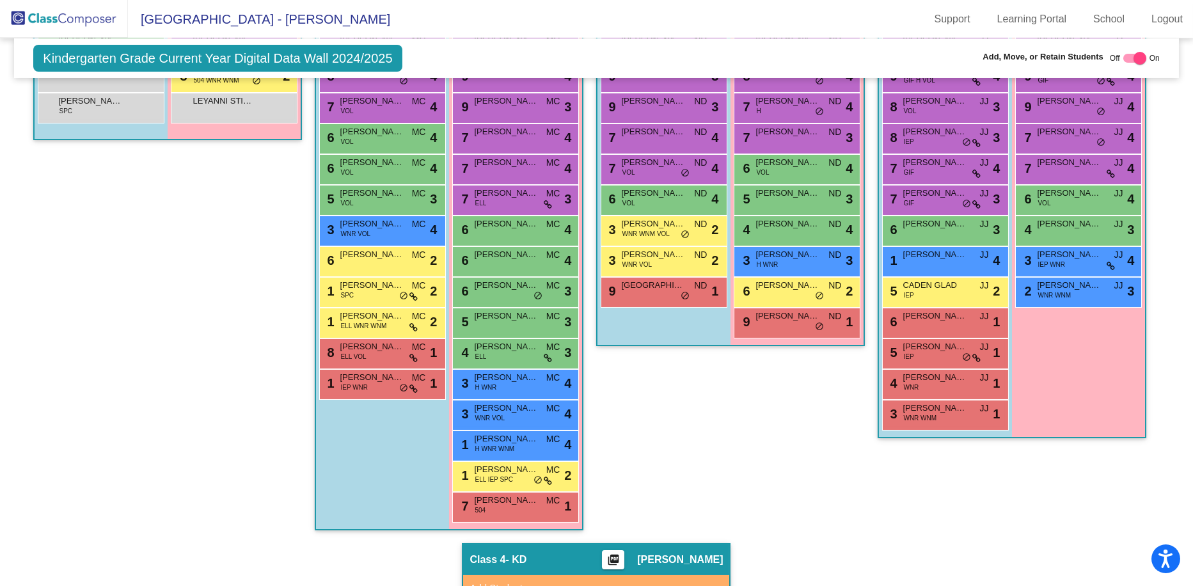
scroll to position [555, 0]
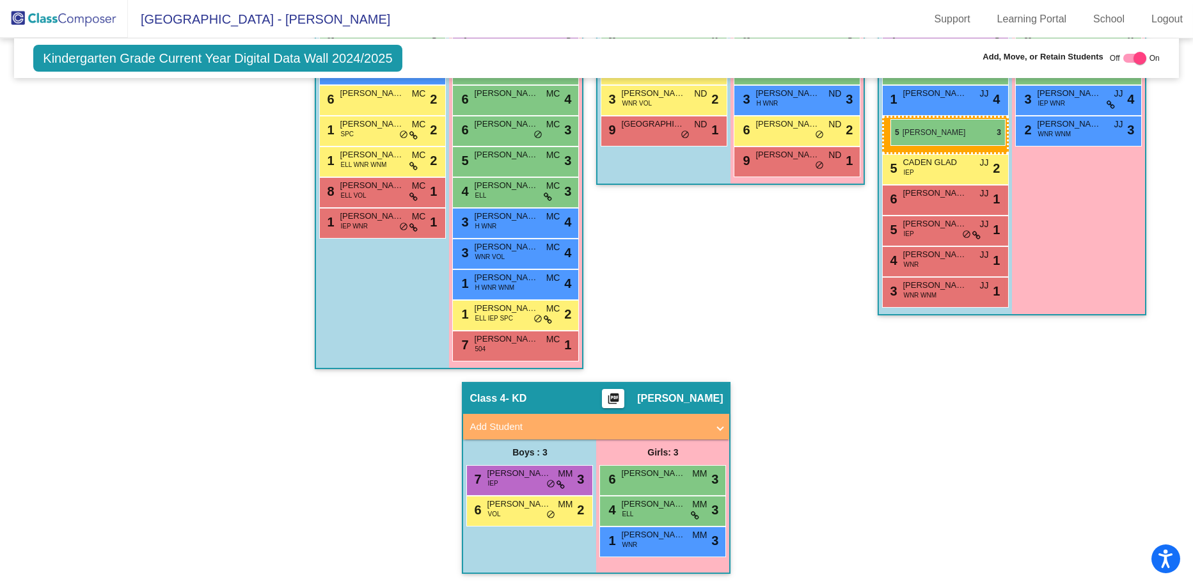
drag, startPoint x: 501, startPoint y: 512, endPoint x: 890, endPoint y: 119, distance: 553.6
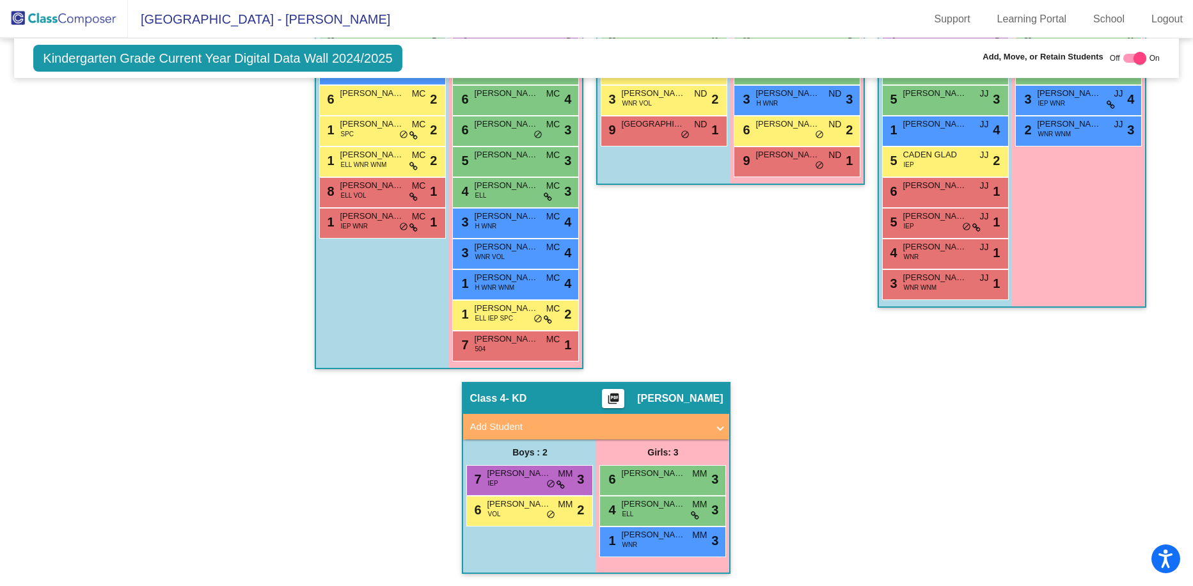
scroll to position [299, 0]
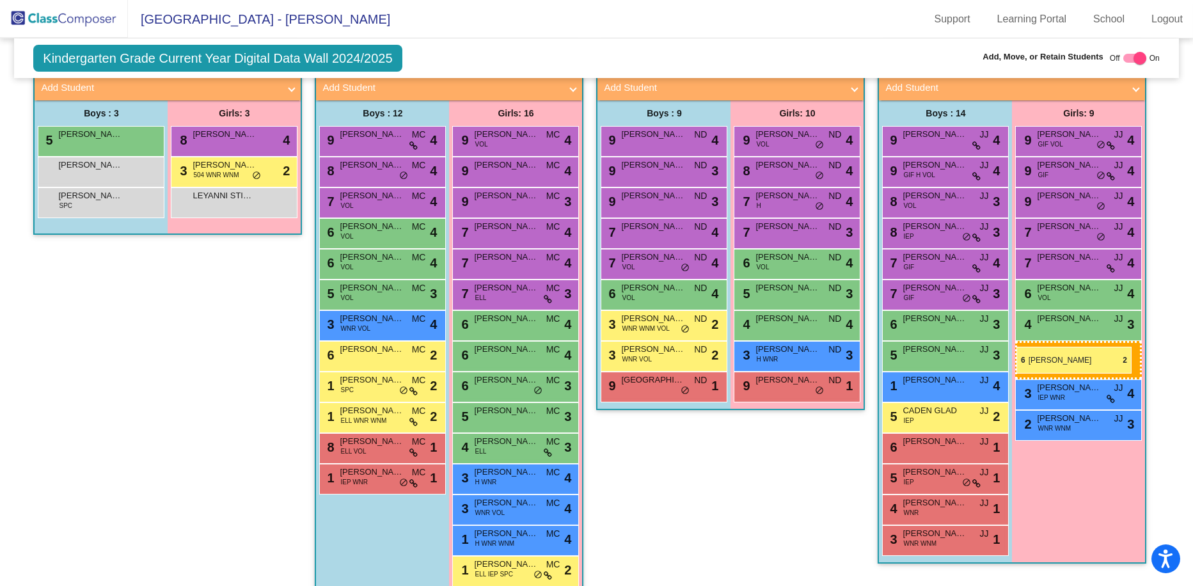
drag, startPoint x: 758, startPoint y: 386, endPoint x: 1016, endPoint y: 347, distance: 261.4
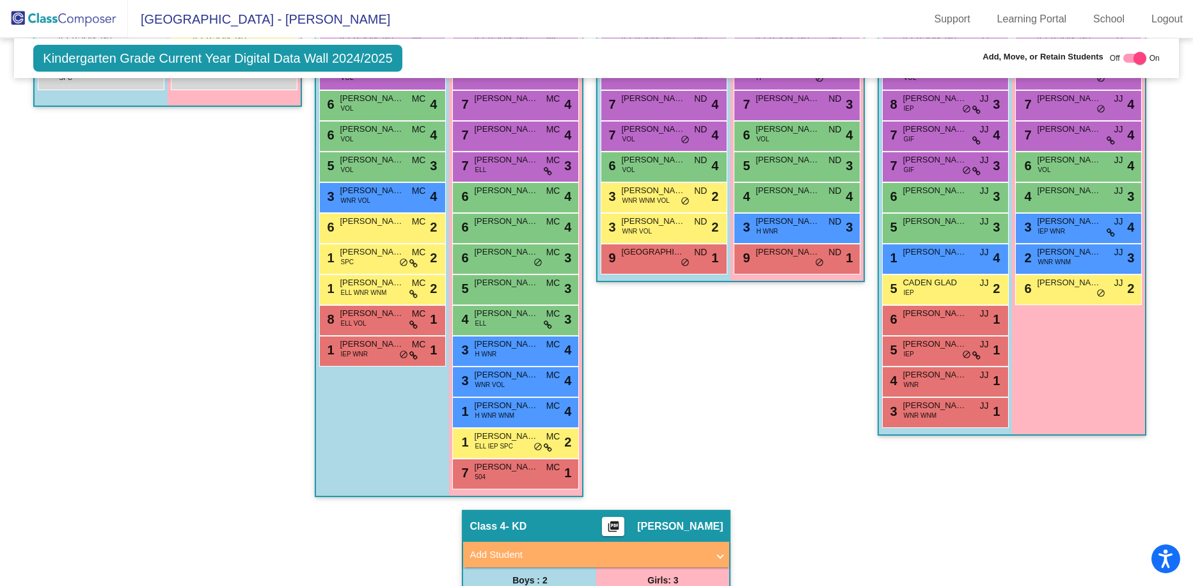
scroll to position [491, 0]
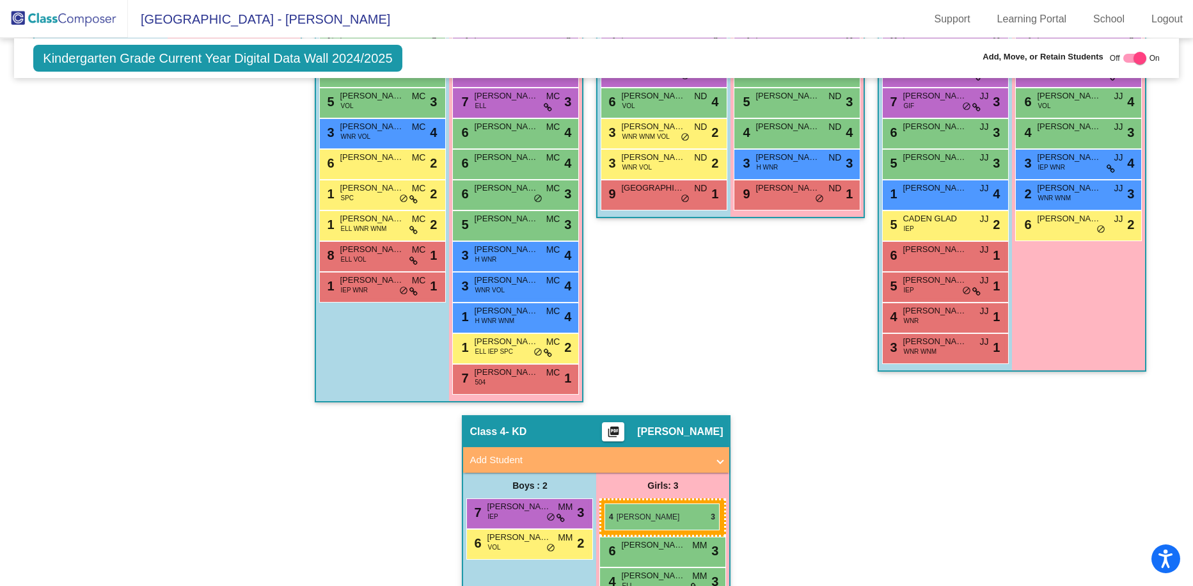
drag, startPoint x: 498, startPoint y: 253, endPoint x: 604, endPoint y: 503, distance: 272.3
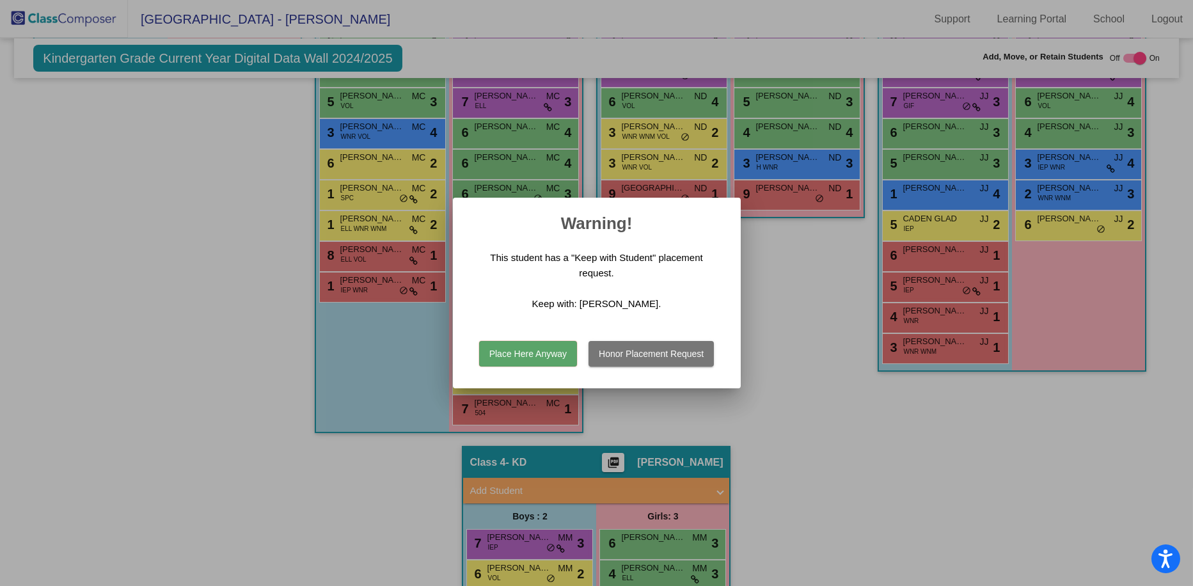
click at [512, 348] on button "Place Here Anyway" at bounding box center [528, 354] width 98 height 26
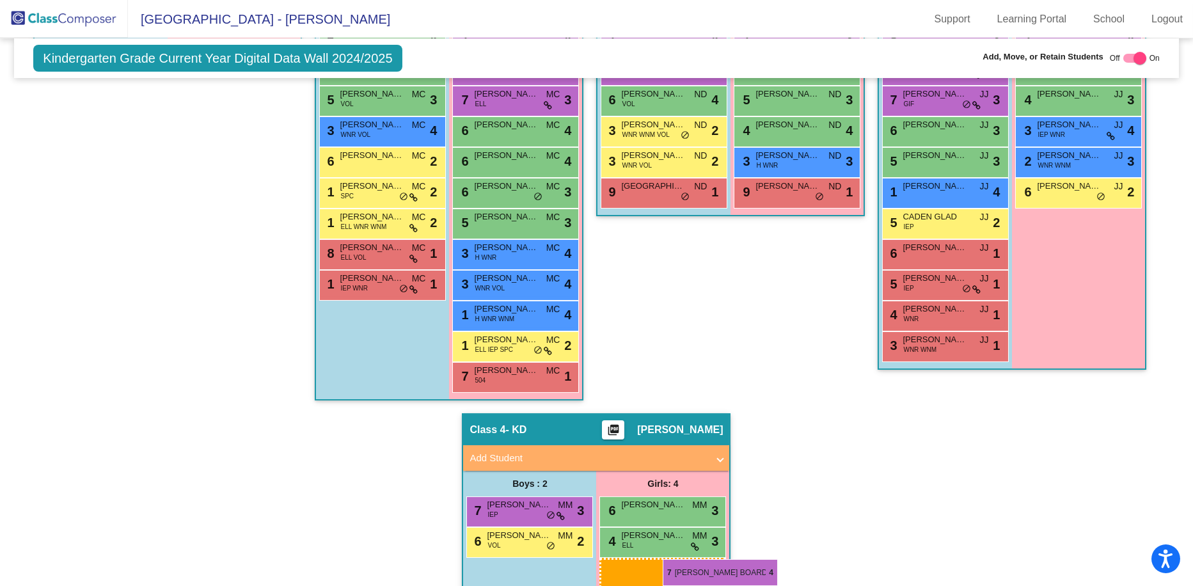
scroll to position [498, 0]
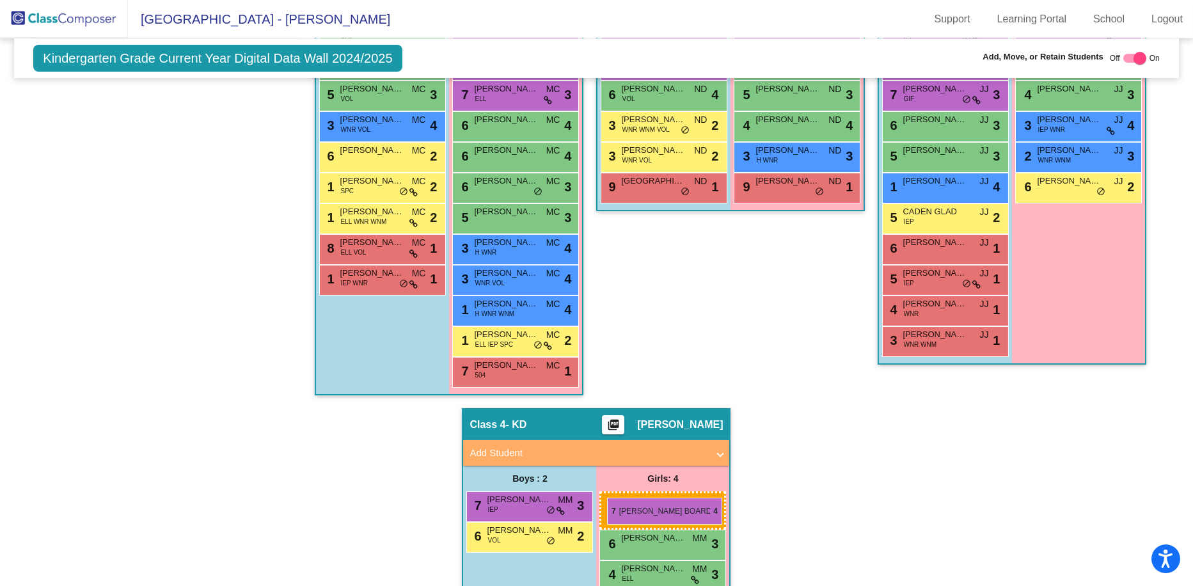
drag, startPoint x: 1070, startPoint y: 230, endPoint x: 607, endPoint y: 498, distance: 534.7
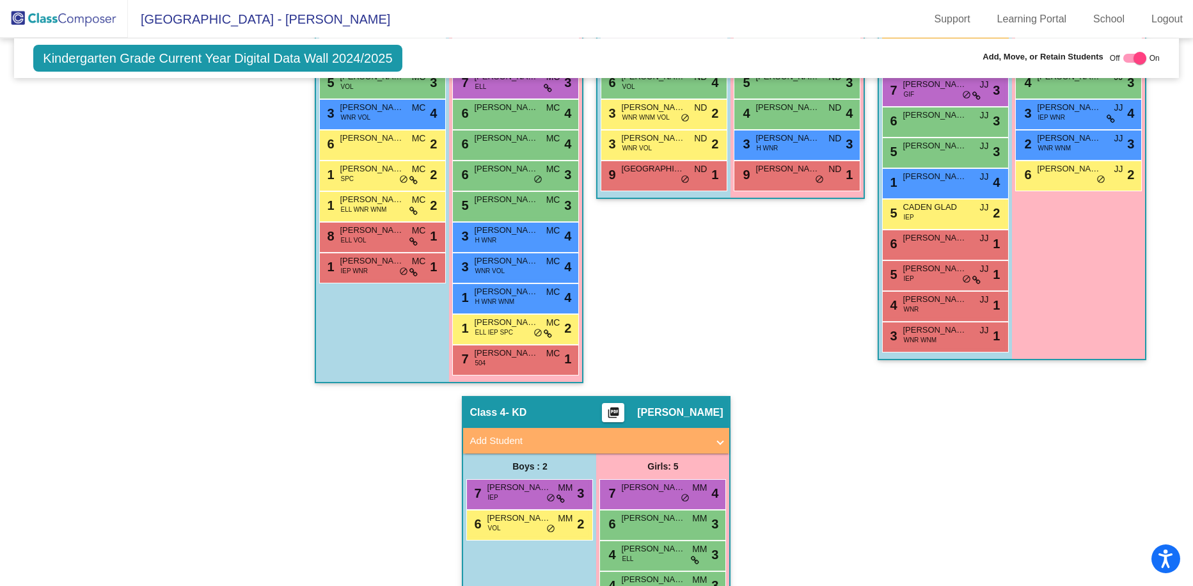
scroll to position [523, 0]
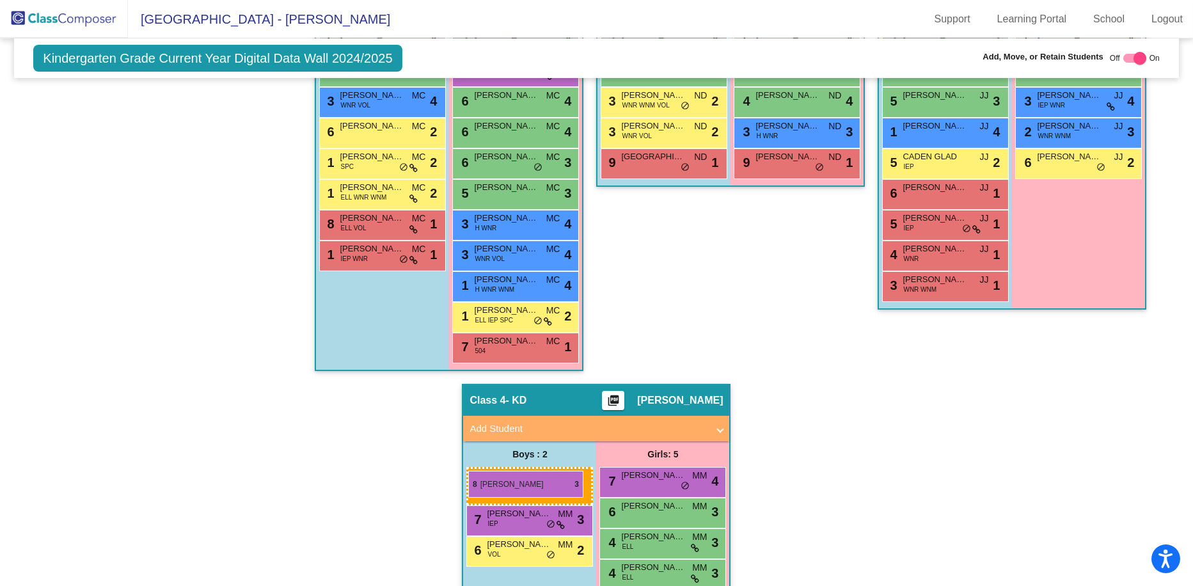
drag, startPoint x: 914, startPoint y: 187, endPoint x: 468, endPoint y: 471, distance: 528.3
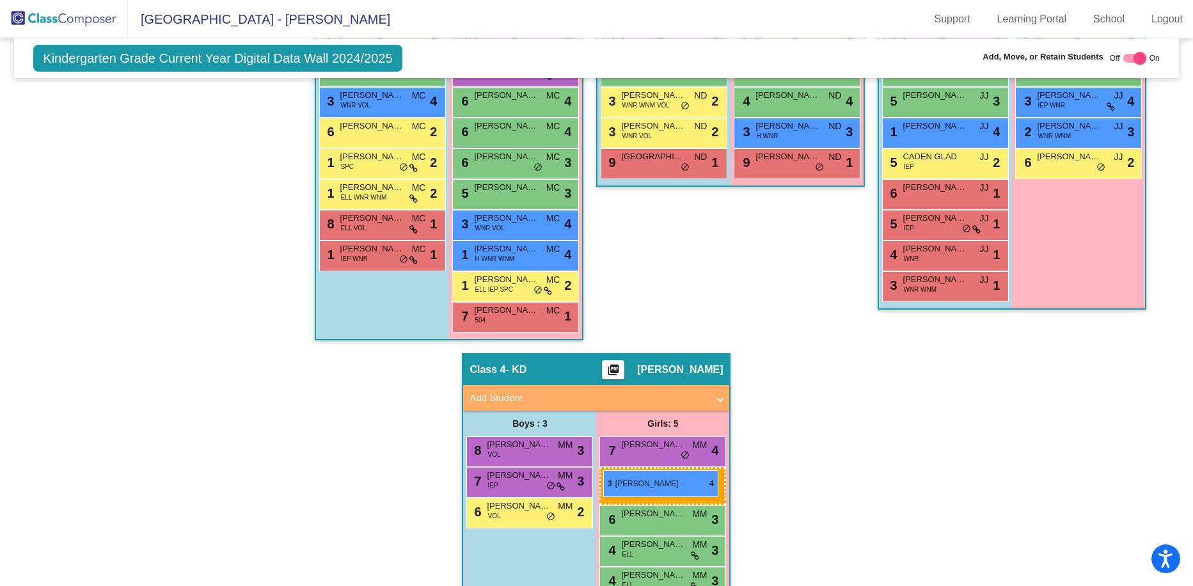
drag, startPoint x: 495, startPoint y: 423, endPoint x: 603, endPoint y: 470, distance: 118.0
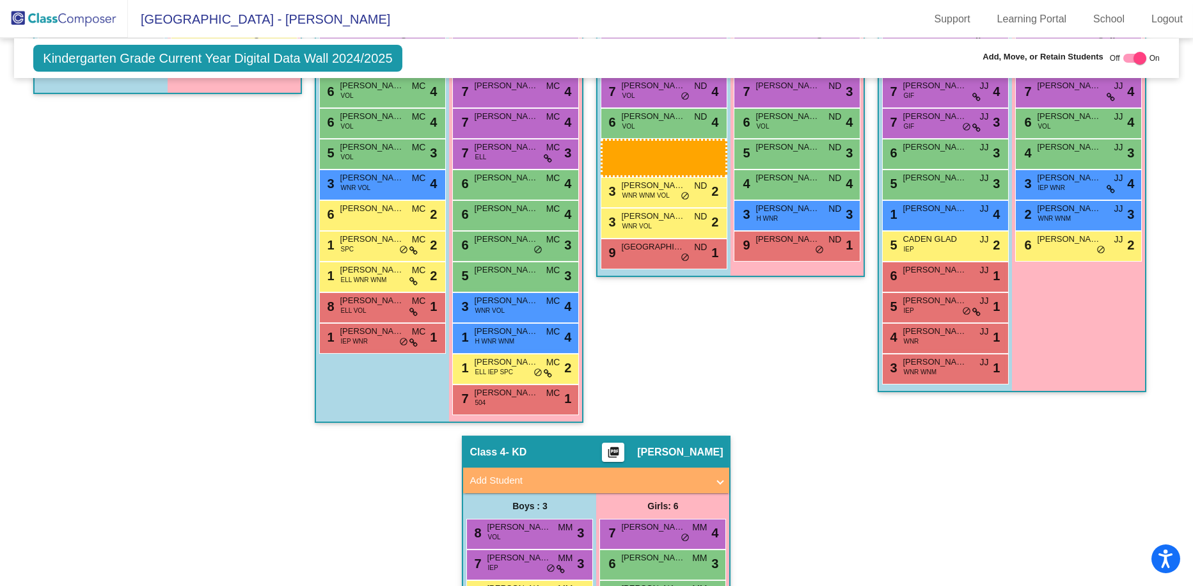
scroll to position [462, 0]
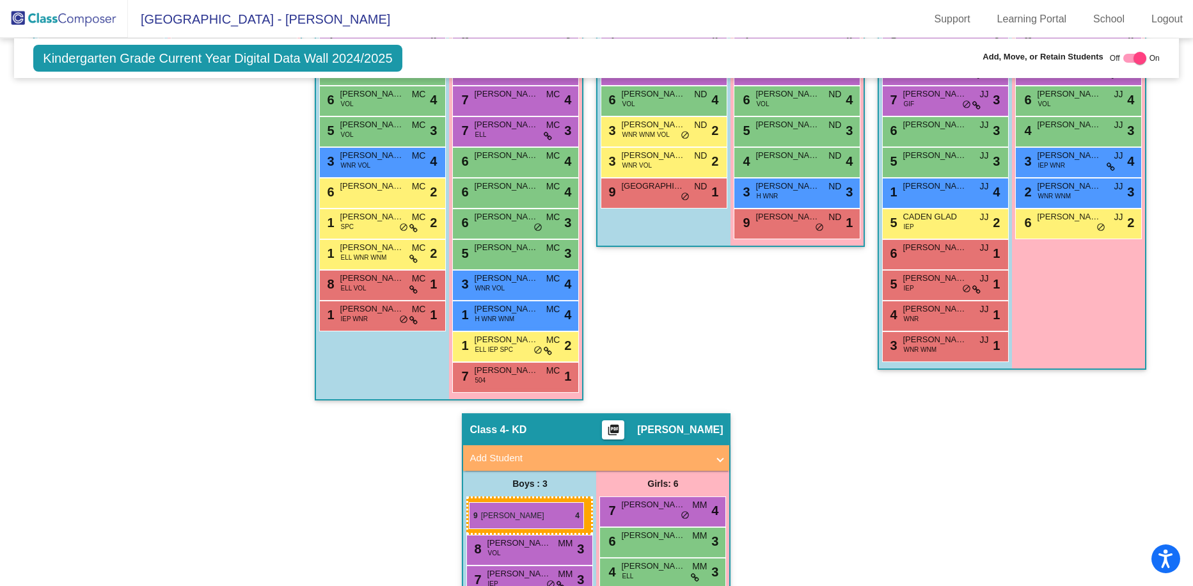
drag, startPoint x: 652, startPoint y: 106, endPoint x: 469, endPoint y: 502, distance: 436.7
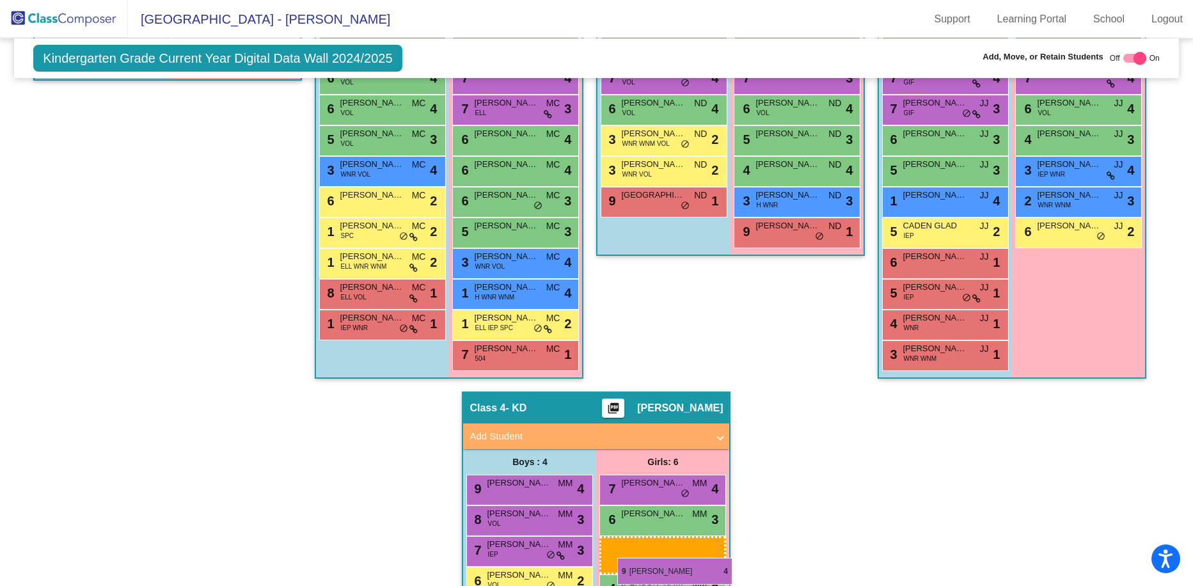
scroll to position [456, 0]
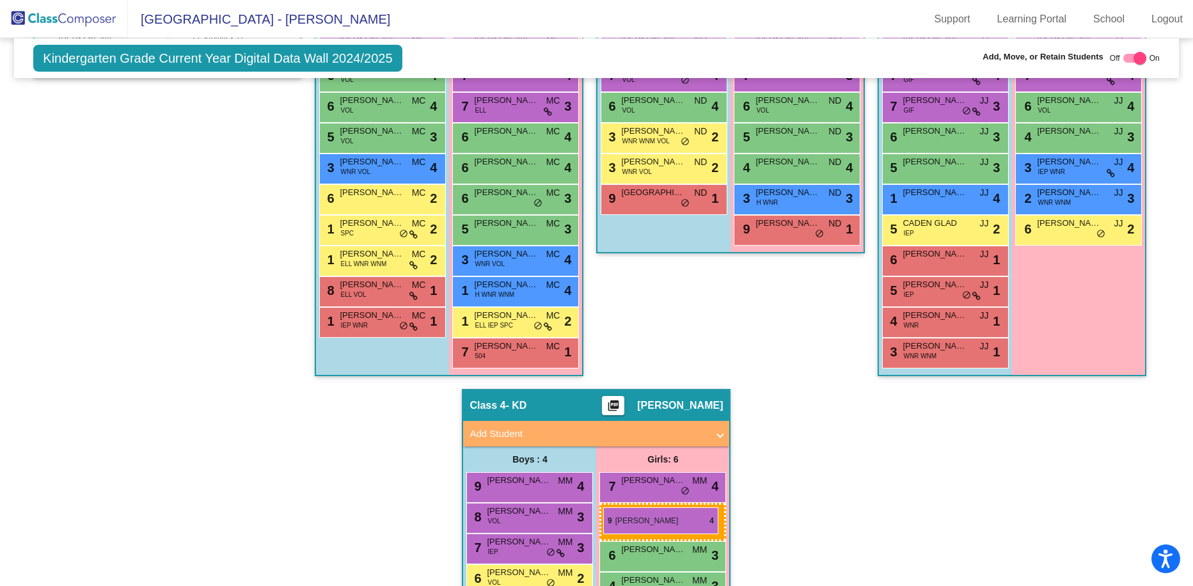
drag, startPoint x: 520, startPoint y: 99, endPoint x: 603, endPoint y: 507, distance: 417.1
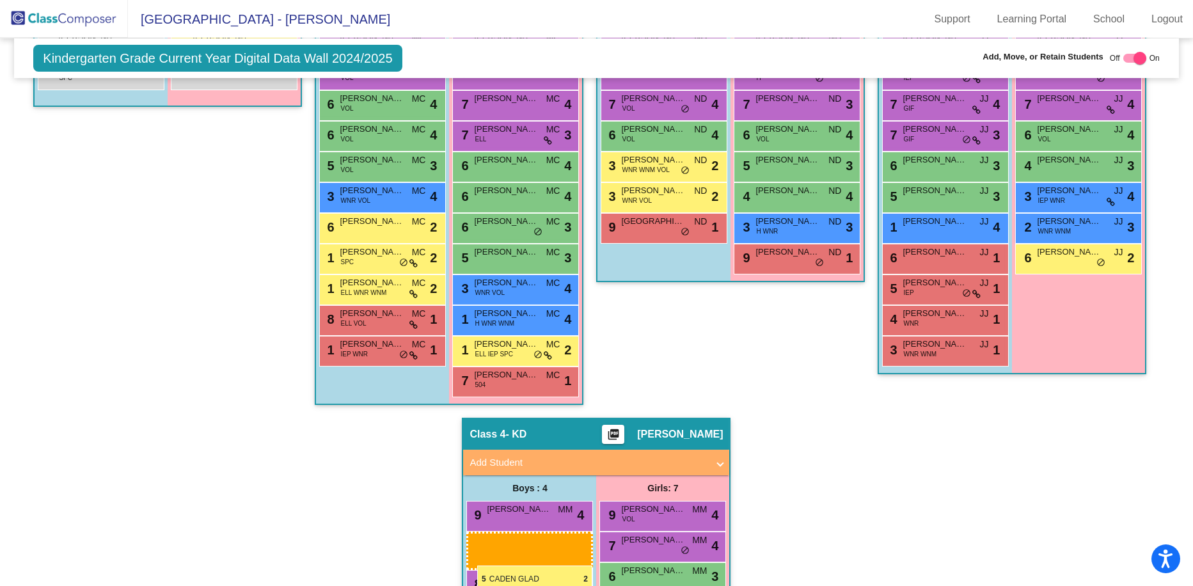
scroll to position [430, 0]
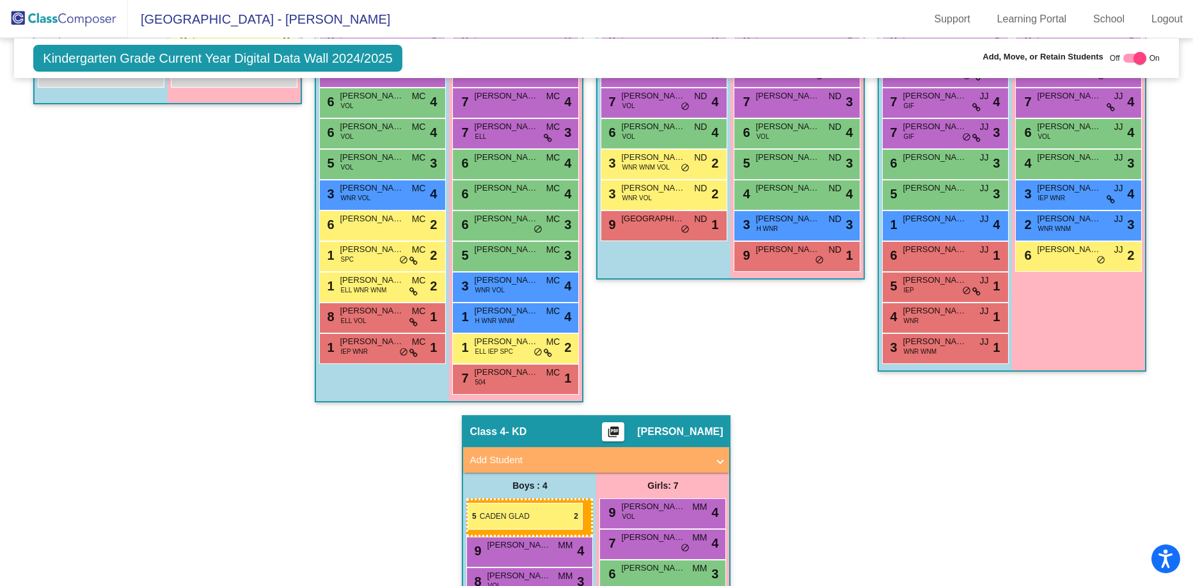
drag, startPoint x: 931, startPoint y: 361, endPoint x: 468, endPoint y: 503, distance: 484.4
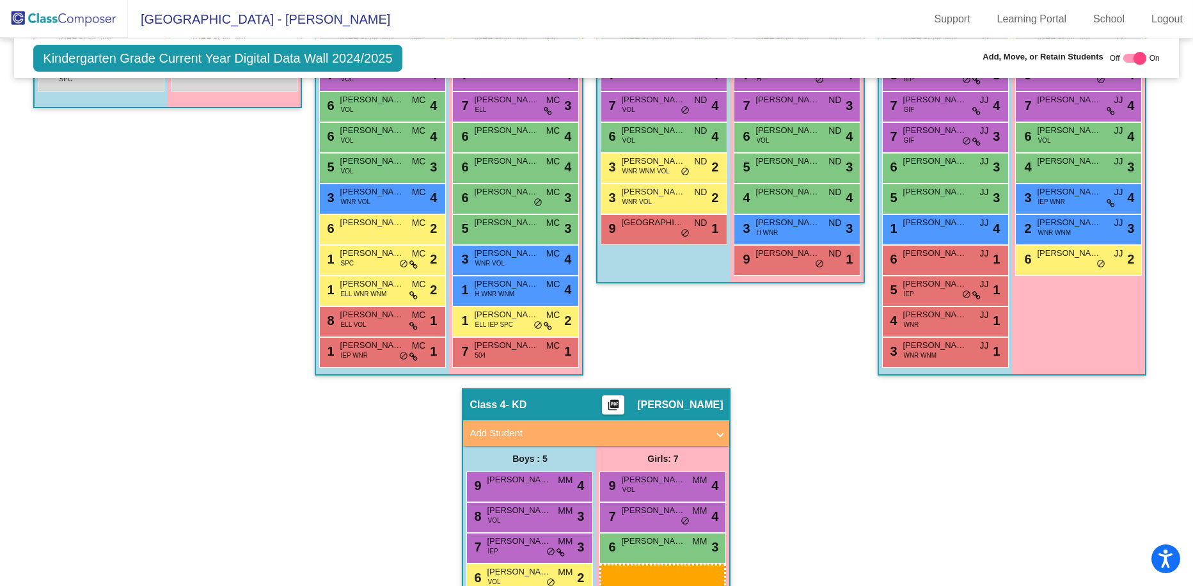
scroll to position [438, 0]
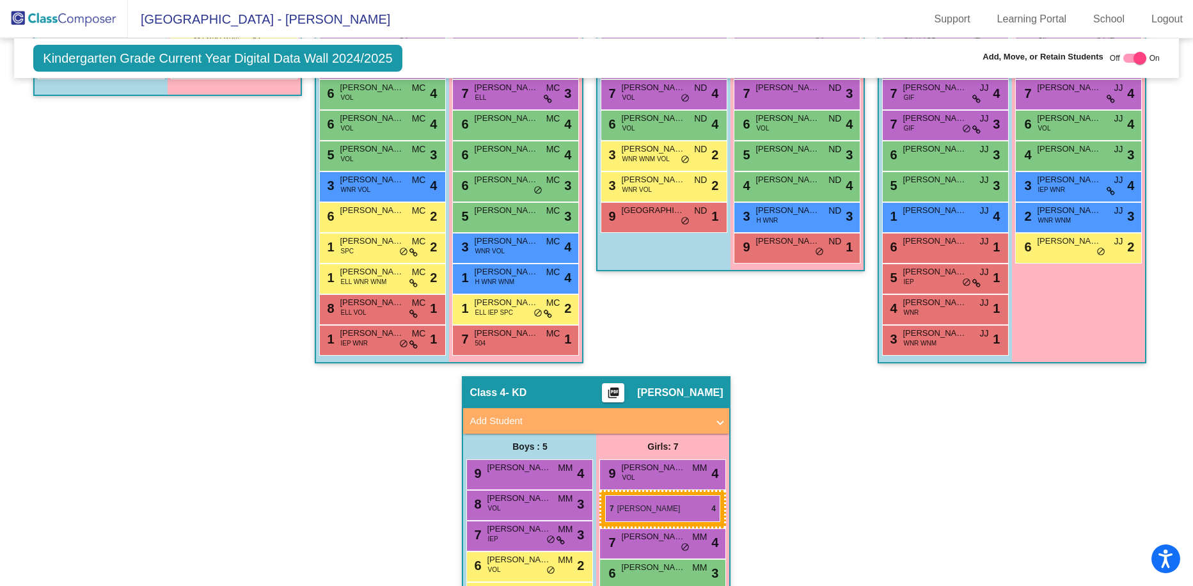
drag, startPoint x: 487, startPoint y: 129, endPoint x: 605, endPoint y: 495, distance: 384.5
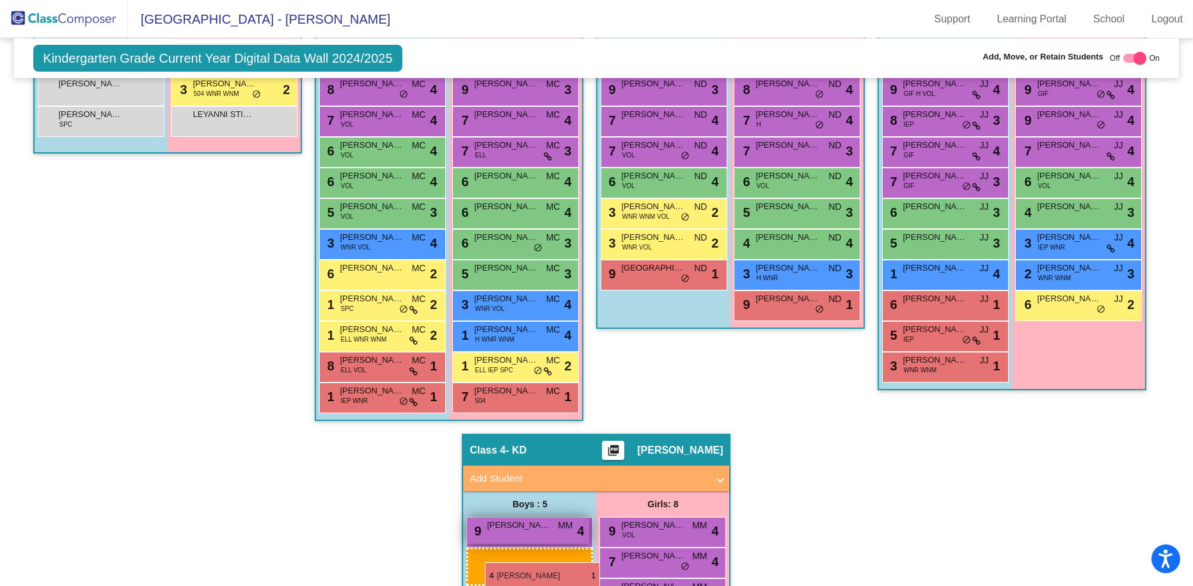
scroll to position [405, 0]
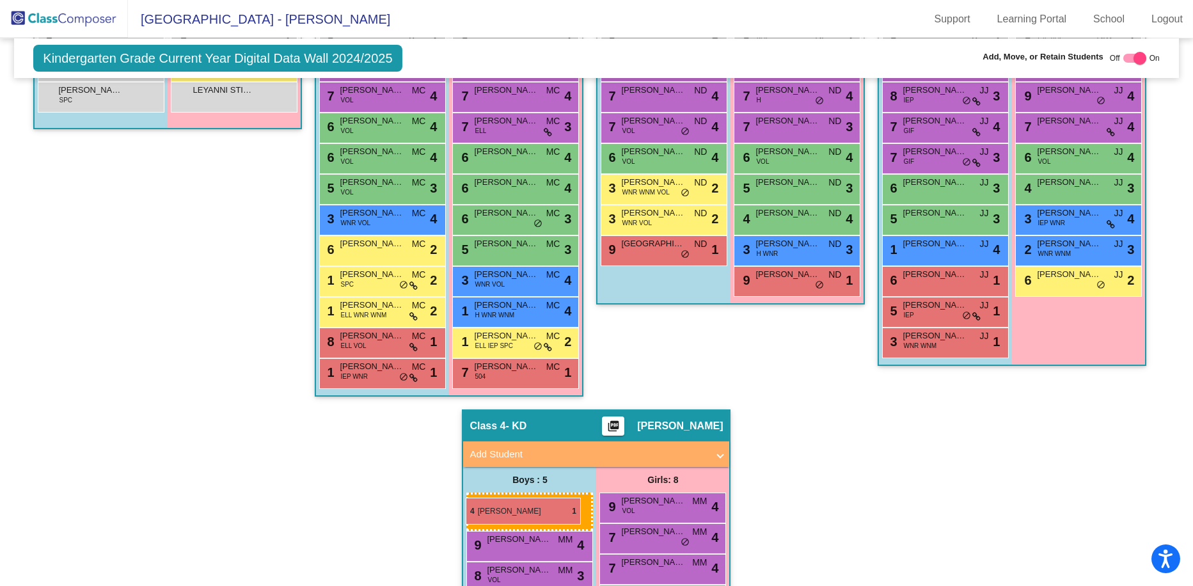
drag, startPoint x: 924, startPoint y: 495, endPoint x: 466, endPoint y: 498, distance: 458.6
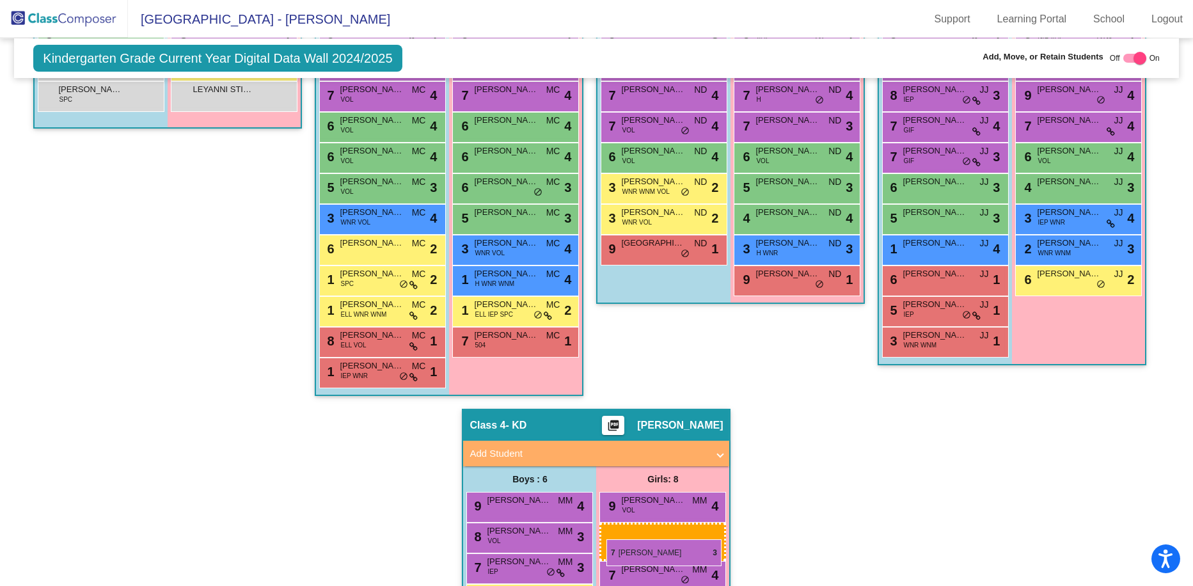
scroll to position [408, 0]
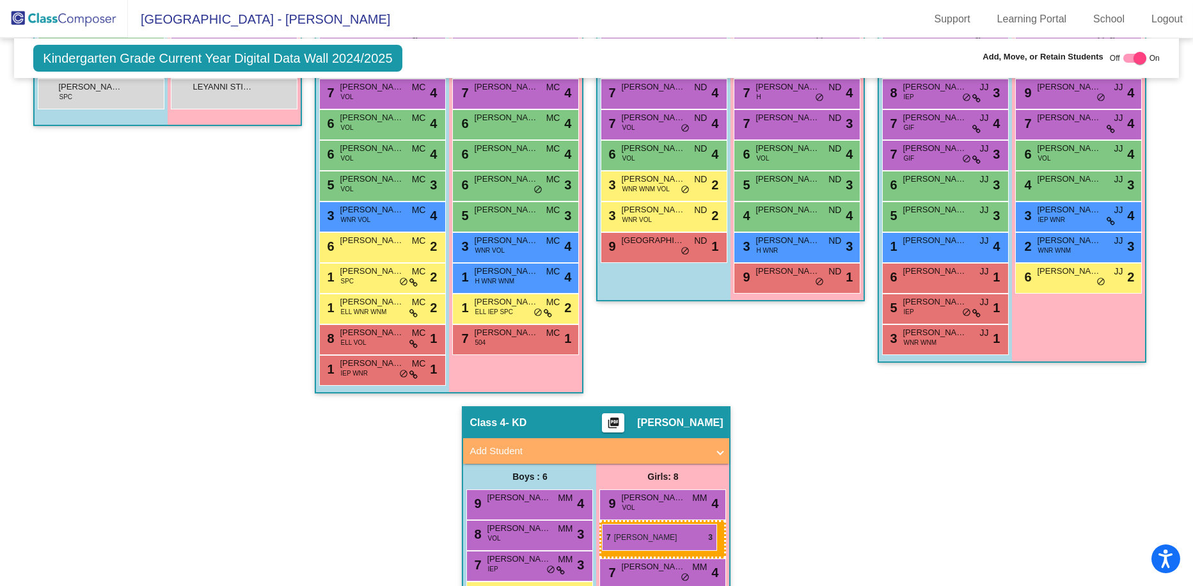
drag, startPoint x: 501, startPoint y: 183, endPoint x: 602, endPoint y: 524, distance: 355.6
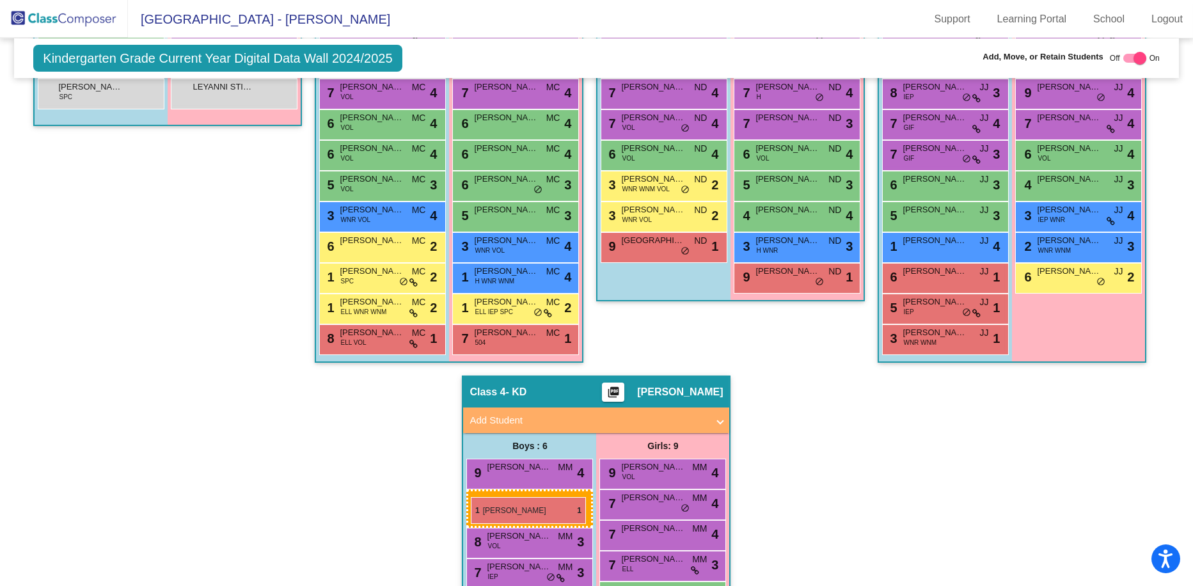
drag, startPoint x: 343, startPoint y: 365, endPoint x: 471, endPoint y: 497, distance: 183.2
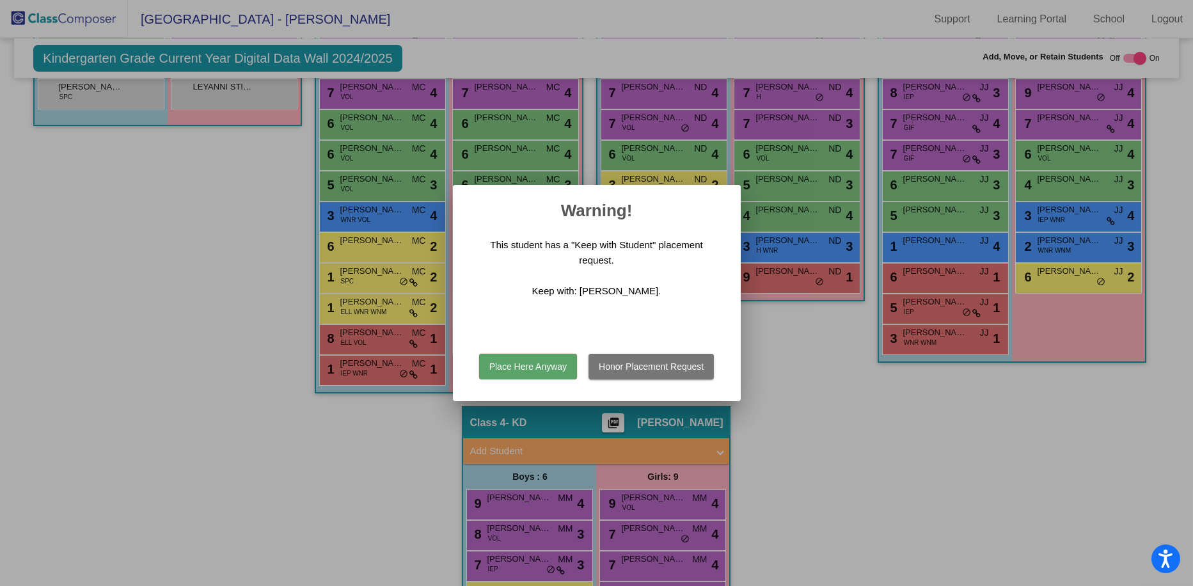
click at [535, 360] on button "Place Here Anyway" at bounding box center [528, 367] width 98 height 26
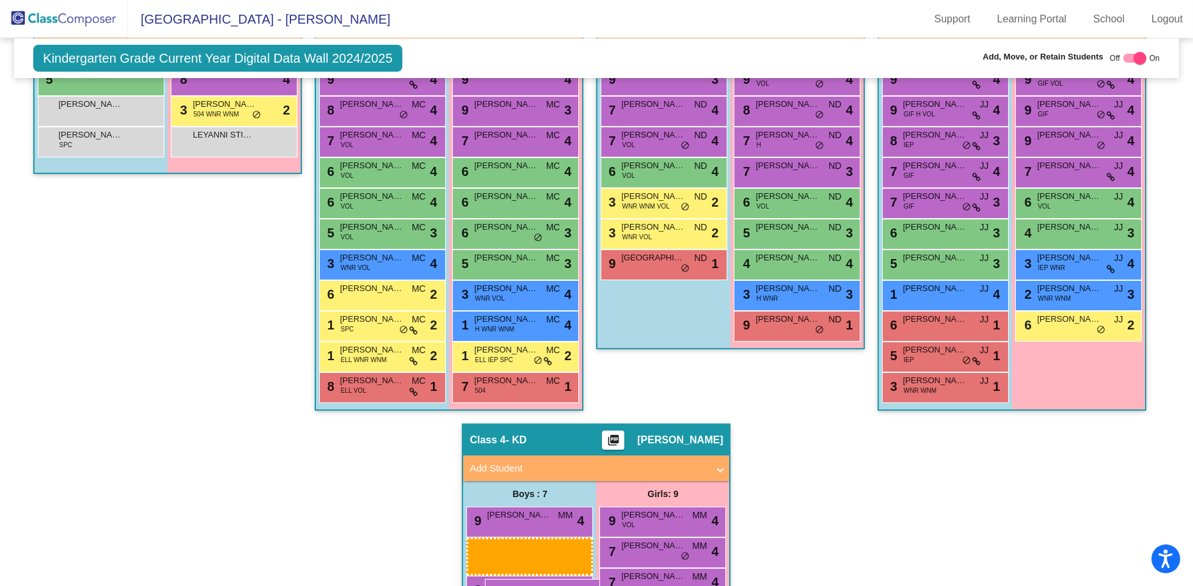
scroll to position [370, 0]
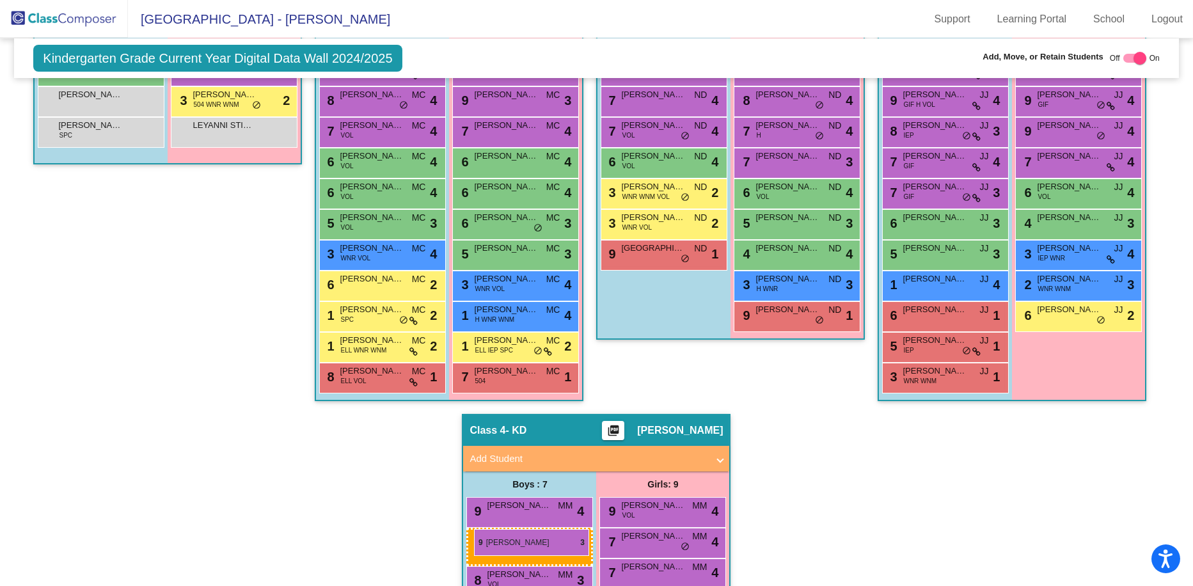
drag, startPoint x: 662, startPoint y: 187, endPoint x: 474, endPoint y: 529, distance: 390.5
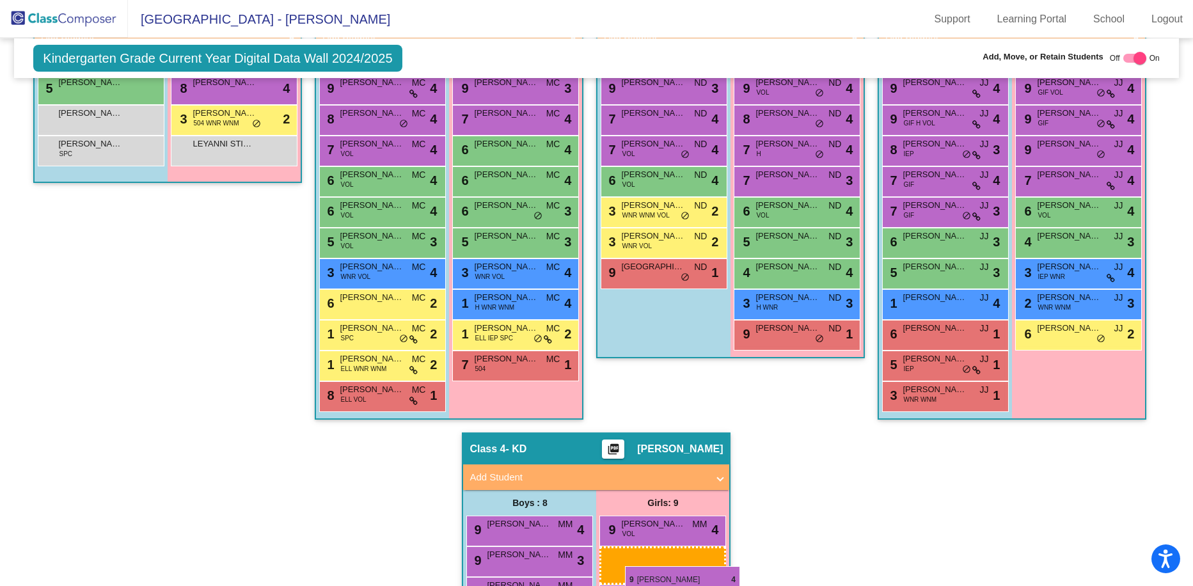
scroll to position [366, 0]
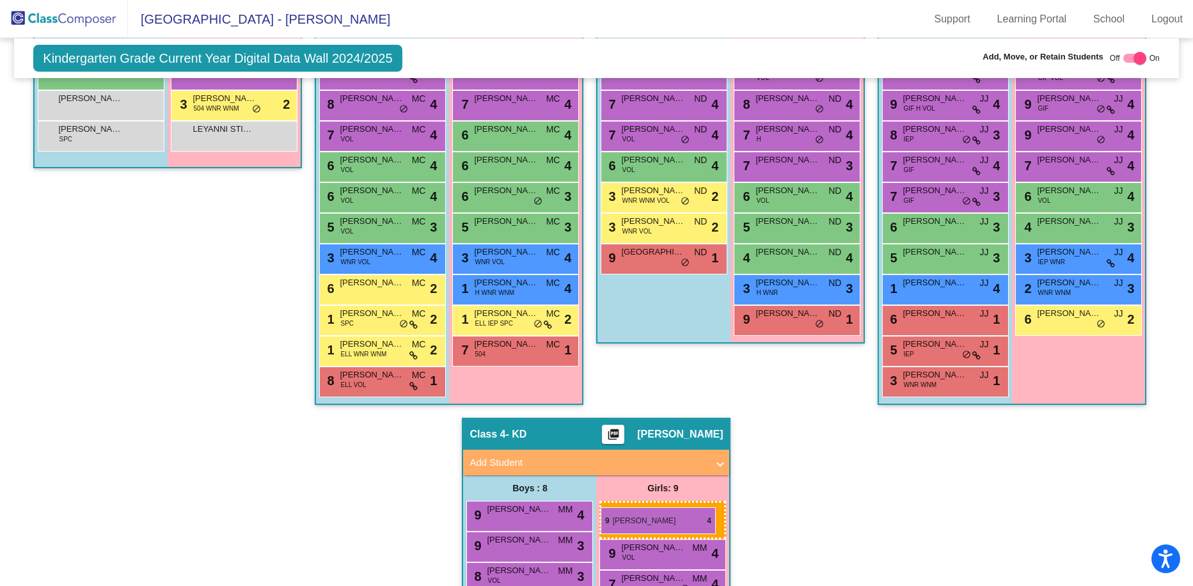
drag, startPoint x: 473, startPoint y: 113, endPoint x: 601, endPoint y: 507, distance: 414.9
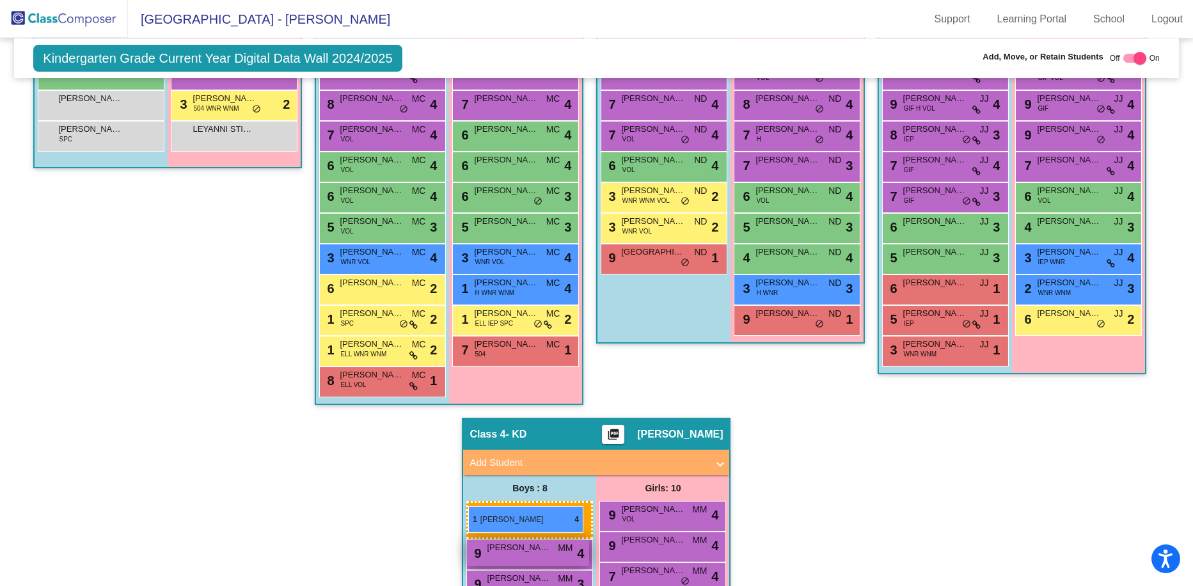
drag, startPoint x: 917, startPoint y: 287, endPoint x: 468, endPoint y: 505, distance: 498.9
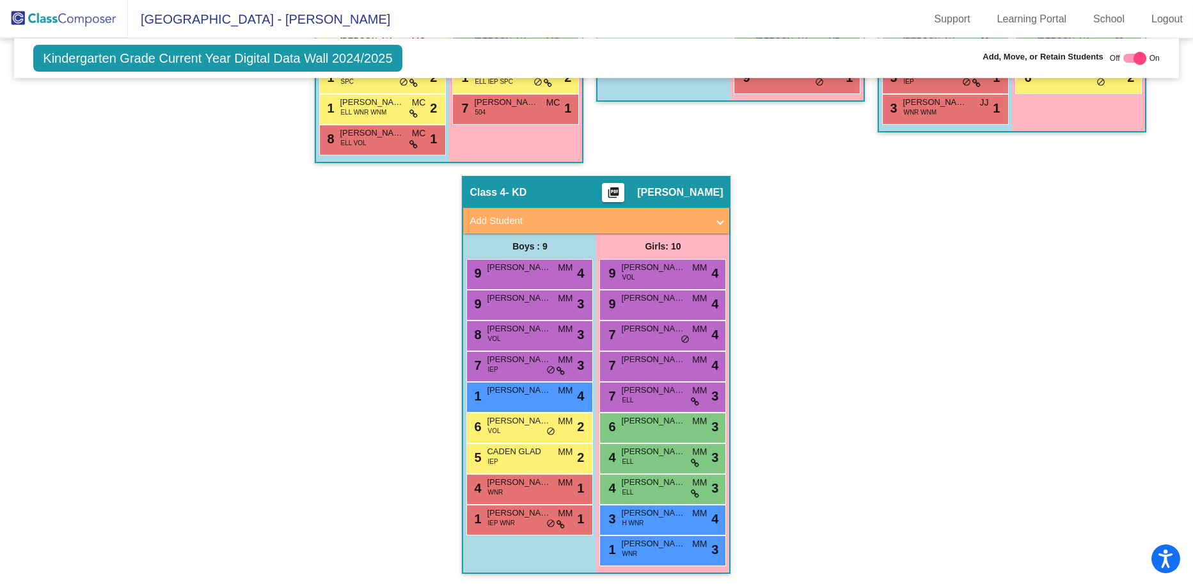
click at [674, 415] on div "Hallway - Hallway Class picture_as_pdf Add Student First Name Last Name Student…" at bounding box center [596, 161] width 1145 height 852
click at [661, 551] on div "1 [PERSON_NAME] UNGUREIT WNR MM lock do_not_disturb_alt 3" at bounding box center [662, 549] width 122 height 26
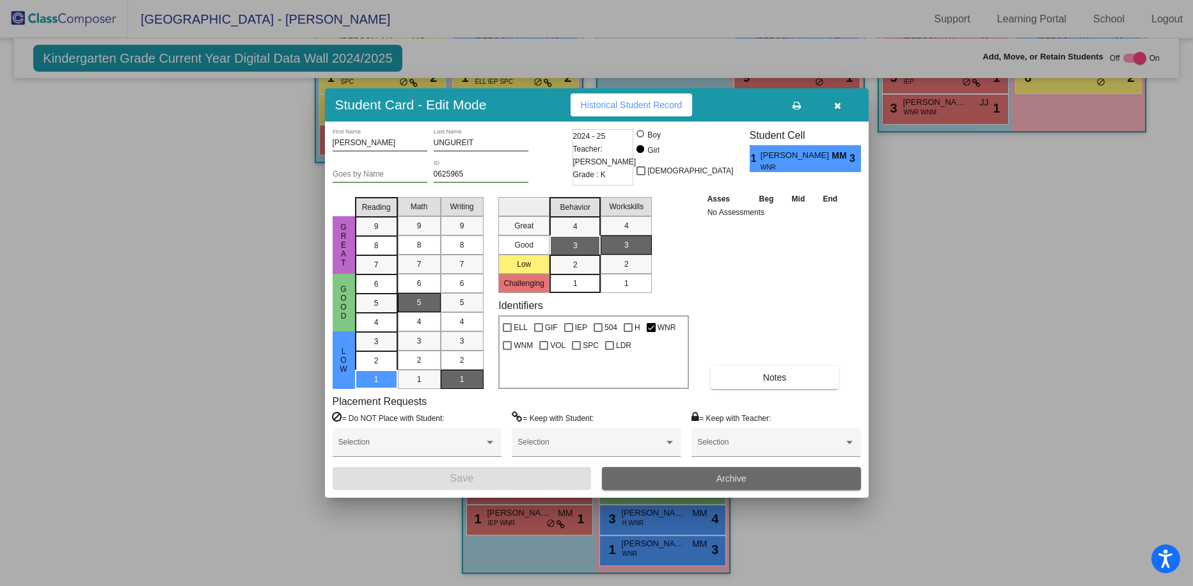
click at [674, 480] on button "Archive" at bounding box center [731, 478] width 259 height 23
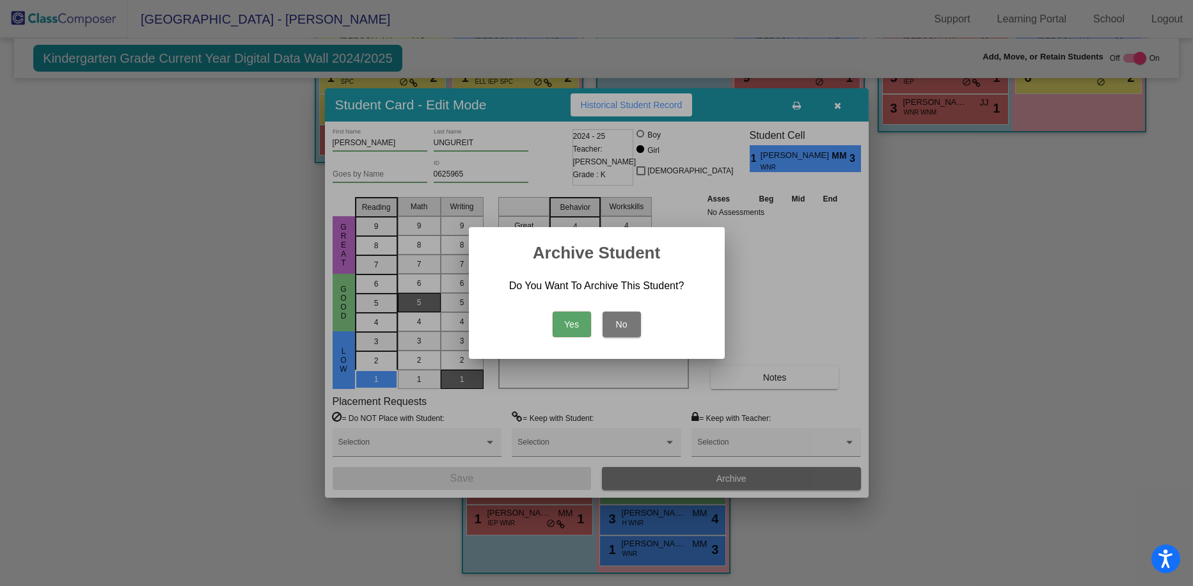
click at [571, 319] on button "Yes" at bounding box center [572, 325] width 38 height 26
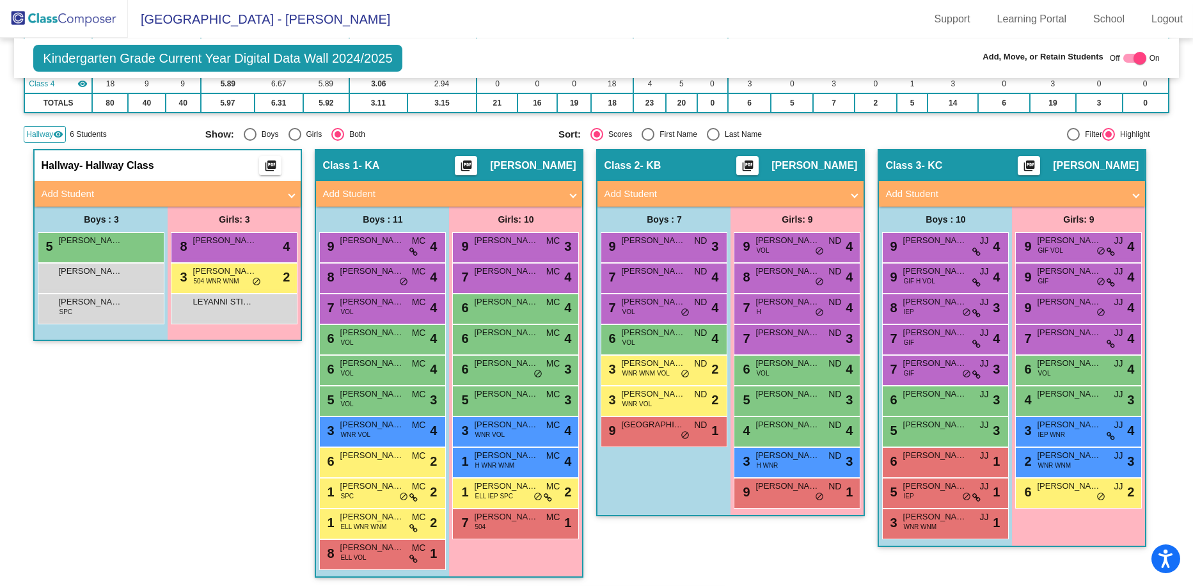
scroll to position [129, 0]
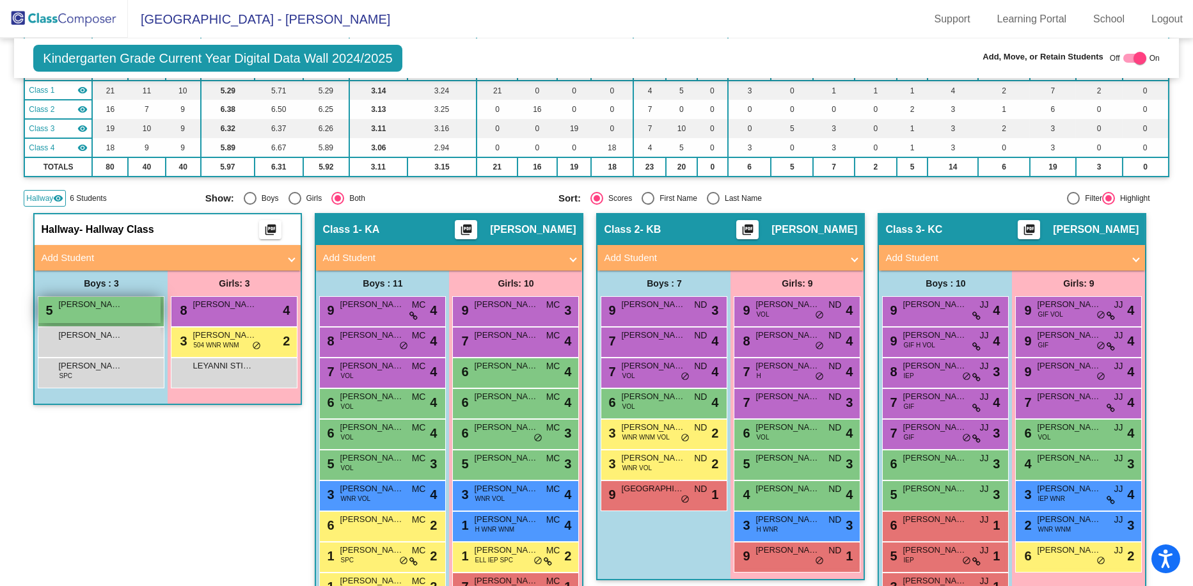
click at [93, 314] on div "5 [PERSON_NAME] lock do_not_disturb_alt" at bounding box center [99, 310] width 122 height 26
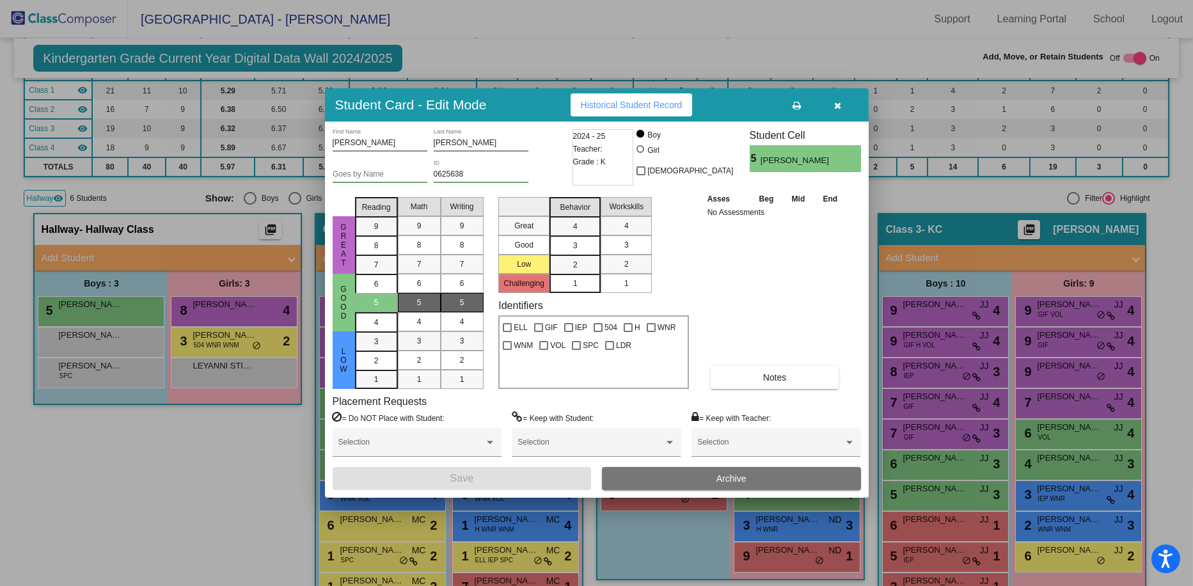
click at [33, 496] on div at bounding box center [596, 293] width 1193 height 586
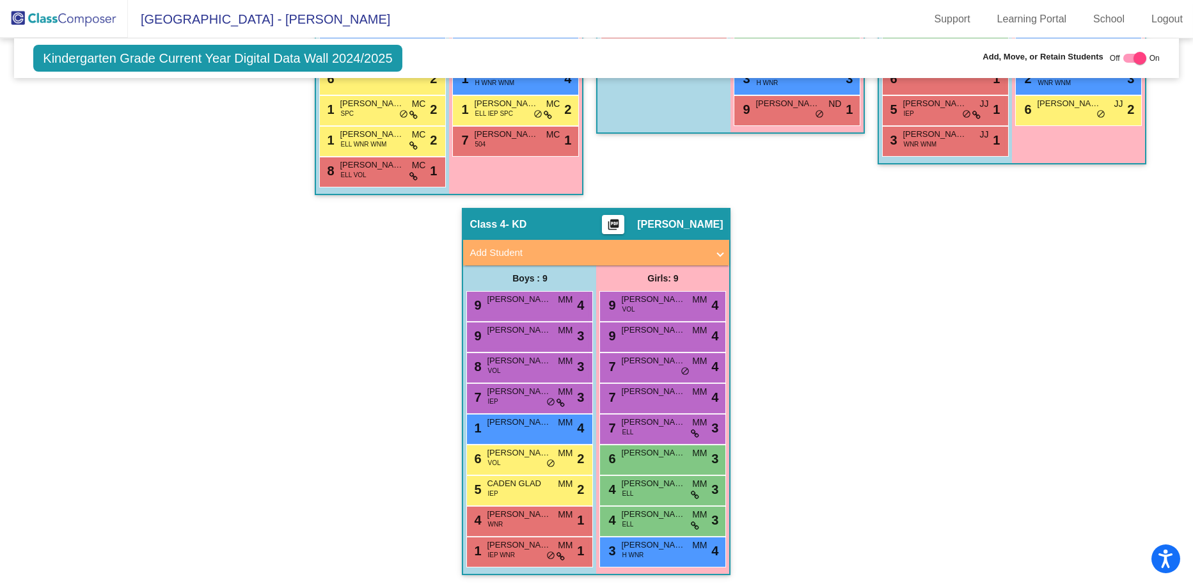
scroll to position [577, 0]
